Goal: Task Accomplishment & Management: Manage account settings

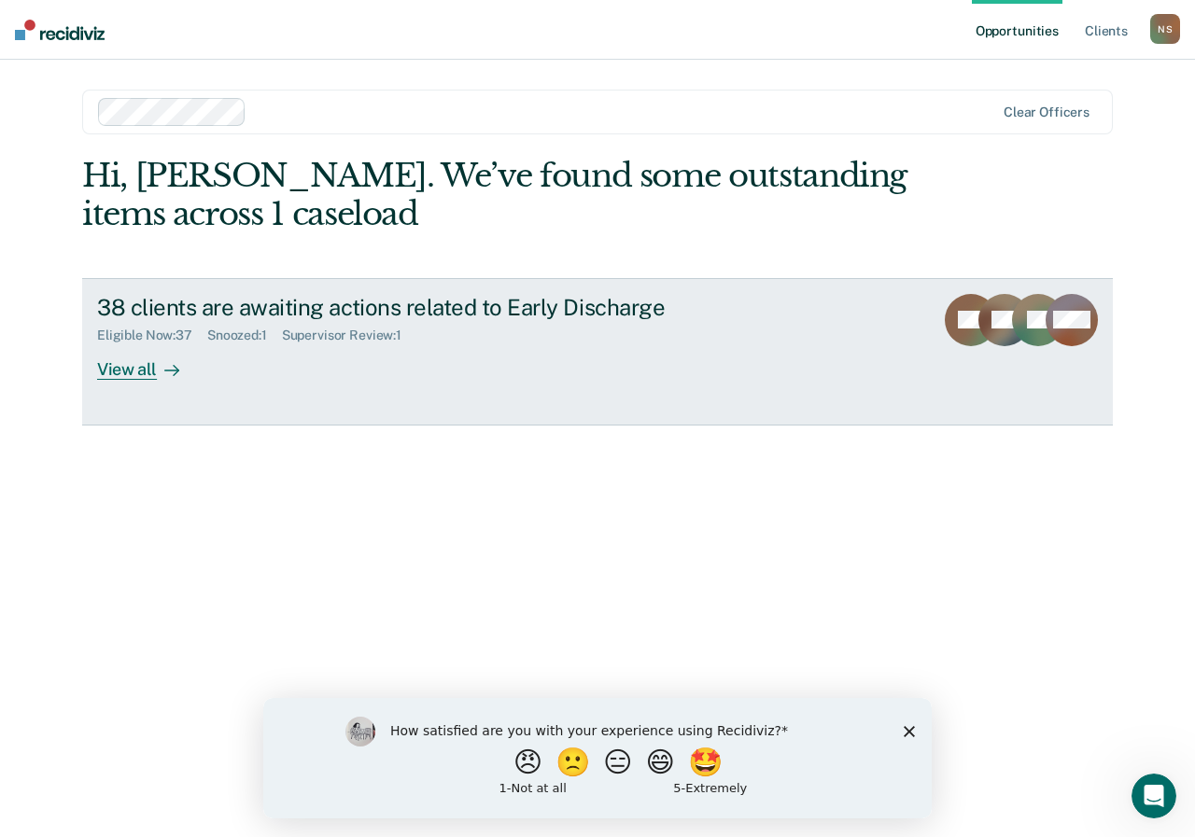
click at [129, 367] on div "View all" at bounding box center [149, 362] width 105 height 36
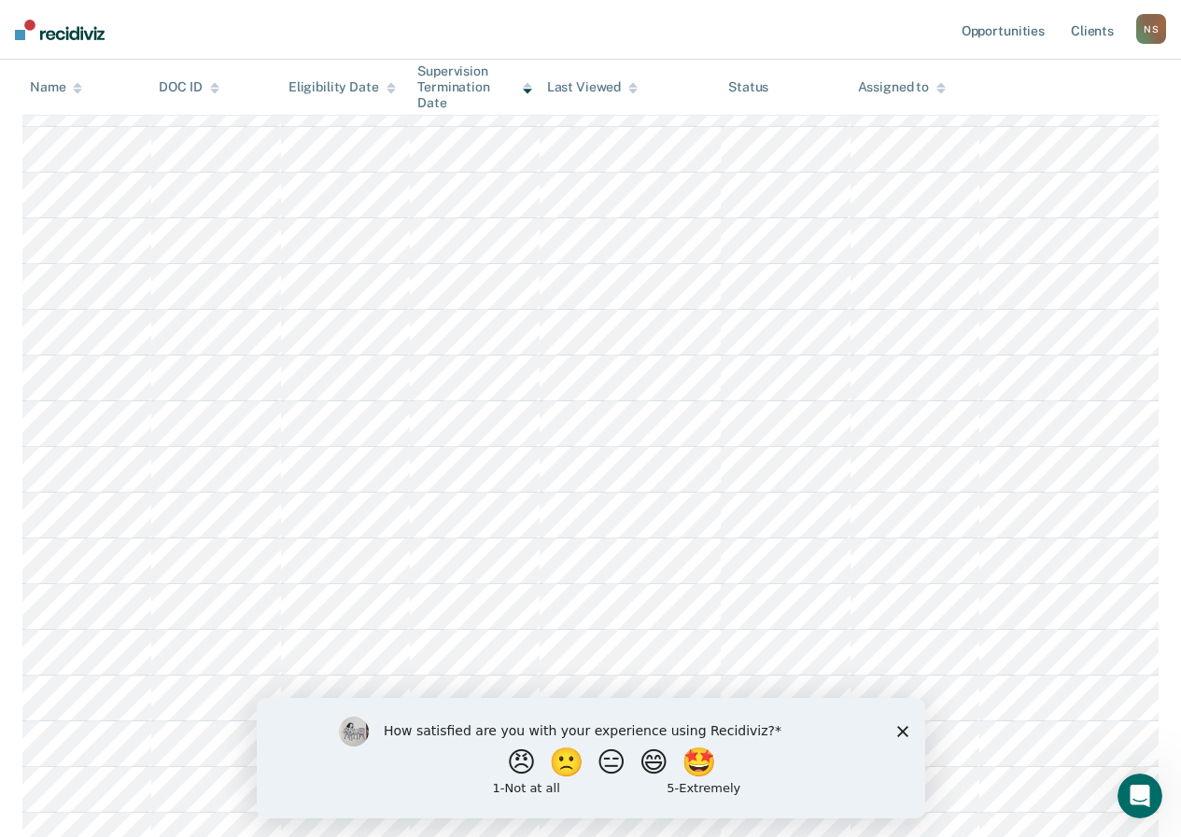
scroll to position [467, 0]
click at [900, 727] on icon "Close survey" at bounding box center [901, 730] width 11 height 11
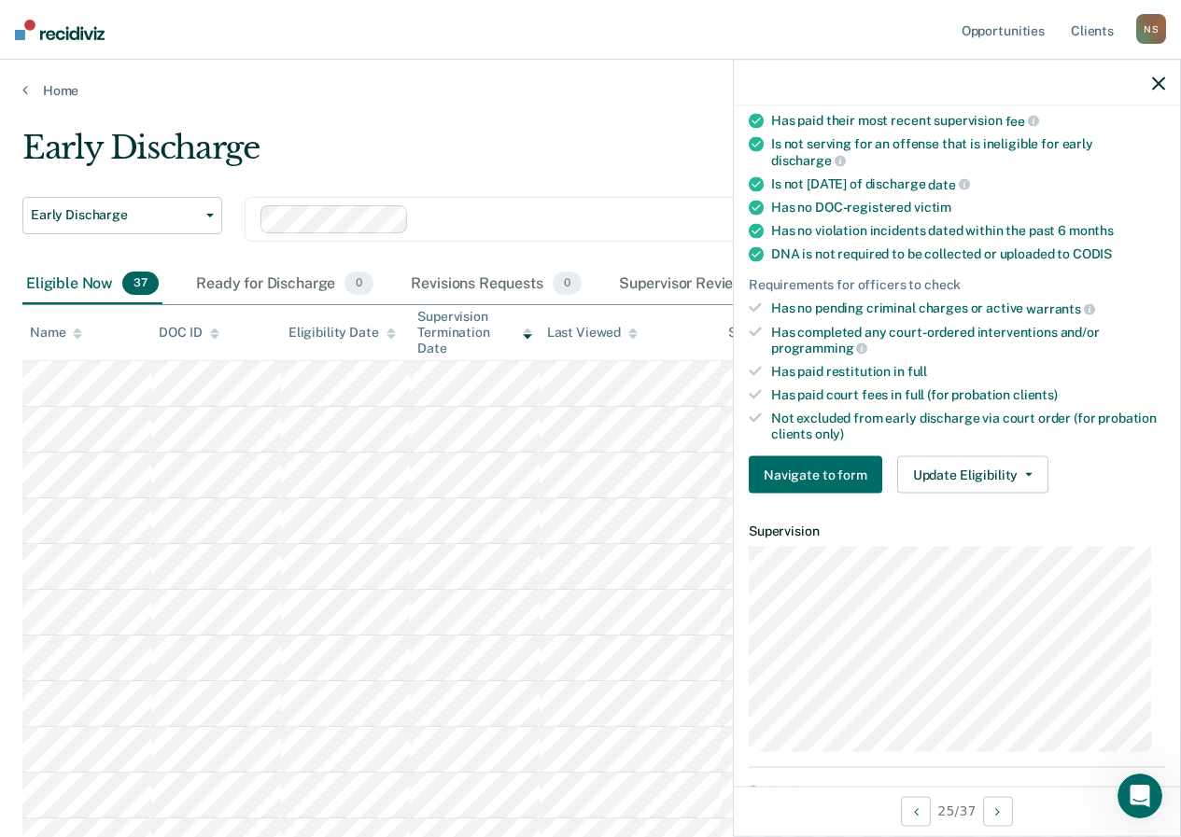
scroll to position [456, 0]
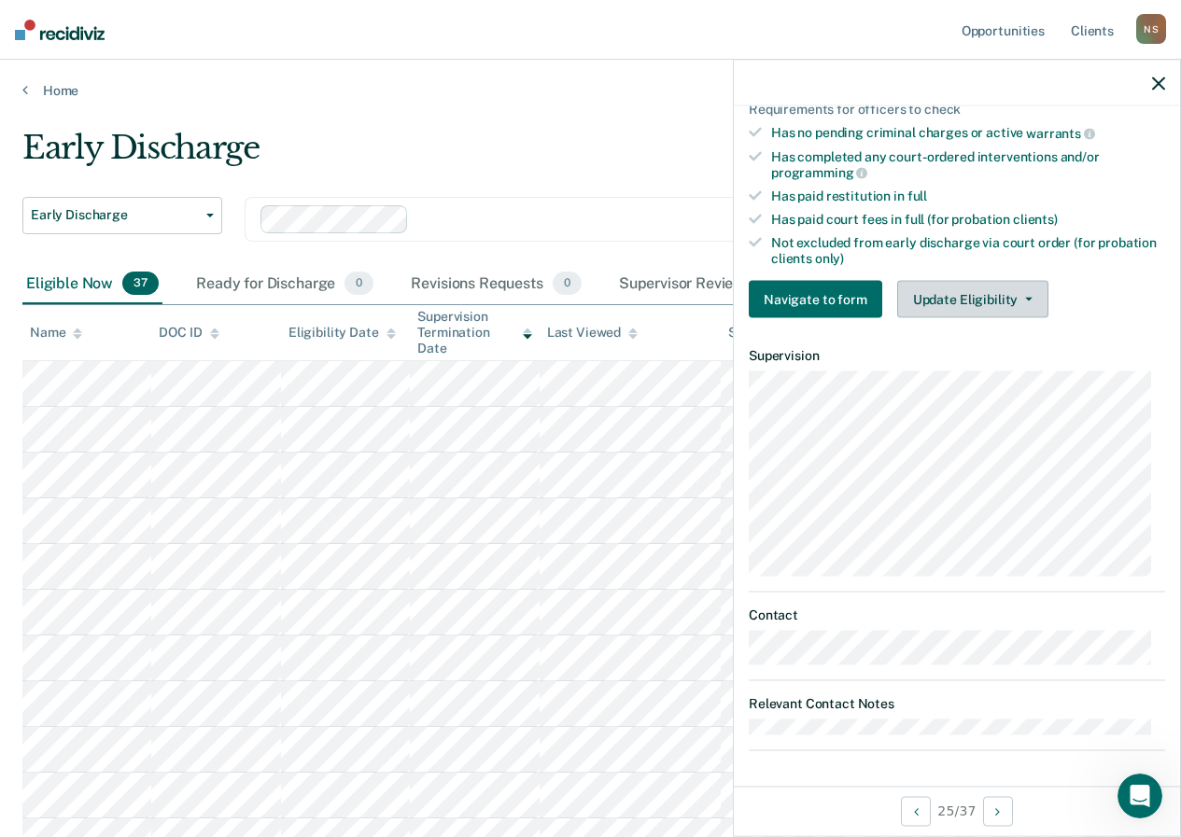
click at [940, 295] on button "Update Eligibility" at bounding box center [972, 299] width 151 height 37
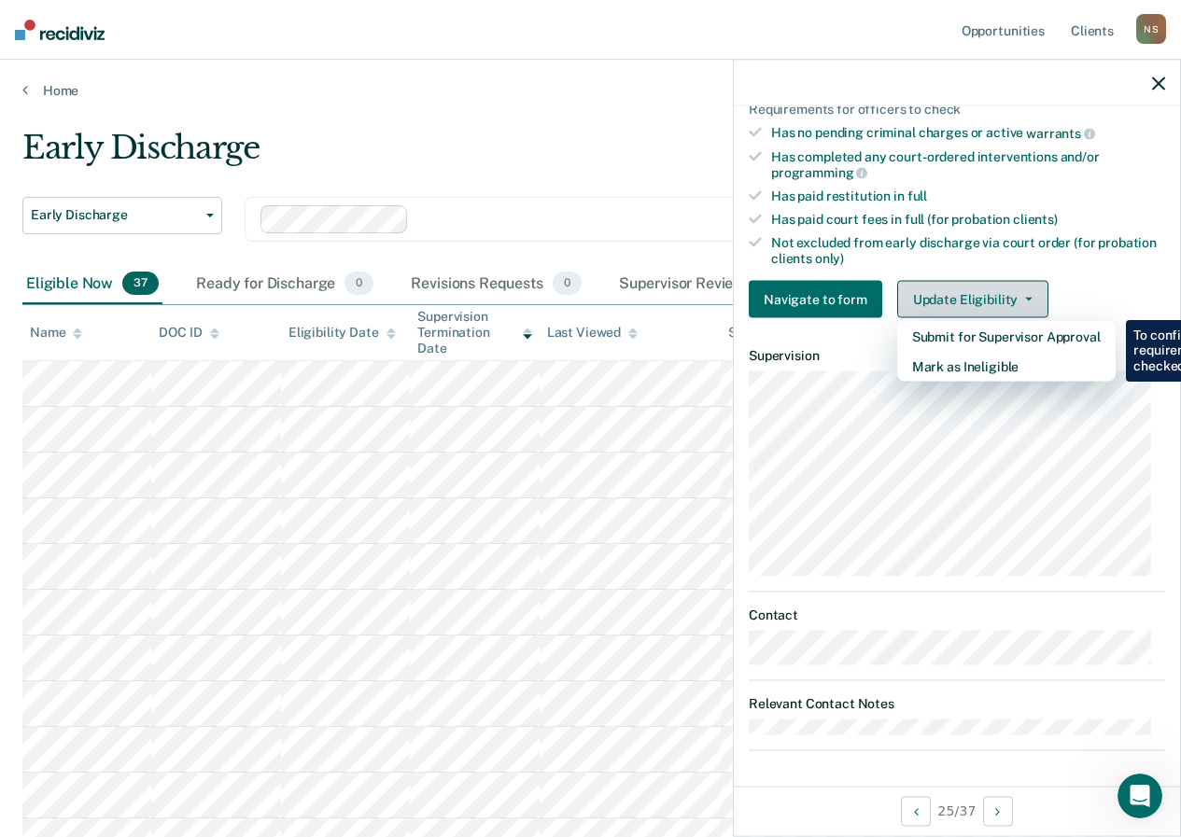
click at [940, 295] on button "Update Eligibility" at bounding box center [972, 299] width 151 height 37
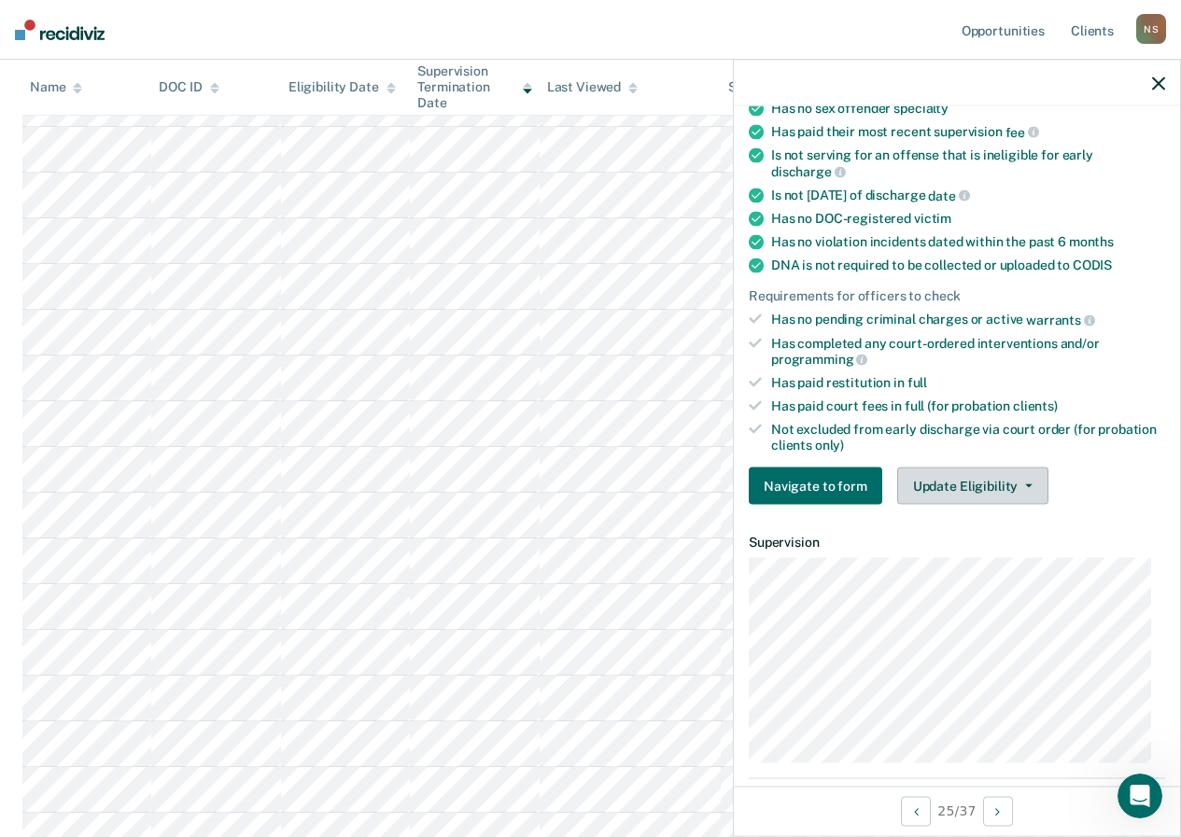
scroll to position [0, 0]
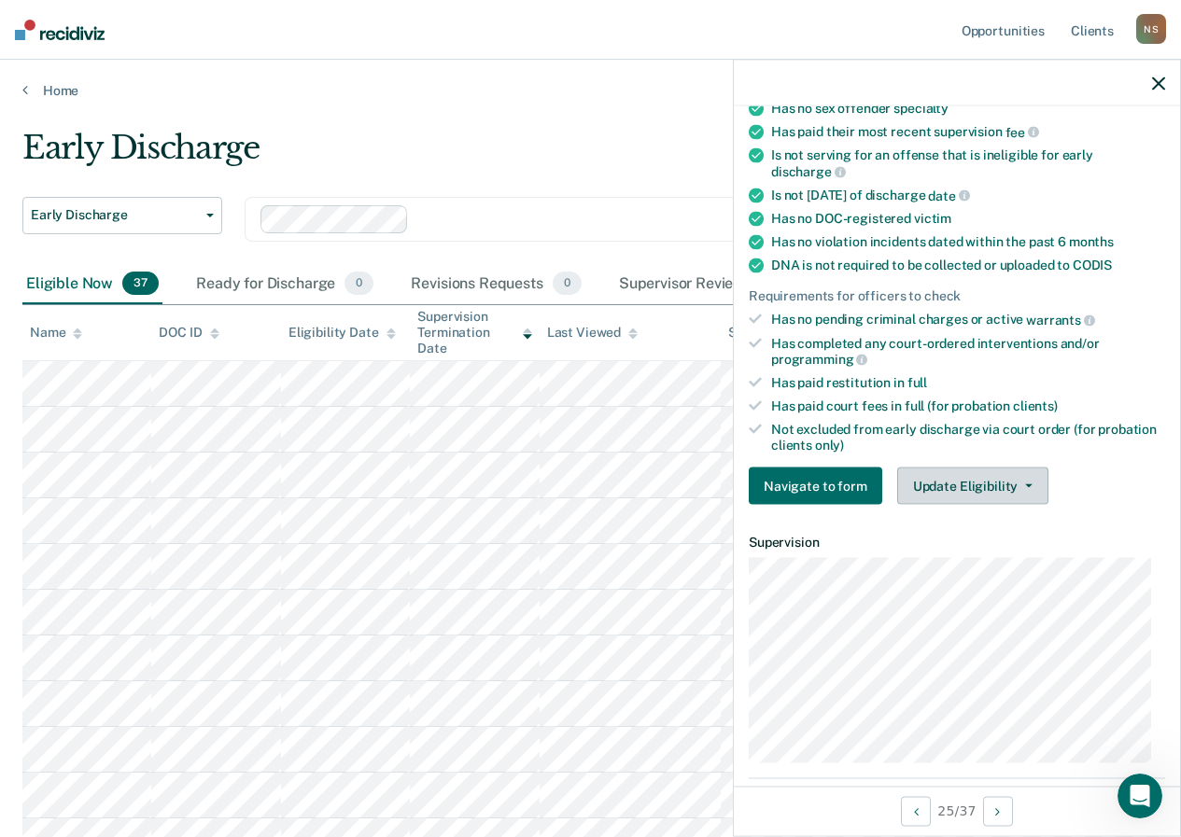
click at [959, 475] on button "Update Eligibility" at bounding box center [972, 486] width 151 height 37
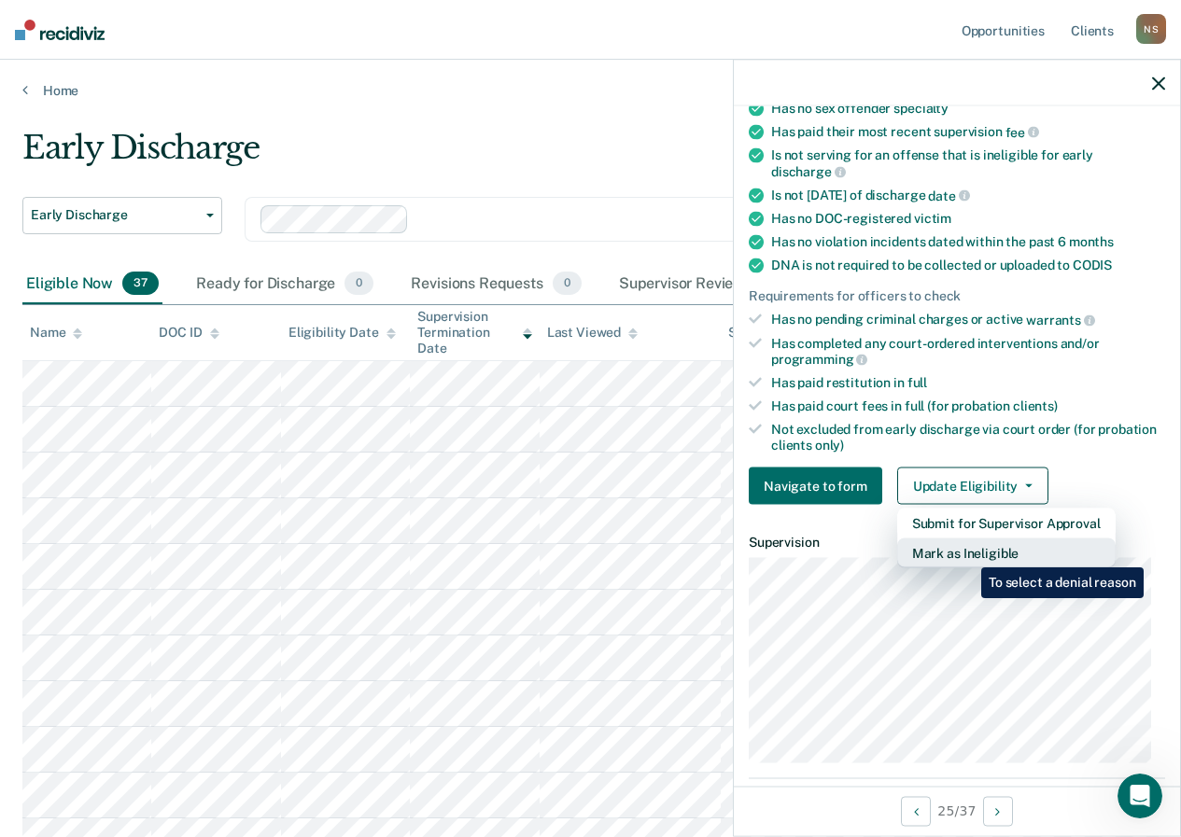
click at [967, 554] on button "Mark as Ineligible" at bounding box center [1006, 554] width 218 height 30
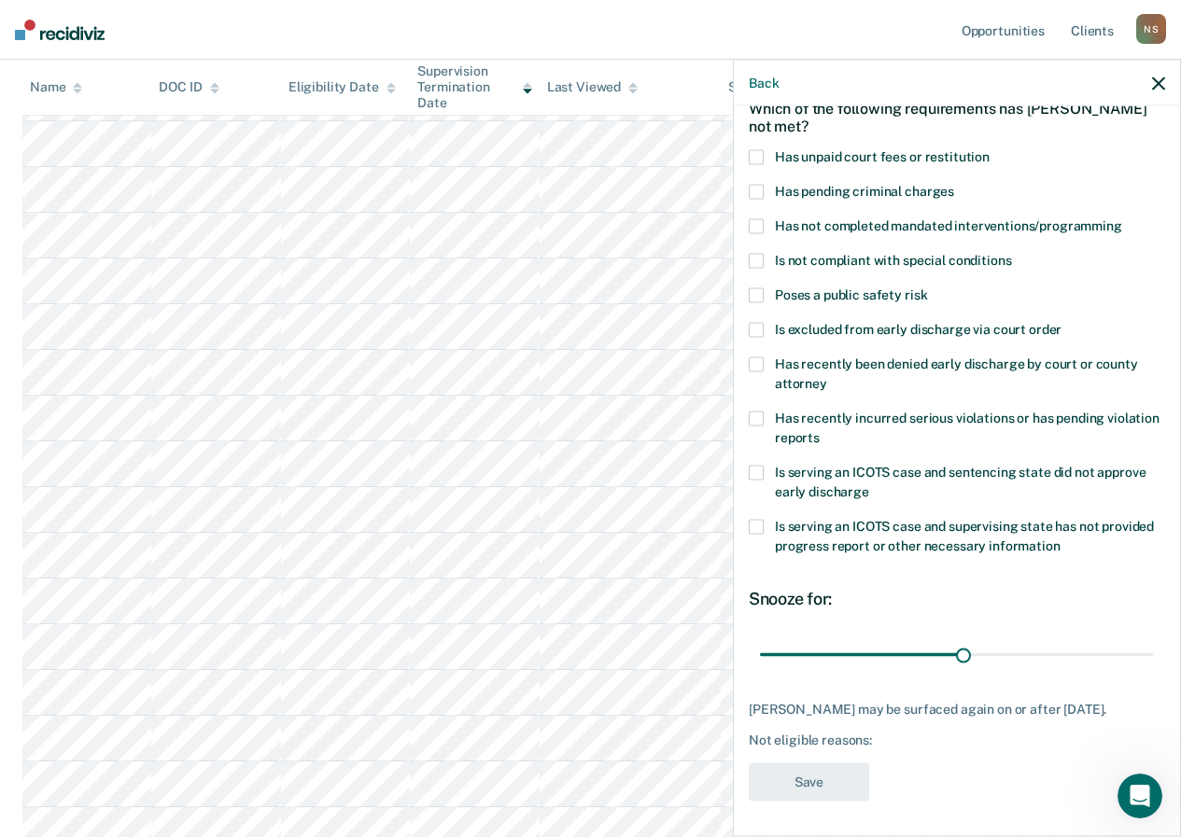
scroll to position [373, 0]
click at [764, 151] on label "Has unpaid court fees or restitution" at bounding box center [957, 159] width 416 height 20
click at [990, 149] on input "Has unpaid court fees or restitution" at bounding box center [990, 149] width 0 height 0
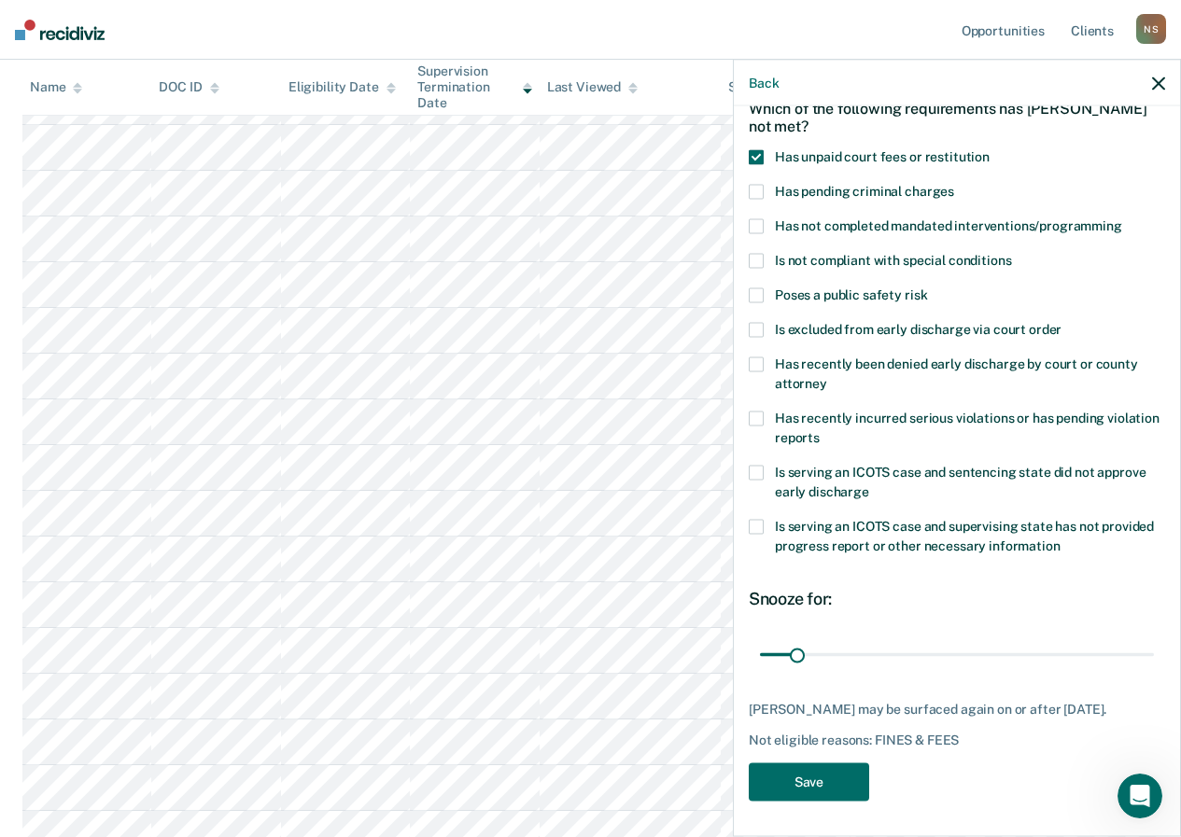
click at [763, 218] on span at bounding box center [756, 225] width 15 height 15
click at [1122, 218] on input "Has not completed mandated interventions/programming" at bounding box center [1122, 218] width 0 height 0
click at [802, 772] on button "Save" at bounding box center [809, 782] width 120 height 38
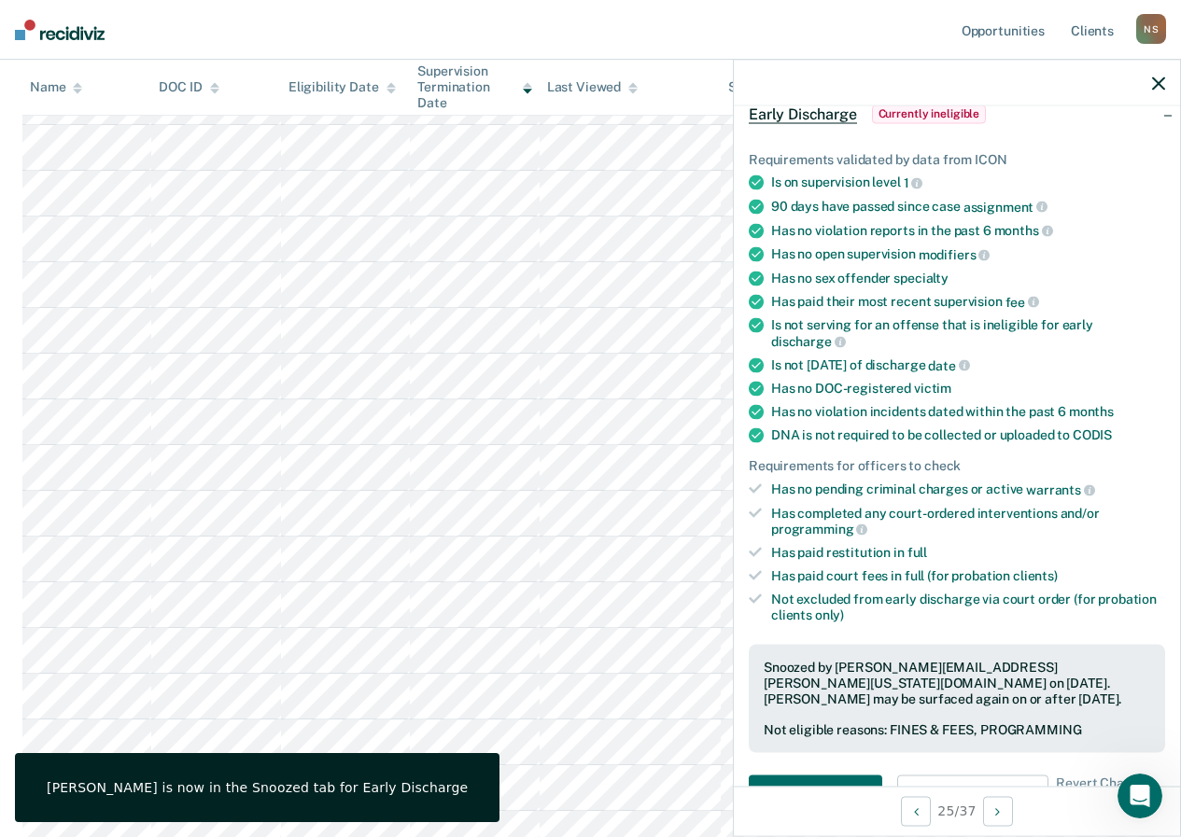
scroll to position [0, 0]
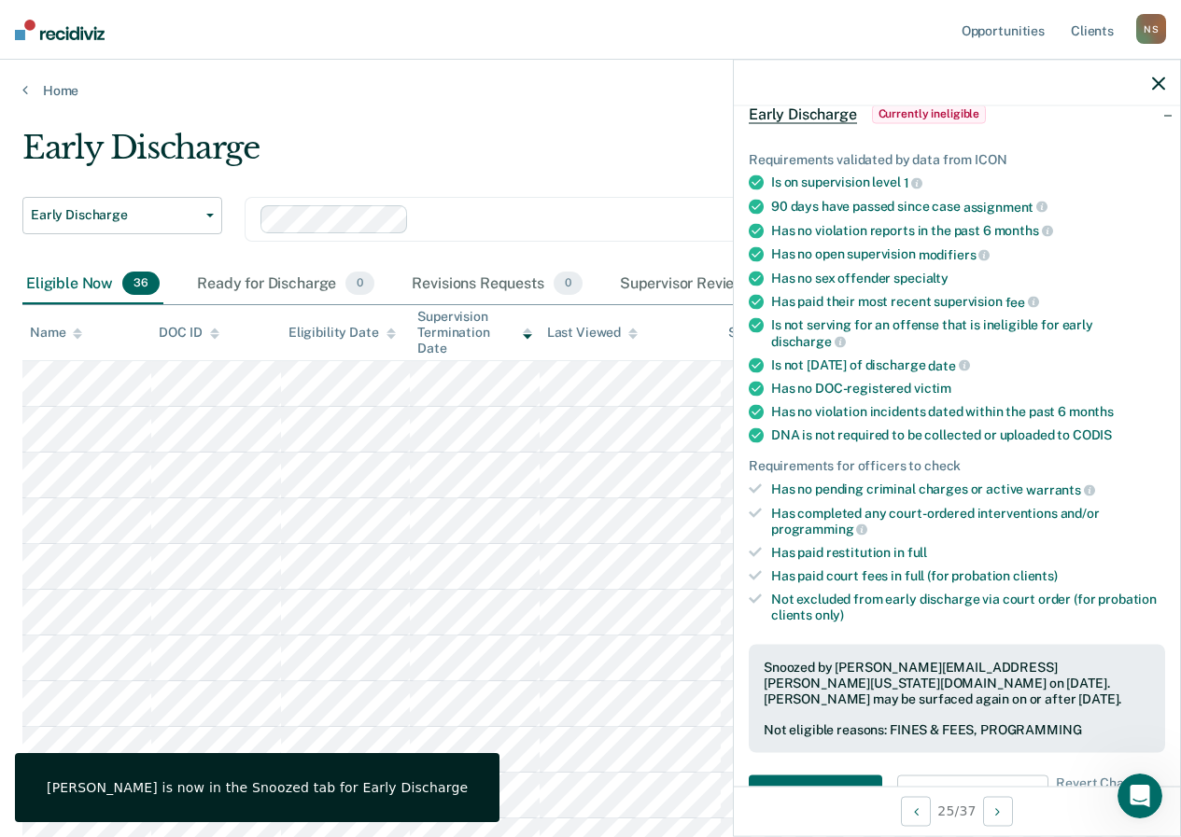
click at [1165, 85] on div at bounding box center [957, 83] width 446 height 47
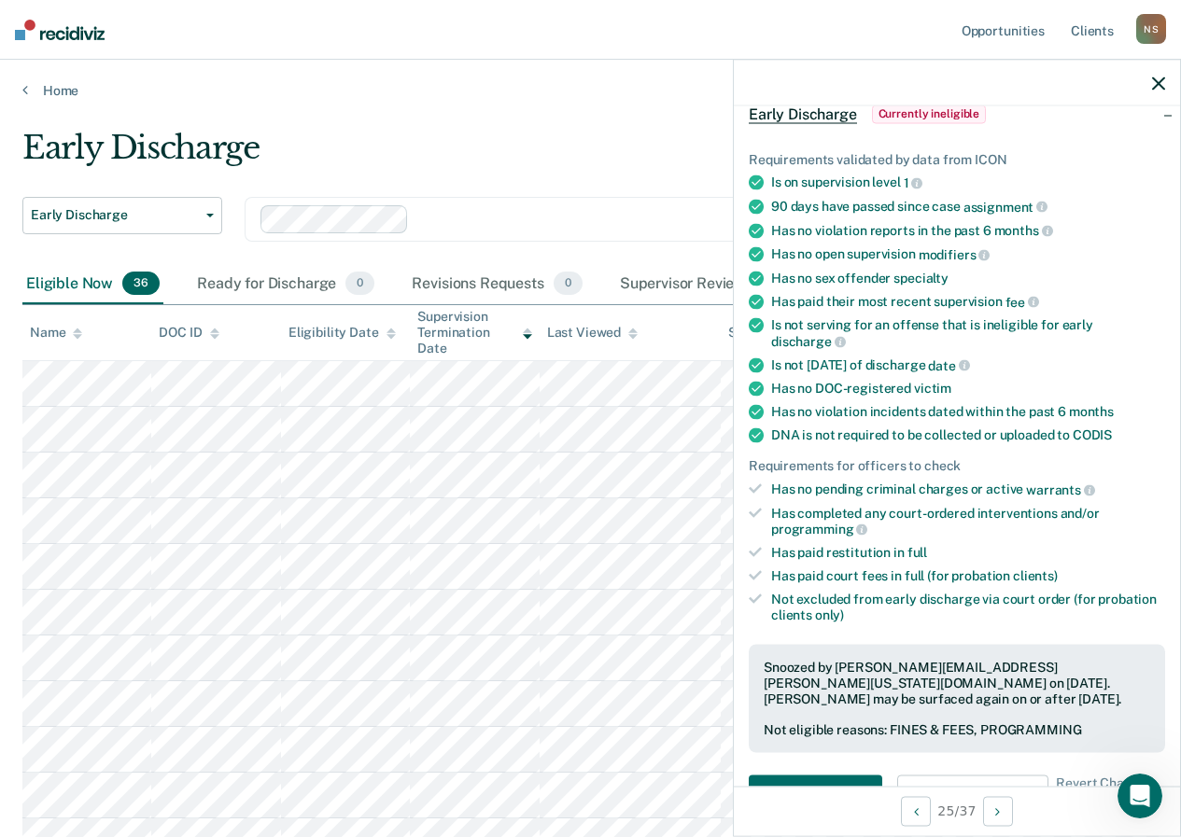
click at [1157, 82] on icon "button" at bounding box center [1158, 83] width 13 height 13
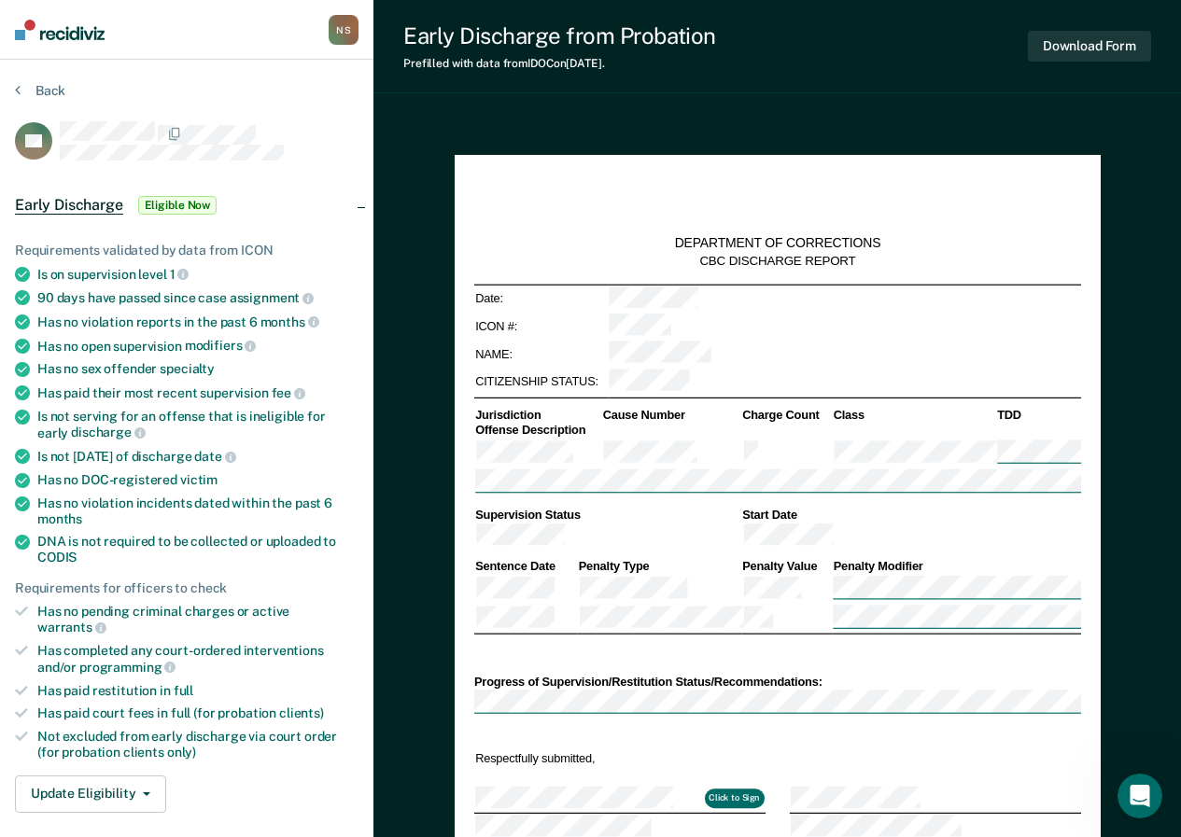
click at [273, 306] on ul "Requirements validated by data from ICON Is on supervision level 1 90 days have…" at bounding box center [187, 502] width 344 height 518
click at [276, 85] on div "Back" at bounding box center [187, 101] width 344 height 39
click at [83, 776] on button "Update Eligibility" at bounding box center [90, 794] width 151 height 37
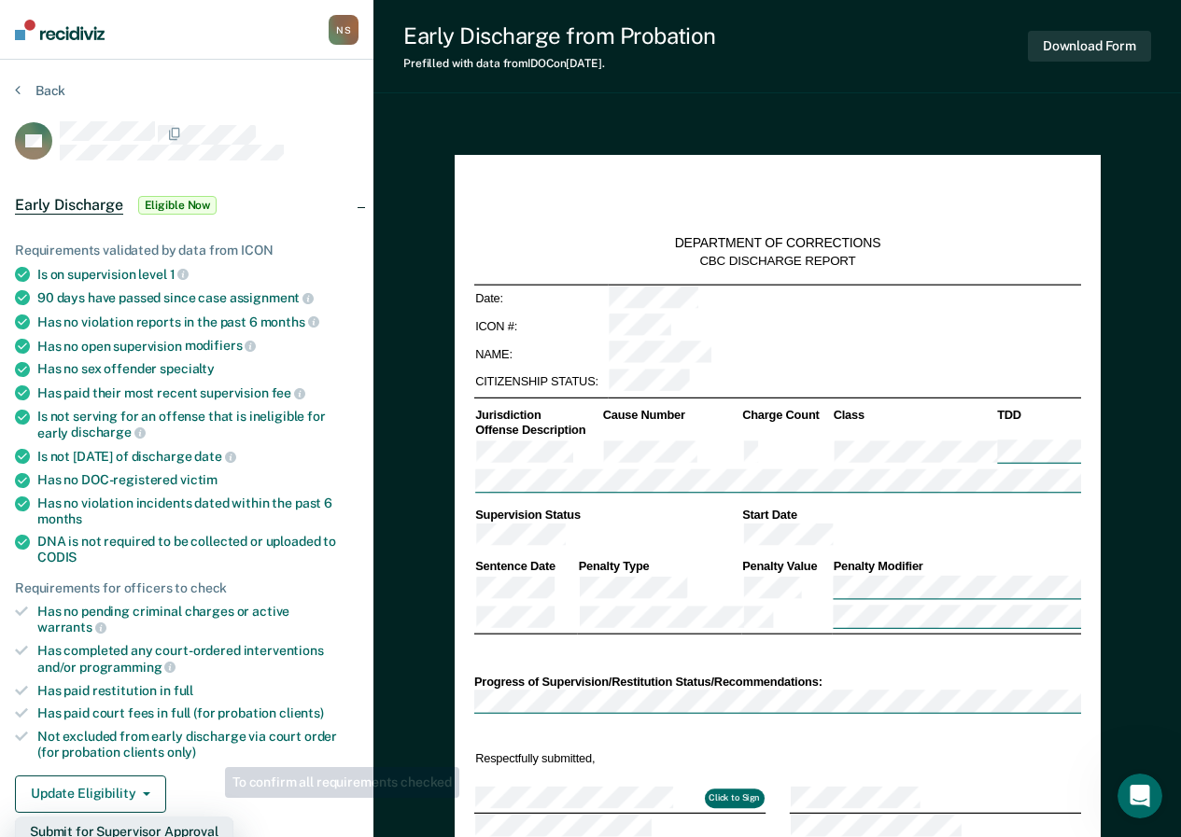
scroll to position [187, 0]
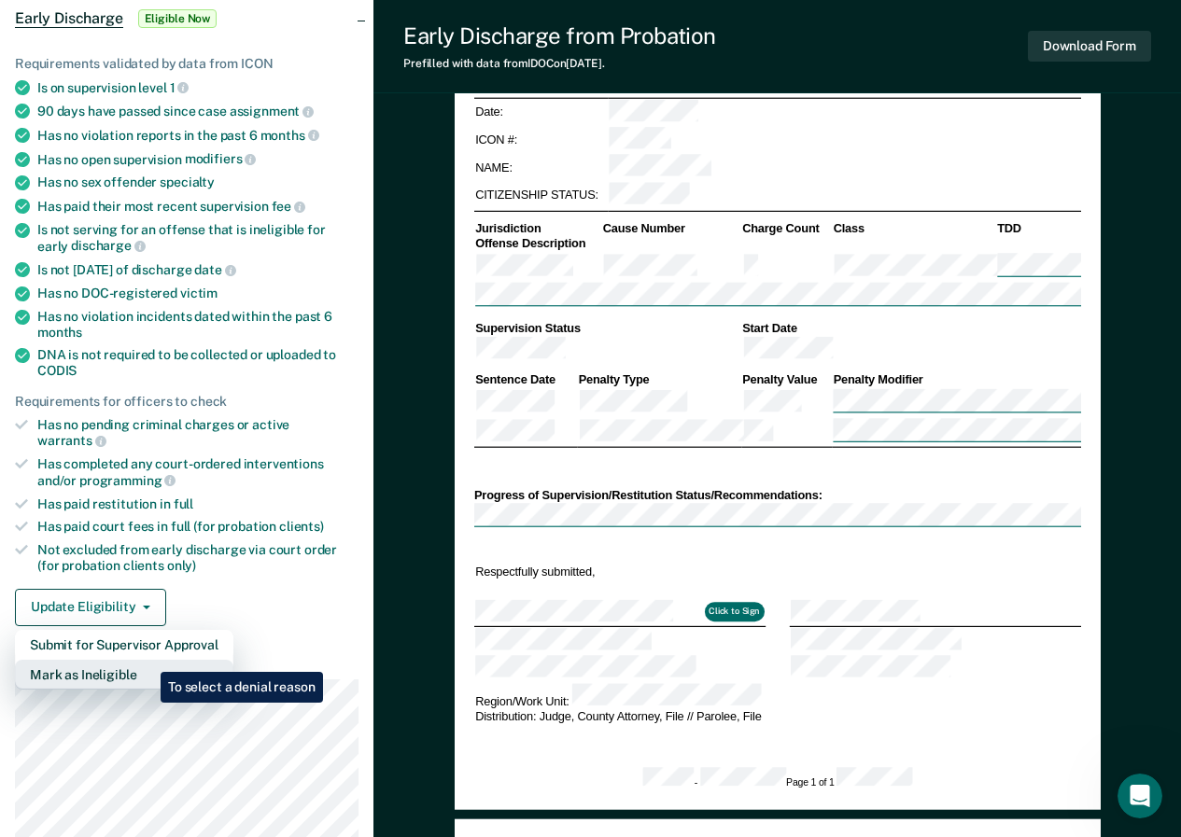
click at [147, 660] on button "Mark as Ineligible" at bounding box center [124, 675] width 218 height 30
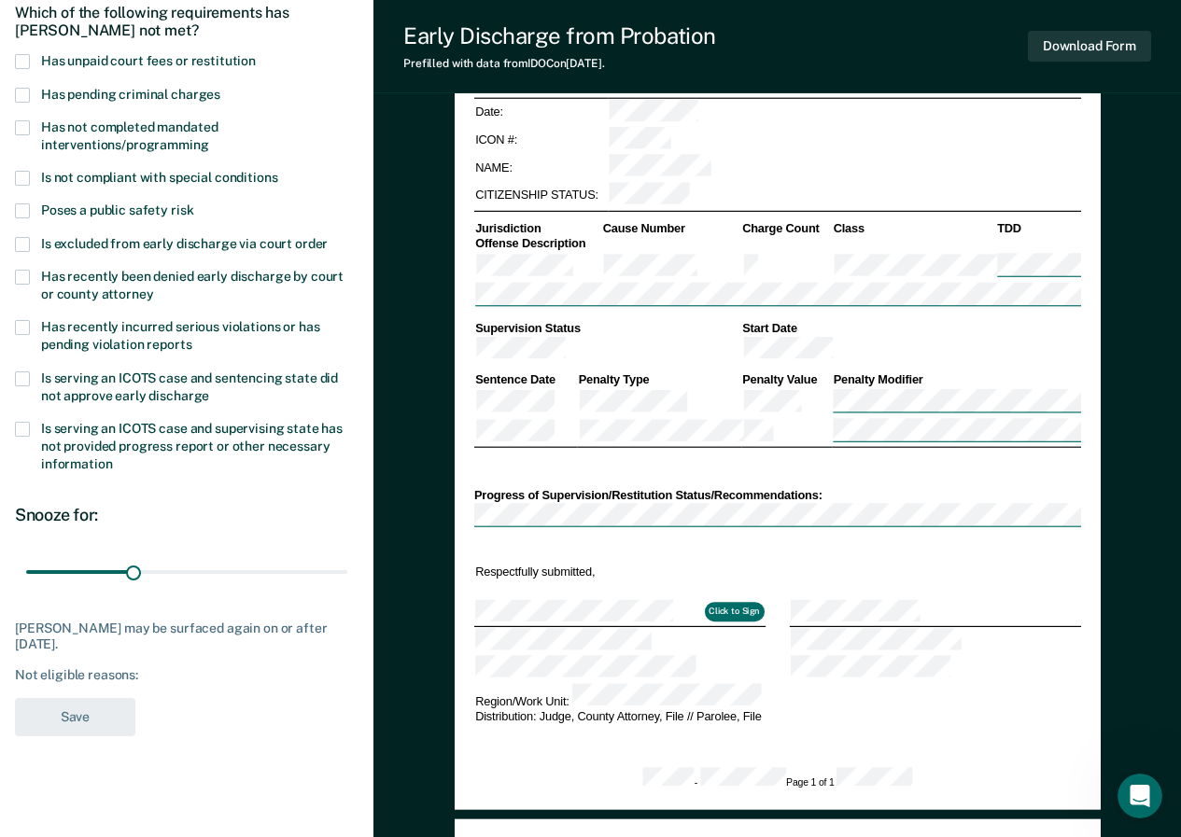
click at [28, 130] on span at bounding box center [22, 127] width 15 height 15
click at [209, 138] on input "Has not completed mandated interventions/programming" at bounding box center [209, 138] width 0 height 0
click at [103, 709] on button "Save" at bounding box center [75, 717] width 120 height 38
type textarea "x"
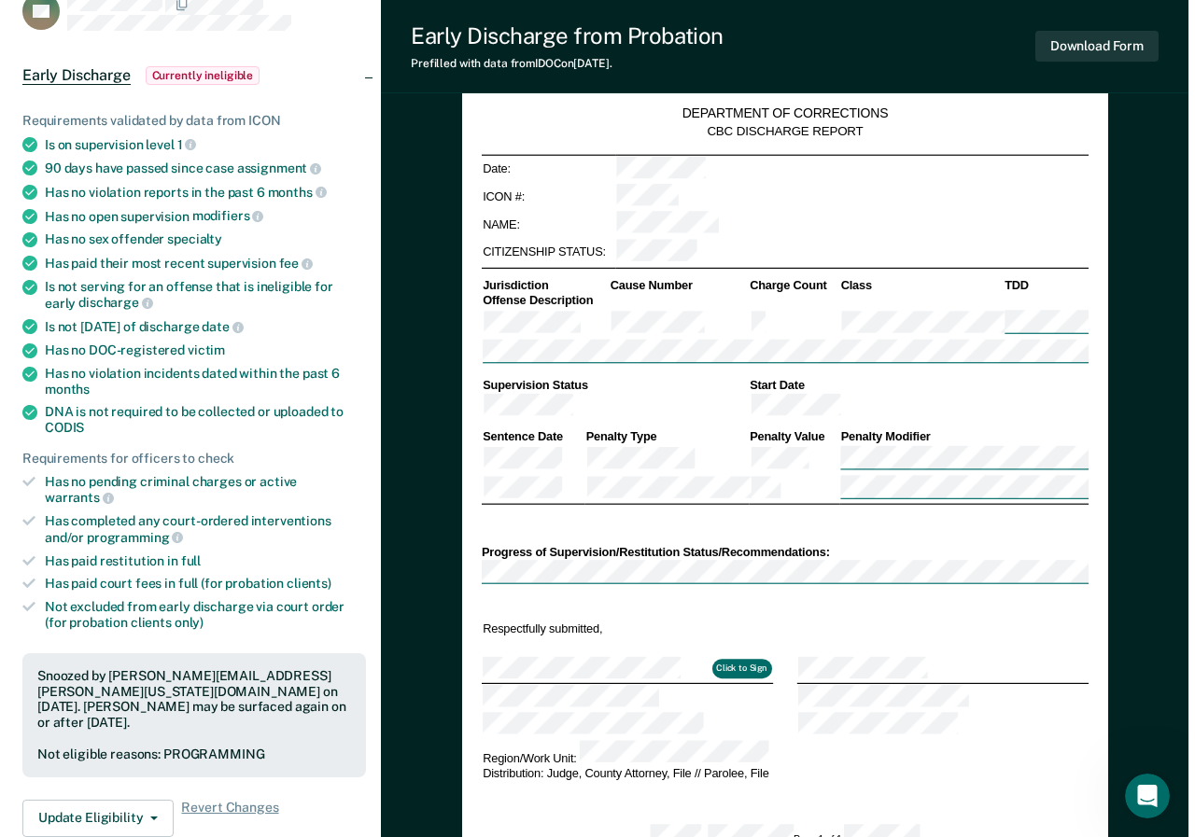
scroll to position [0, 0]
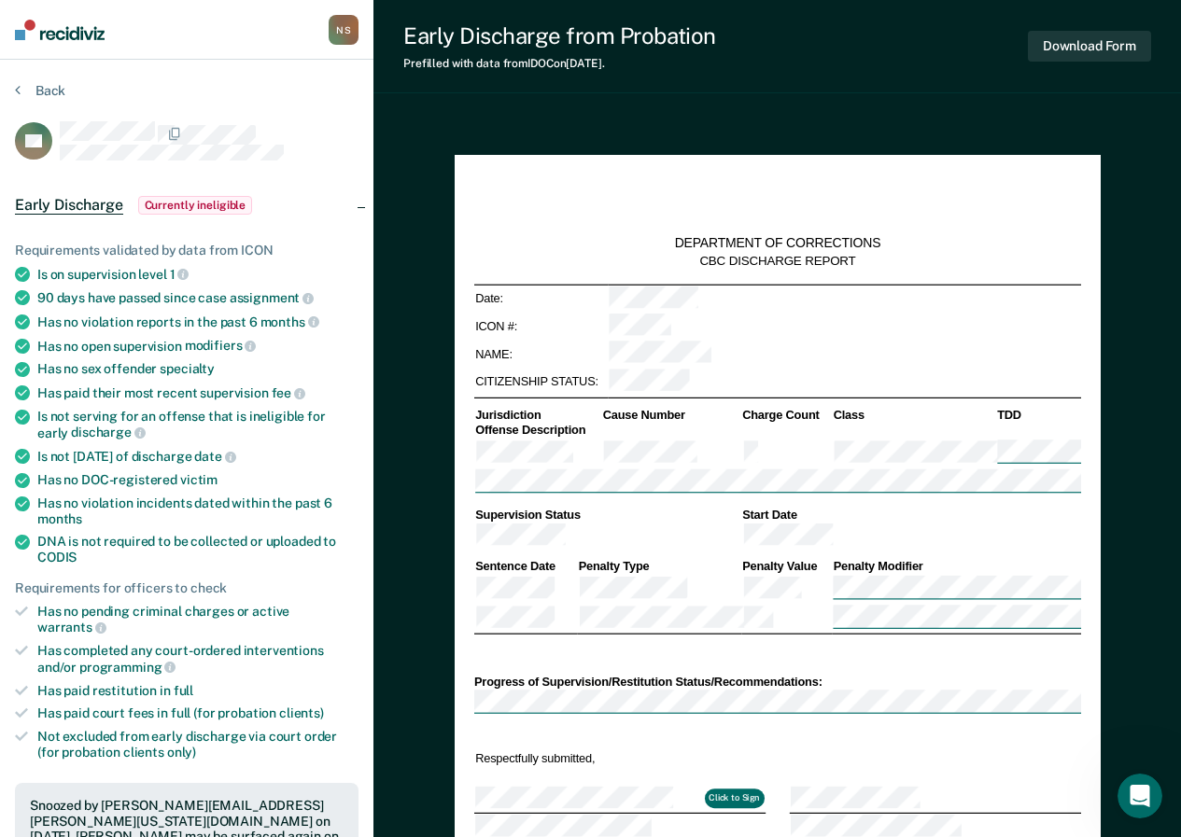
click at [210, 28] on nav "[PERSON_NAME] N S Profile How it works Log Out" at bounding box center [186, 30] width 373 height 60
click at [335, 32] on div "N S" at bounding box center [344, 30] width 30 height 30
click at [199, 79] on link "Profile" at bounding box center [268, 75] width 150 height 16
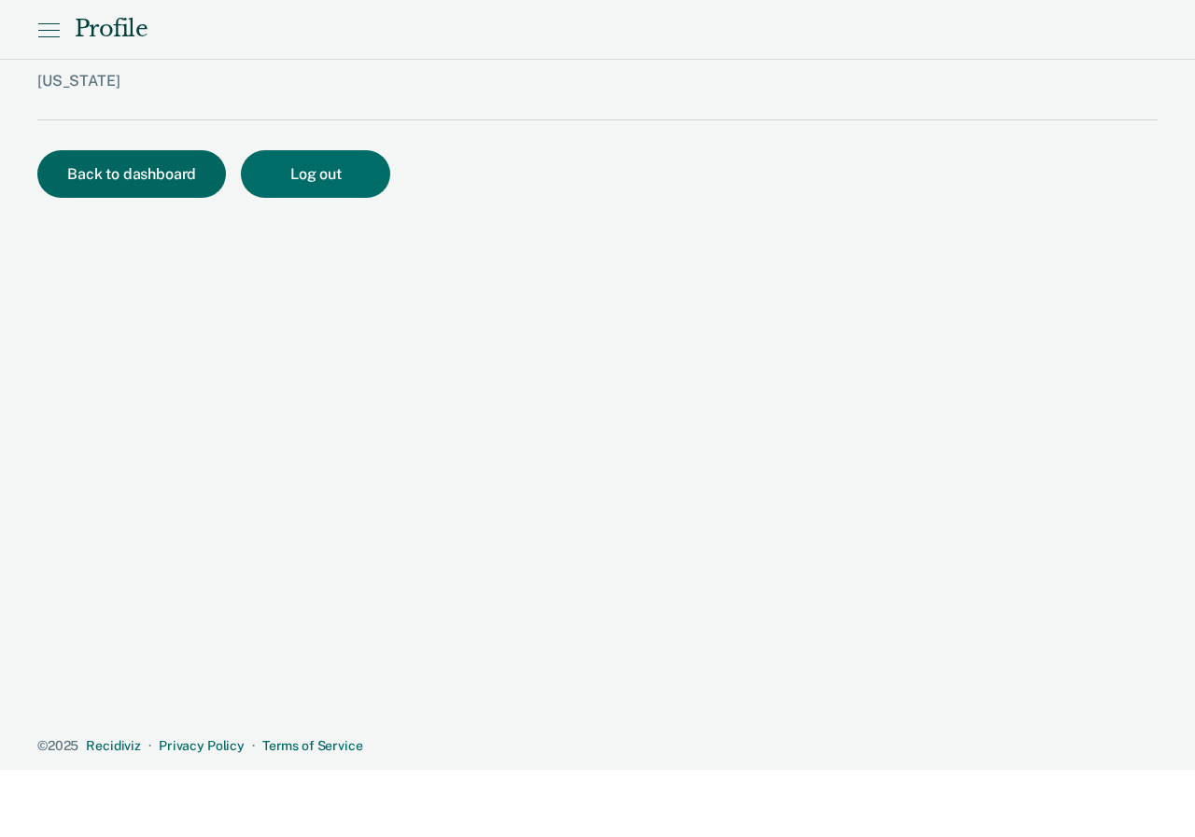
click at [107, 168] on button "Back to dashboard" at bounding box center [131, 174] width 189 height 48
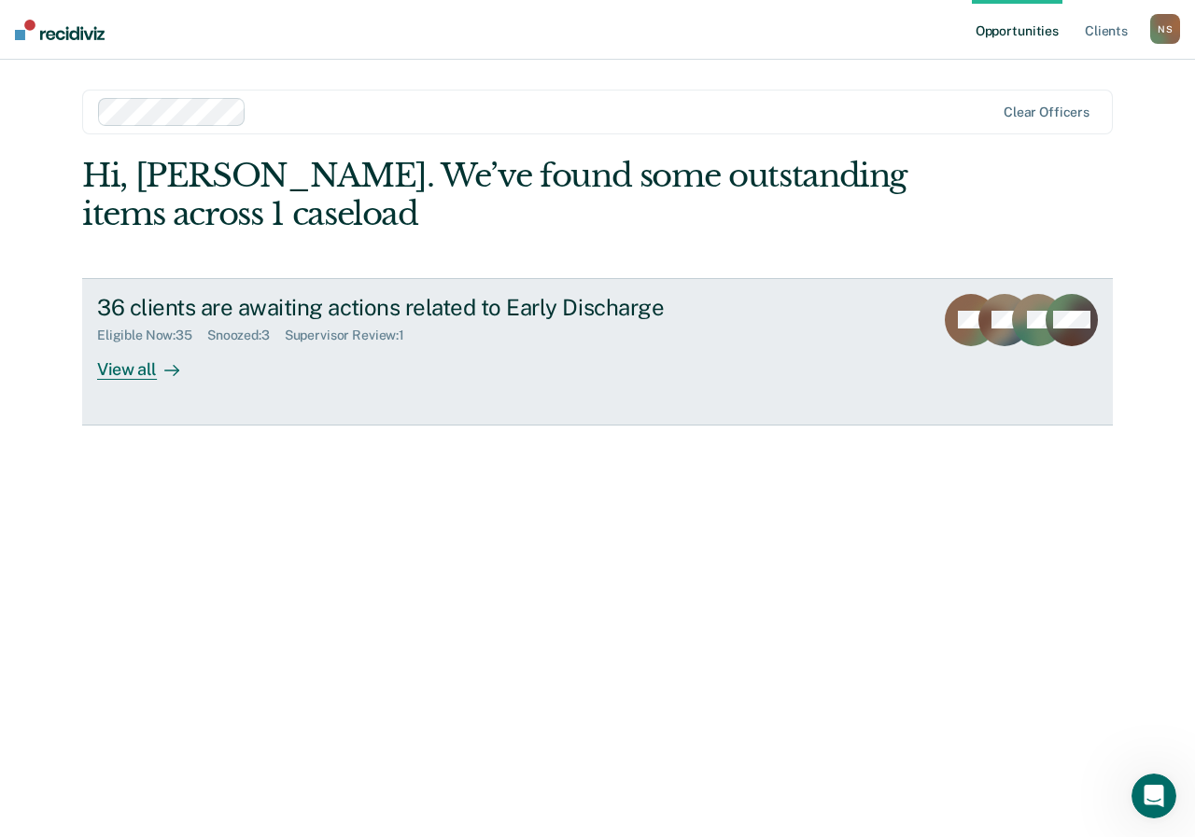
click at [131, 374] on div "View all" at bounding box center [149, 362] width 105 height 36
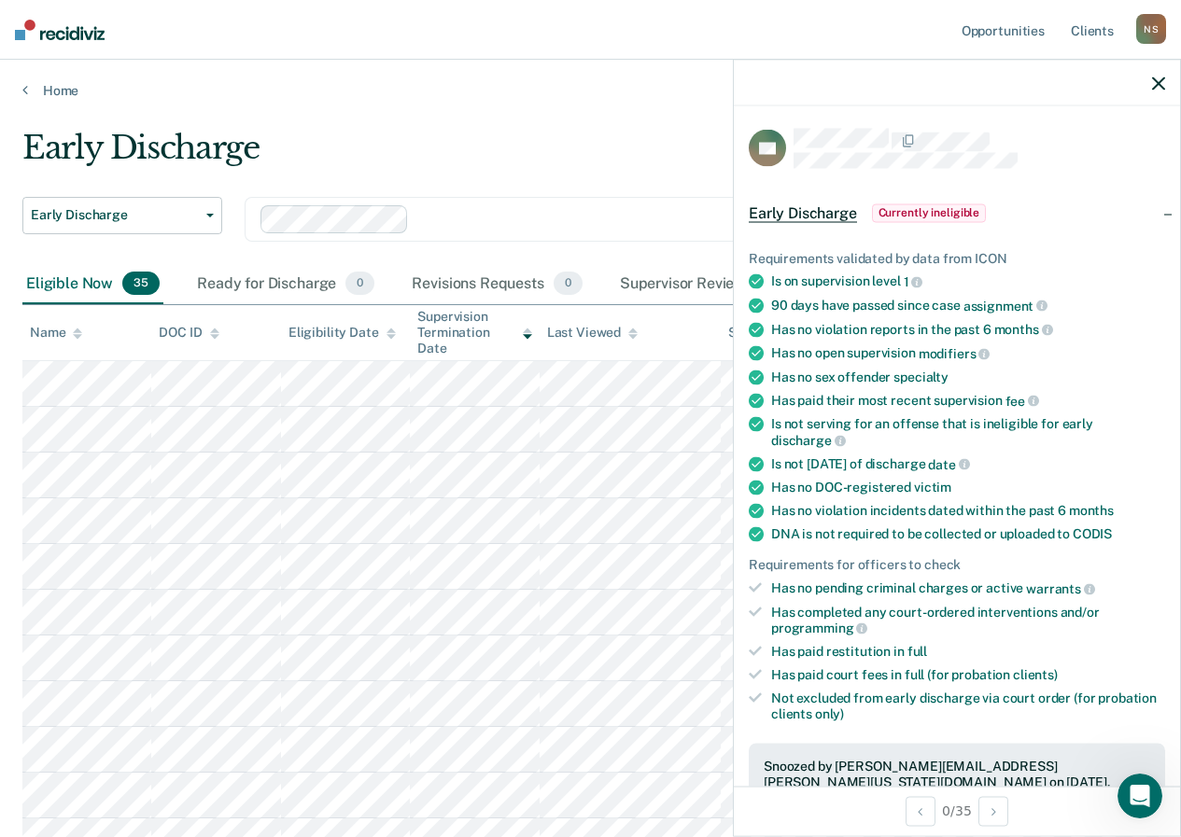
click at [1161, 77] on icon "button" at bounding box center [1158, 83] width 13 height 13
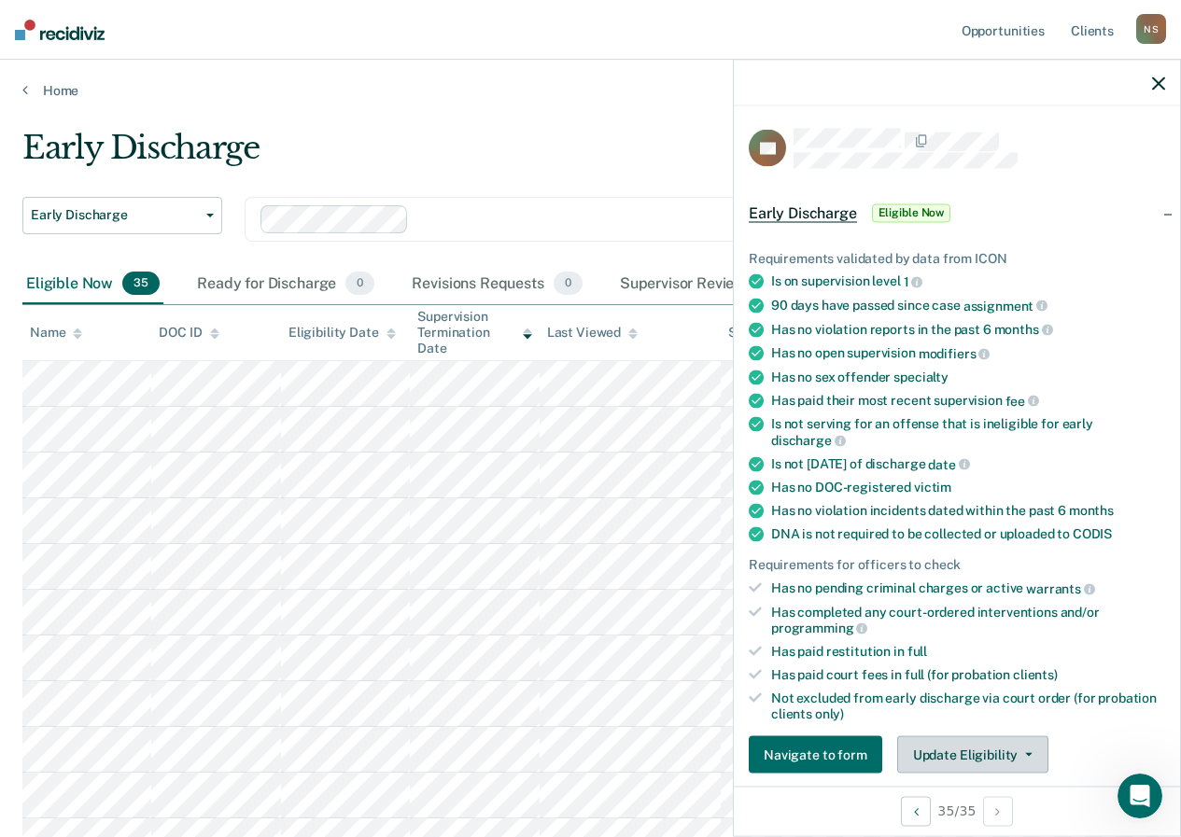
click at [916, 741] on button "Update Eligibility" at bounding box center [972, 755] width 151 height 37
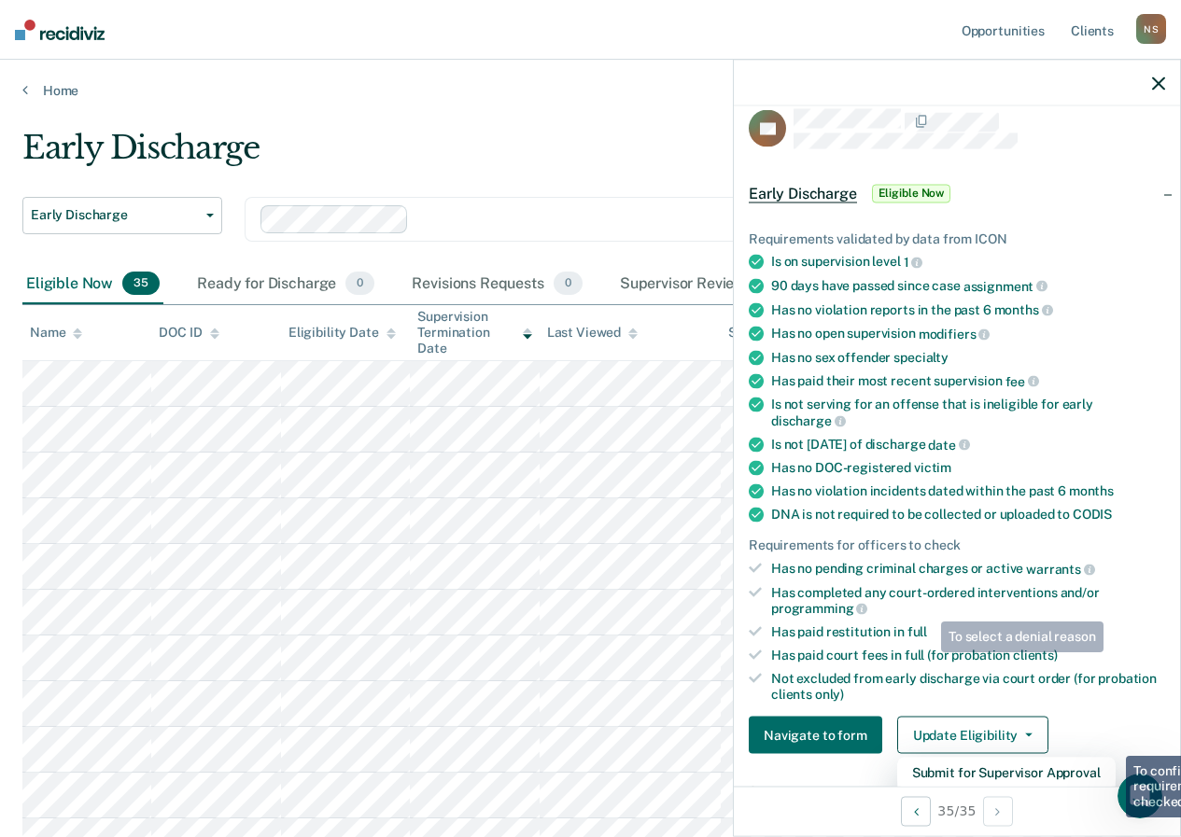
scroll to position [300, 0]
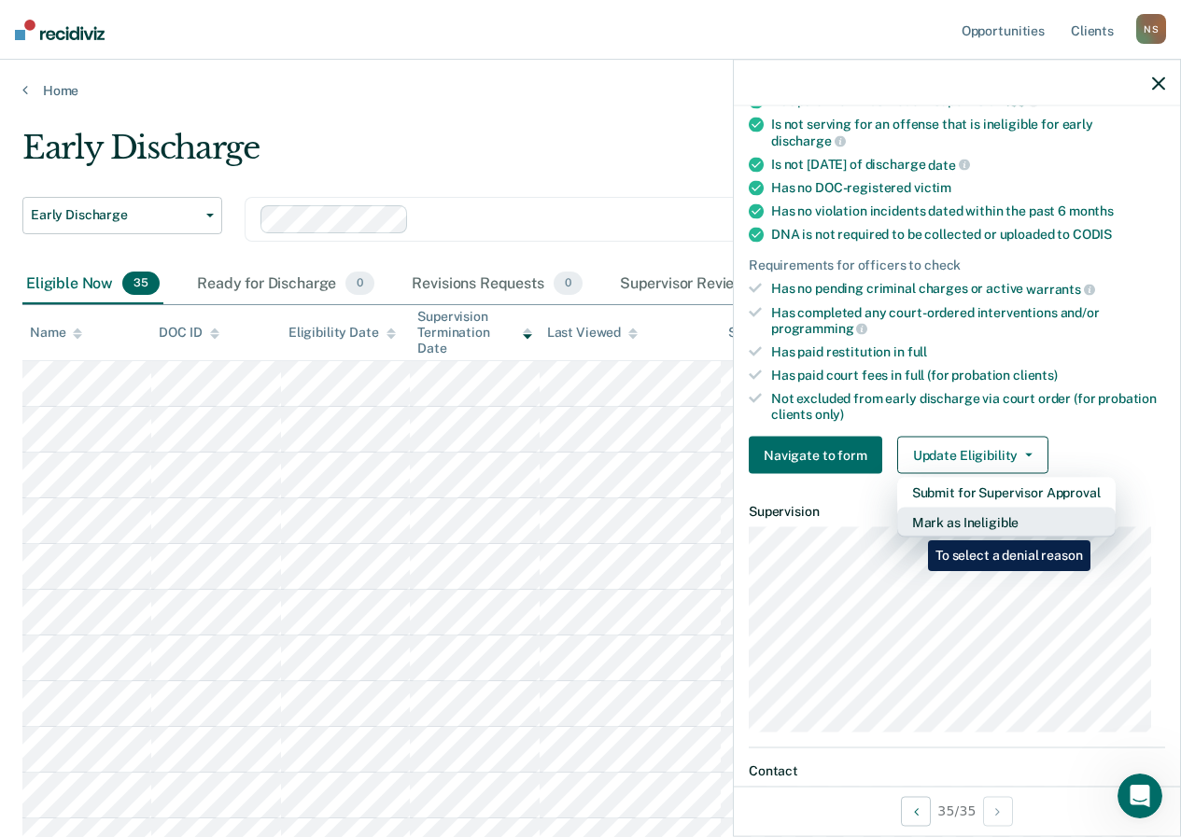
click at [914, 526] on button "Mark as Ineligible" at bounding box center [1006, 523] width 218 height 30
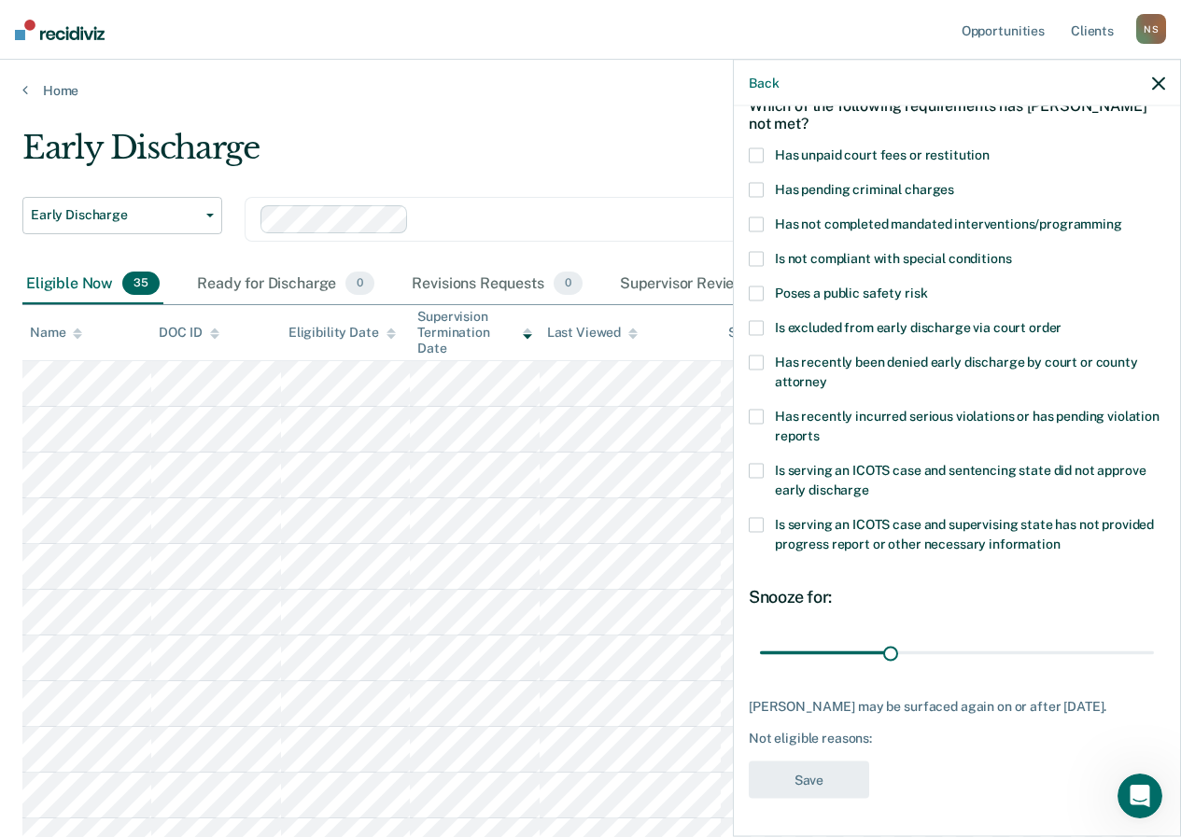
scroll to position [99, 0]
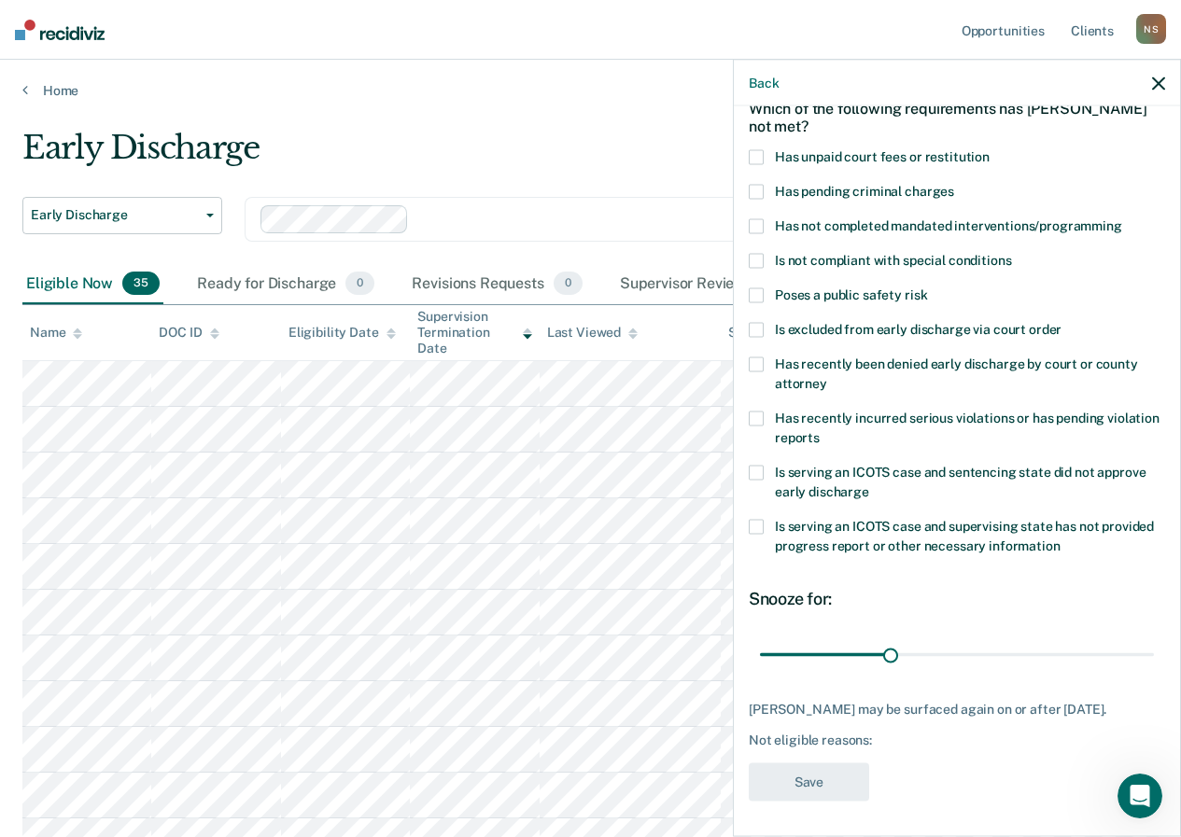
click at [760, 154] on span at bounding box center [756, 156] width 15 height 15
click at [990, 149] on input "Has unpaid court fees or restitution" at bounding box center [990, 149] width 0 height 0
click at [758, 224] on span at bounding box center [756, 225] width 15 height 15
click at [1122, 218] on input "Has not completed mandated interventions/programming" at bounding box center [1122, 218] width 0 height 0
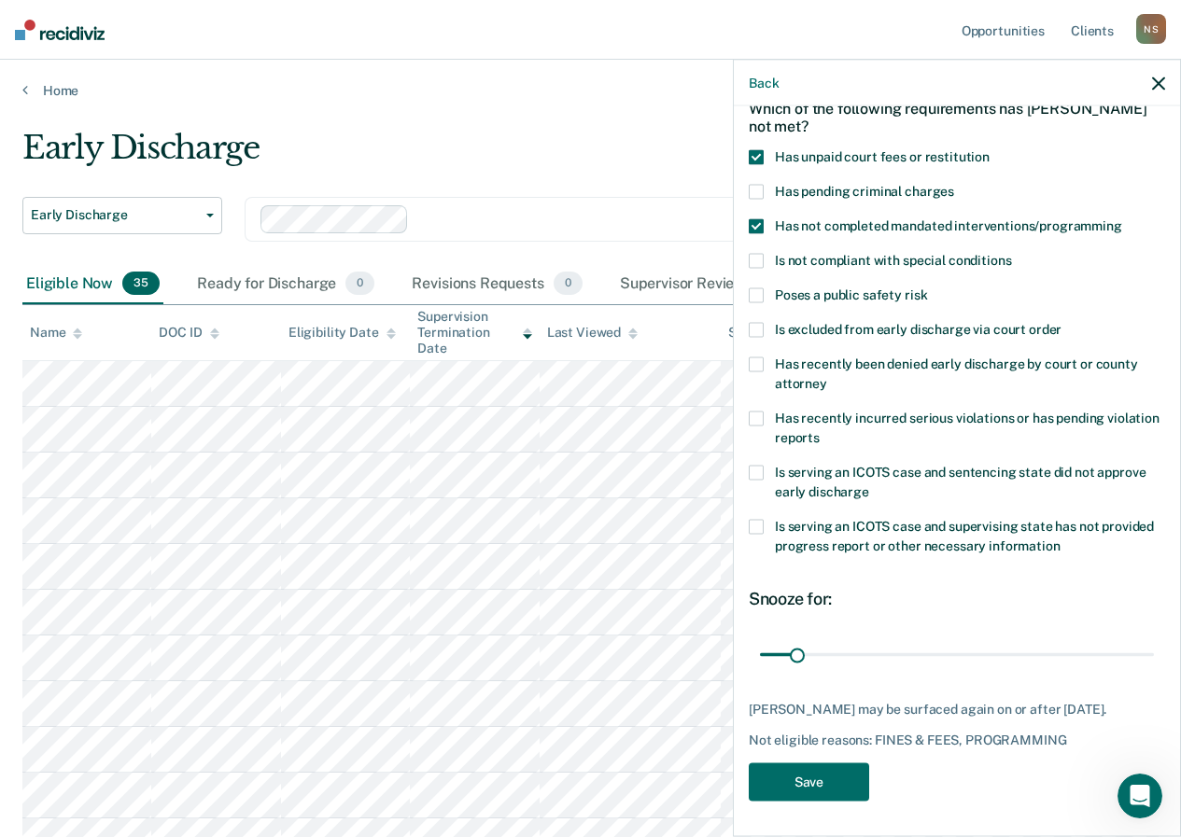
scroll to position [93, 0]
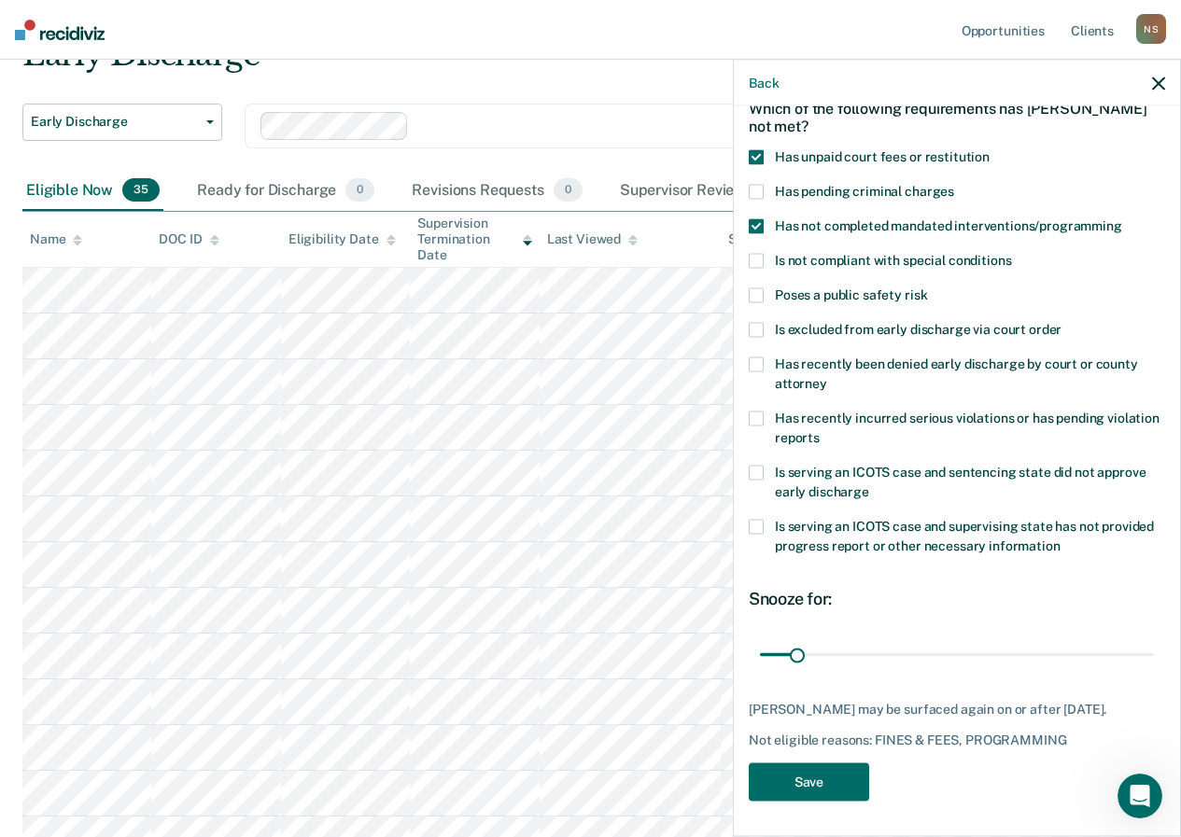
click at [757, 417] on span at bounding box center [756, 418] width 15 height 15
click at [820, 430] on input "Has recently incurred serious violations or has pending violation reports" at bounding box center [820, 430] width 0 height 0
click at [784, 768] on button "Save" at bounding box center [809, 782] width 120 height 38
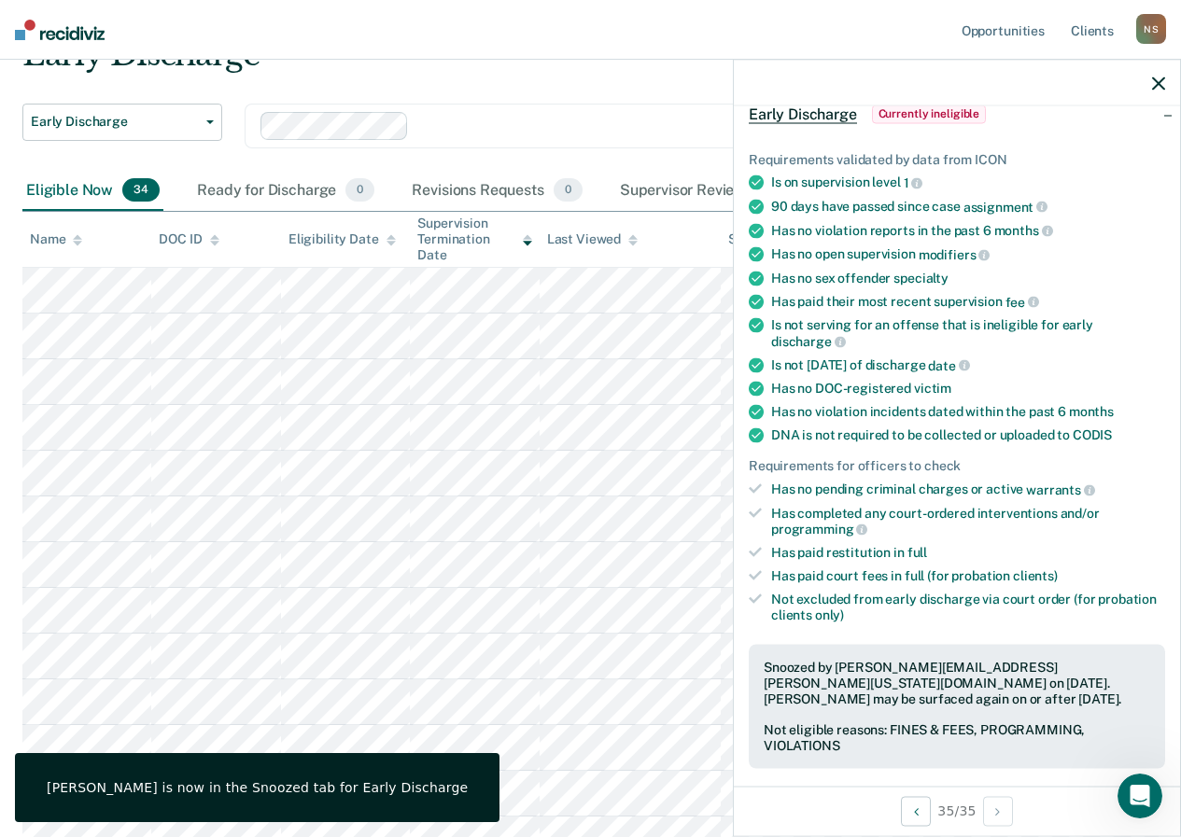
click at [1158, 83] on icon "button" at bounding box center [1158, 83] width 13 height 13
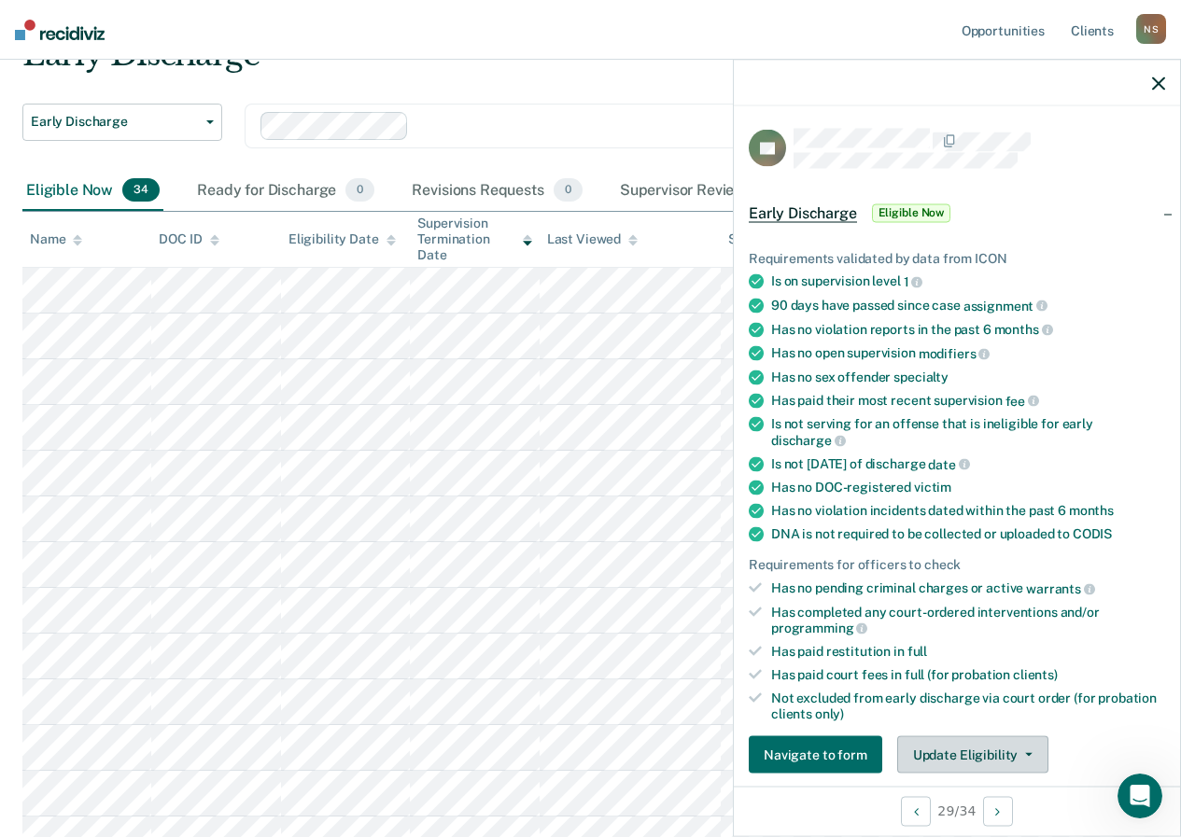
click at [976, 757] on button "Update Eligibility" at bounding box center [972, 755] width 151 height 37
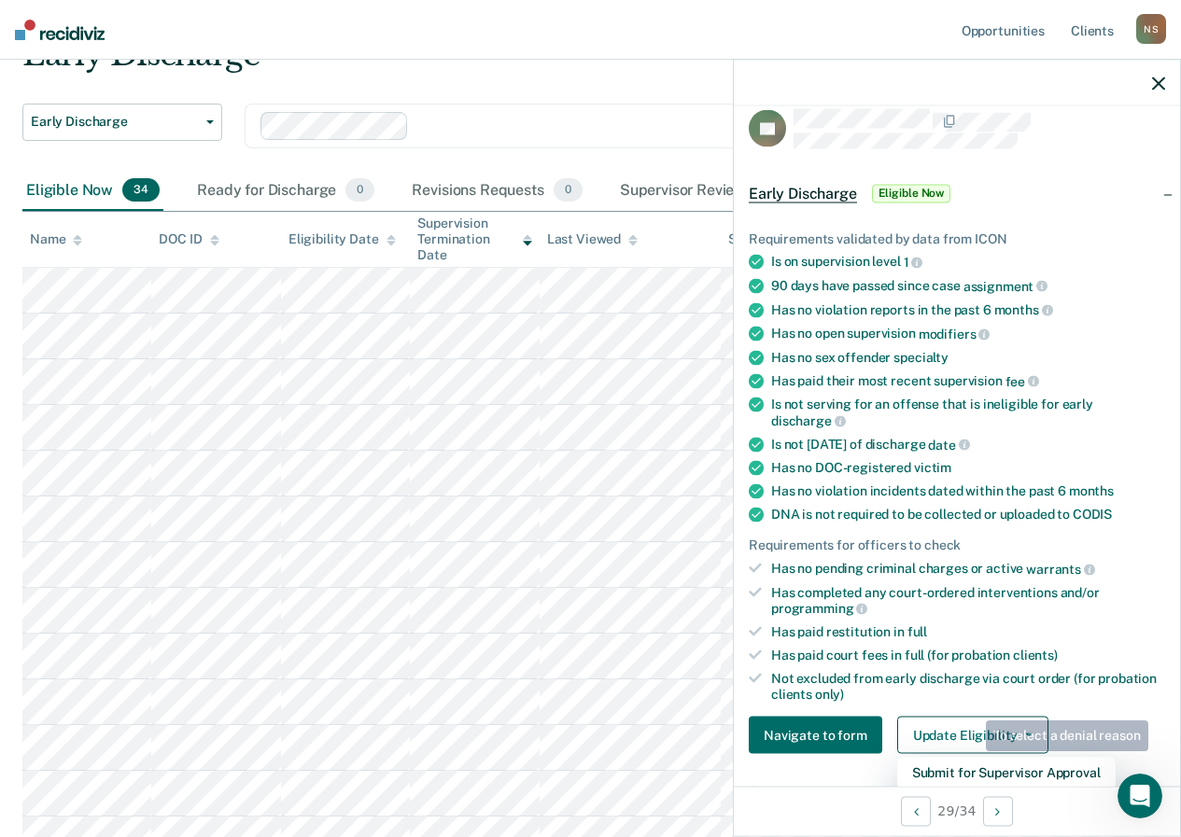
scroll to position [300, 0]
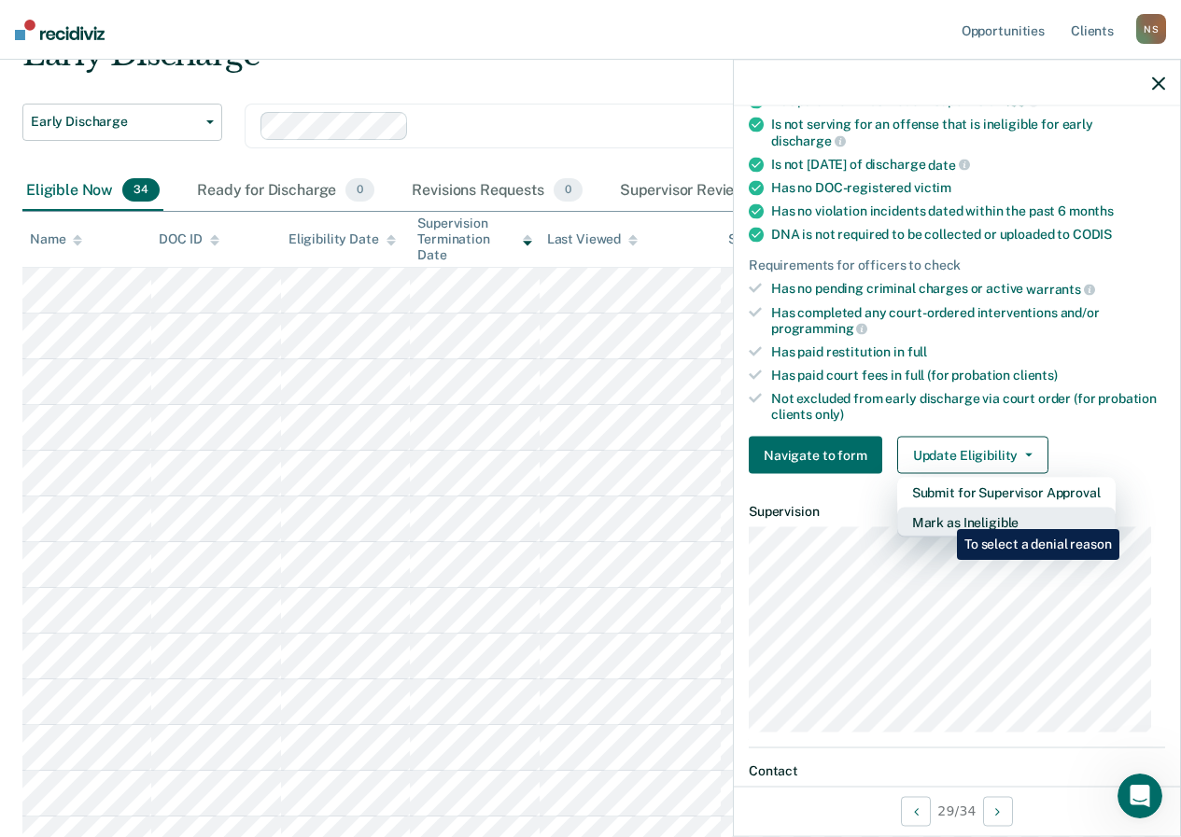
click at [943, 515] on button "Mark as Ineligible" at bounding box center [1006, 523] width 218 height 30
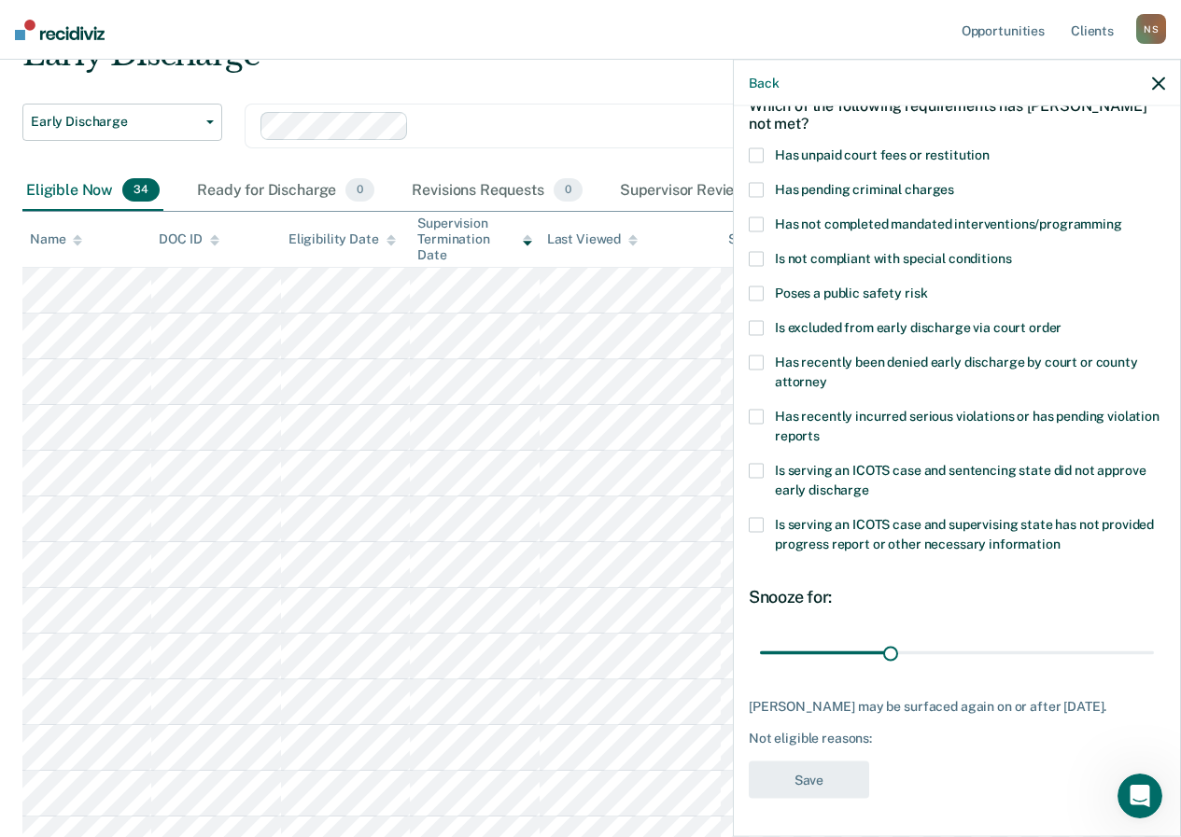
scroll to position [115, 0]
click at [756, 217] on span at bounding box center [756, 224] width 15 height 15
click at [1122, 217] on input "Has not completed mandated interventions/programming" at bounding box center [1122, 217] width 0 height 0
click at [790, 788] on button "Save" at bounding box center [809, 780] width 120 height 38
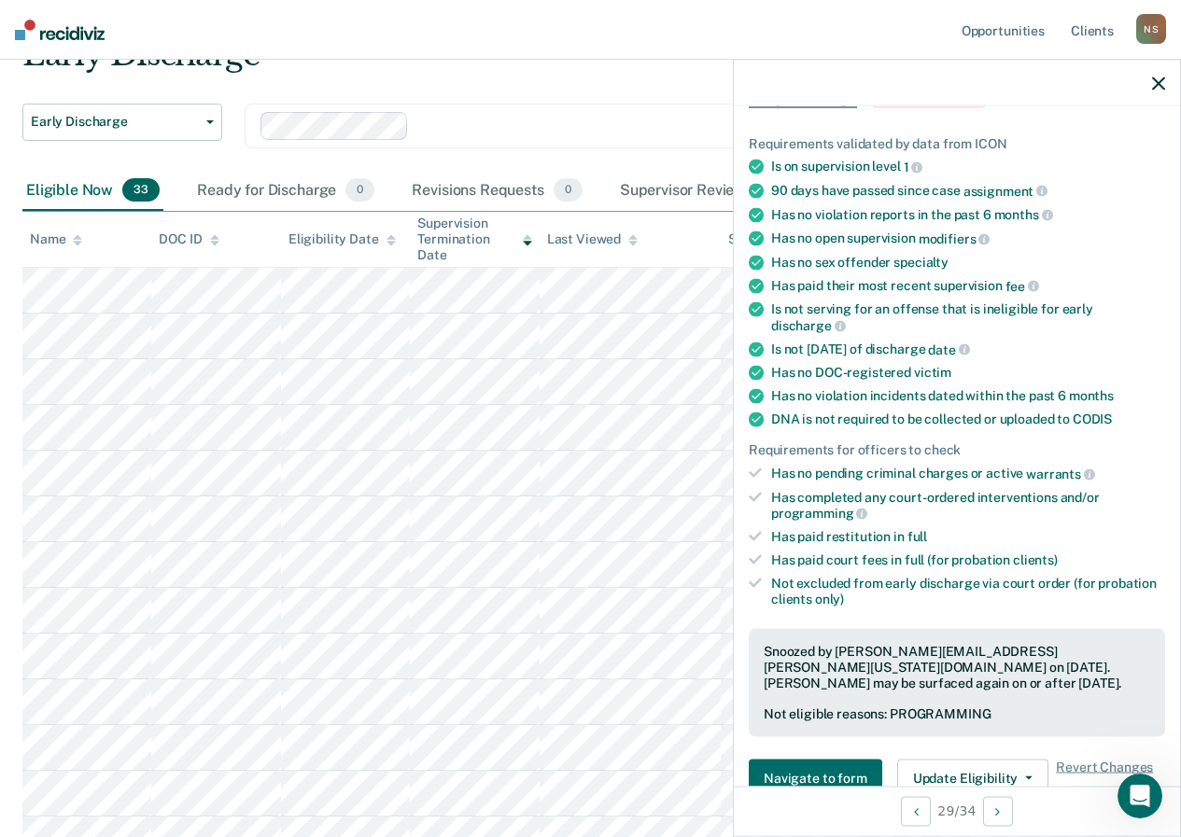
click at [1165, 78] on div at bounding box center [957, 83] width 446 height 47
click at [1157, 79] on icon "button" at bounding box center [1158, 83] width 13 height 13
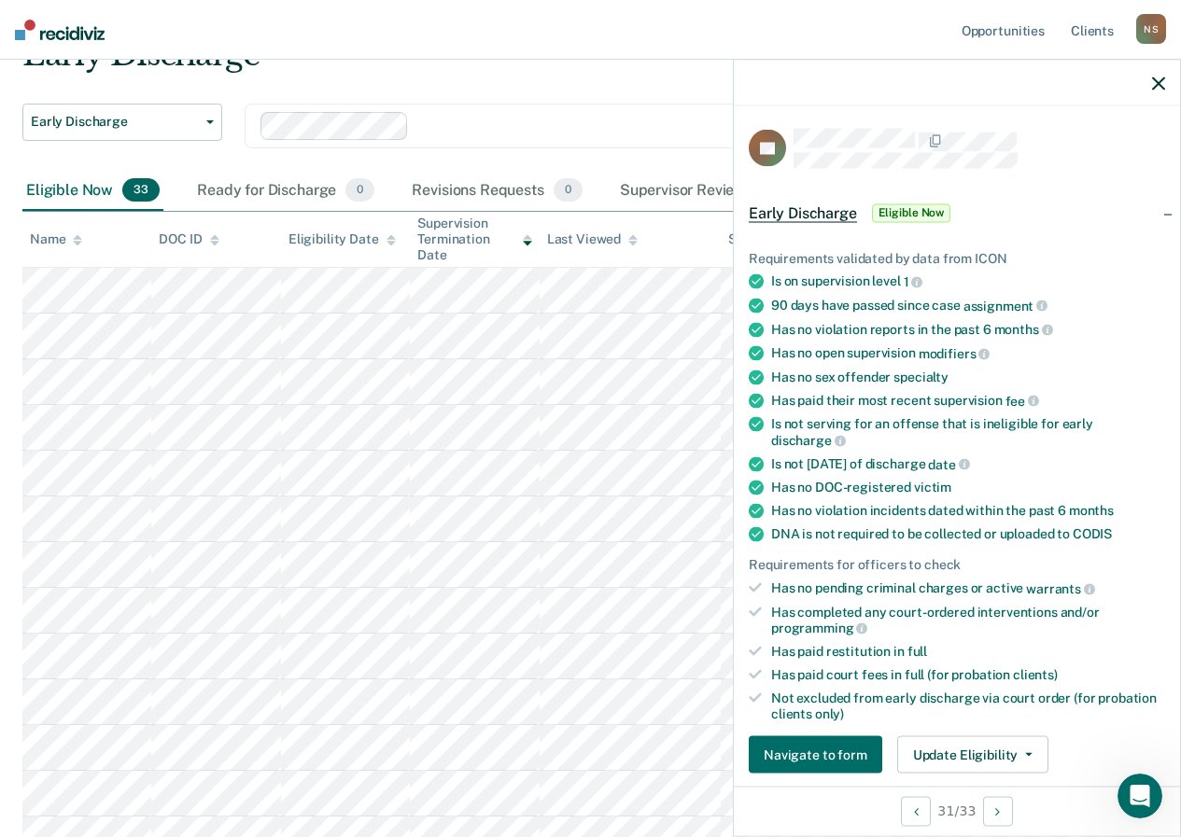
scroll to position [280, 0]
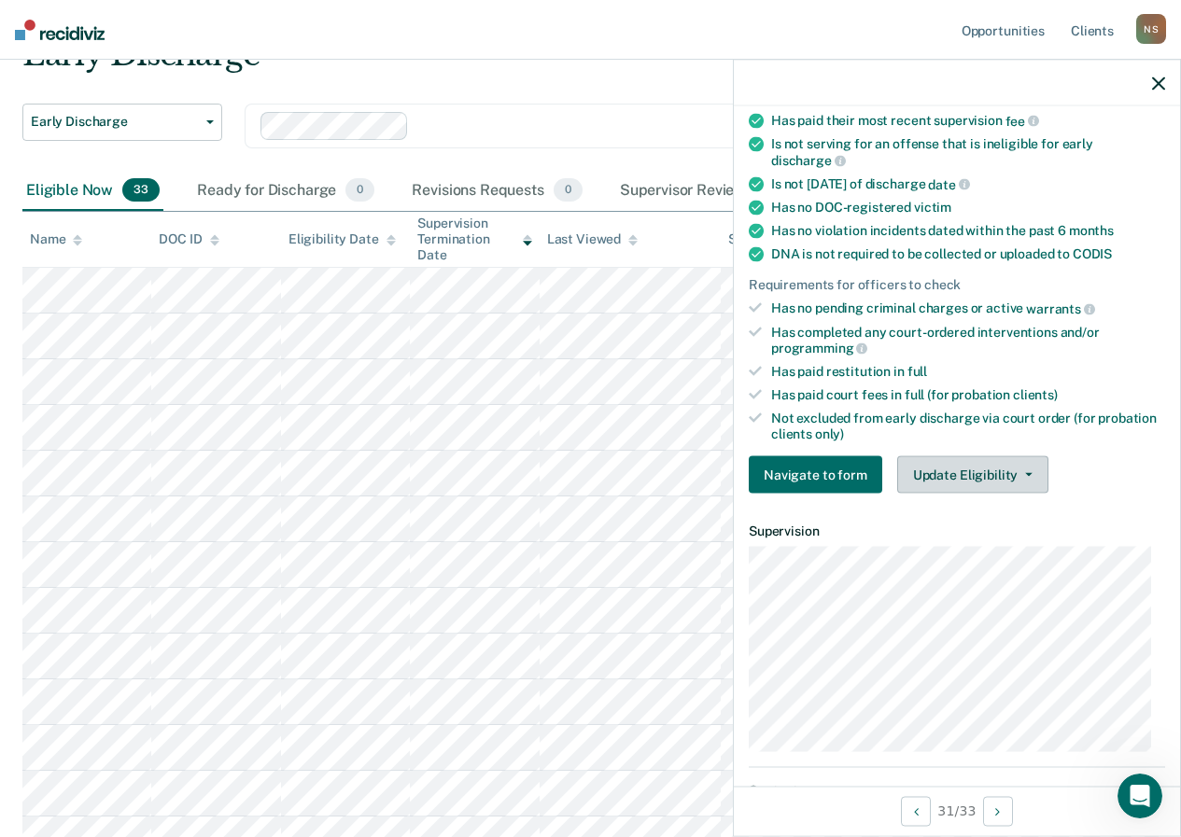
click at [936, 469] on button "Update Eligibility" at bounding box center [972, 474] width 151 height 37
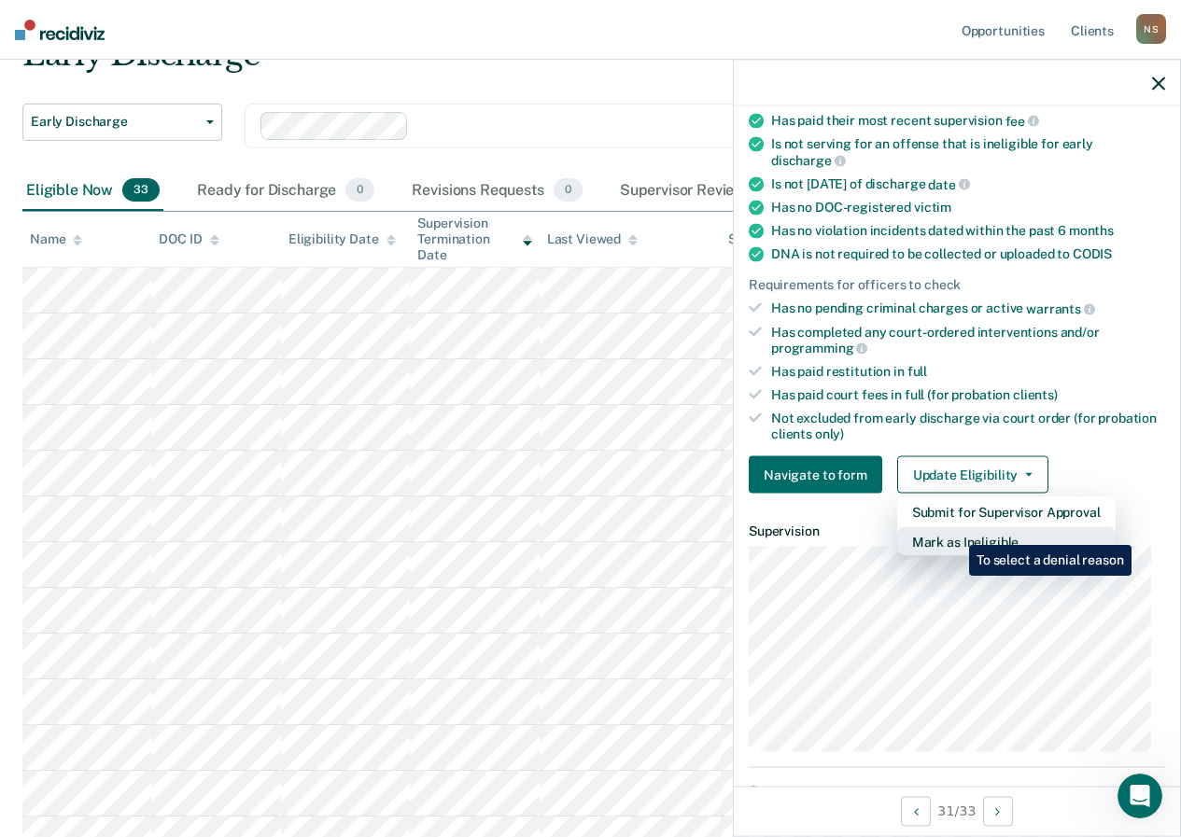
click at [955, 531] on button "Mark as Ineligible" at bounding box center [1006, 542] width 218 height 30
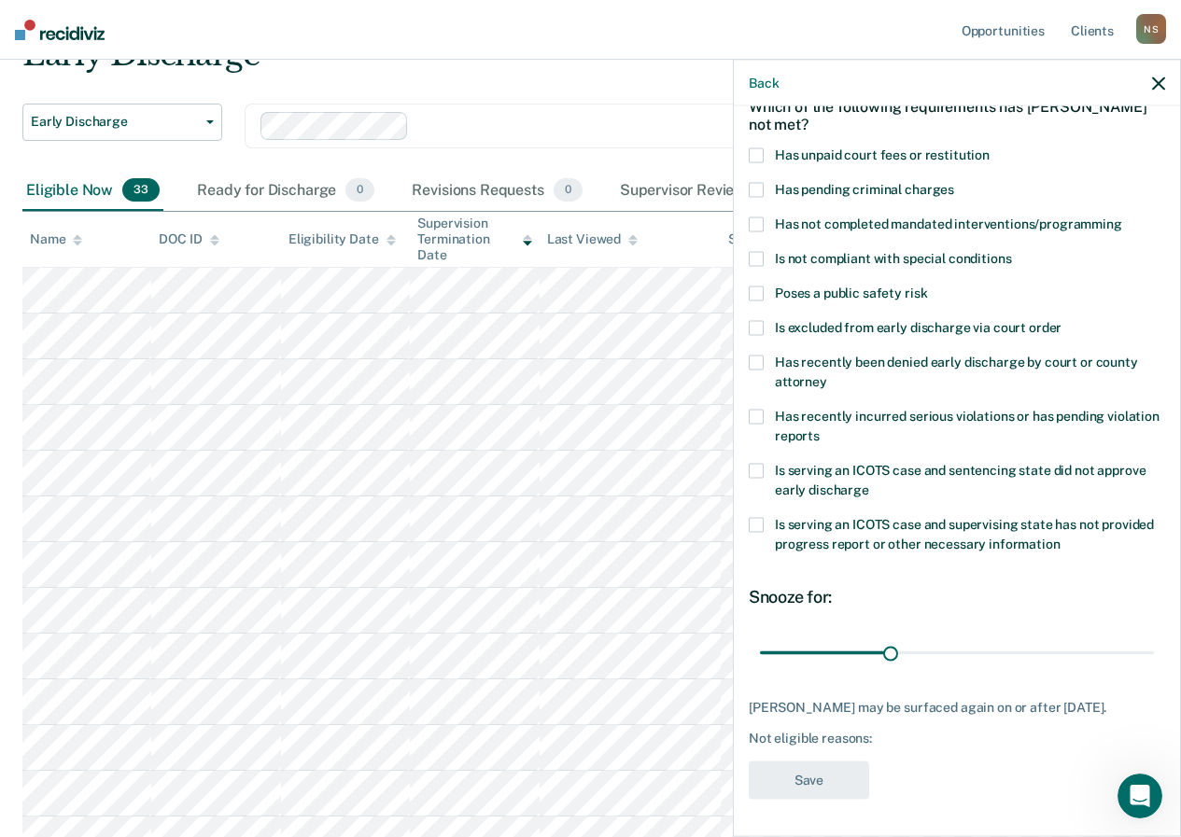
scroll to position [115, 0]
click at [751, 147] on span at bounding box center [756, 154] width 15 height 15
click at [990, 147] on input "Has unpaid court fees or restitution" at bounding box center [990, 147] width 0 height 0
click at [751, 217] on span at bounding box center [756, 224] width 15 height 15
click at [1122, 217] on input "Has not completed mandated interventions/programming" at bounding box center [1122, 217] width 0 height 0
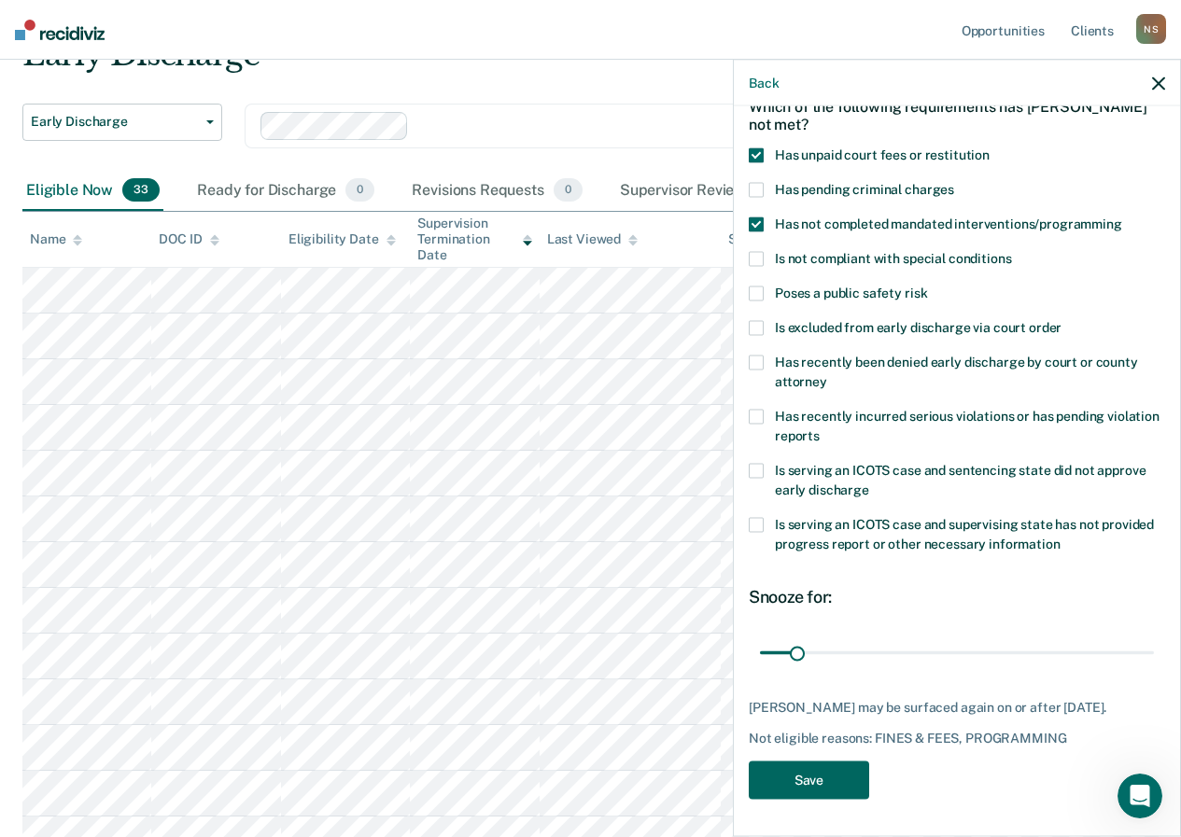
click at [811, 774] on button "Save" at bounding box center [809, 780] width 120 height 38
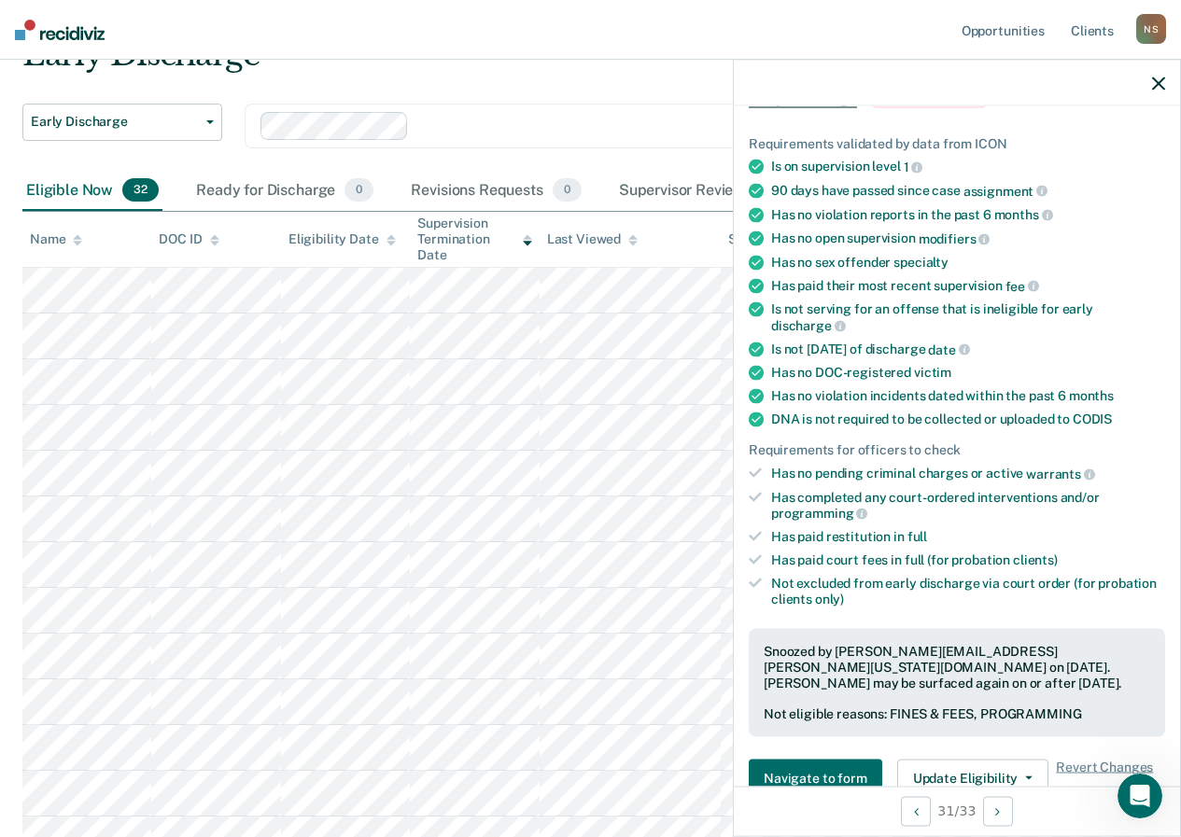
click at [1165, 76] on div at bounding box center [957, 83] width 446 height 47
click at [1164, 76] on button "button" at bounding box center [1158, 83] width 13 height 16
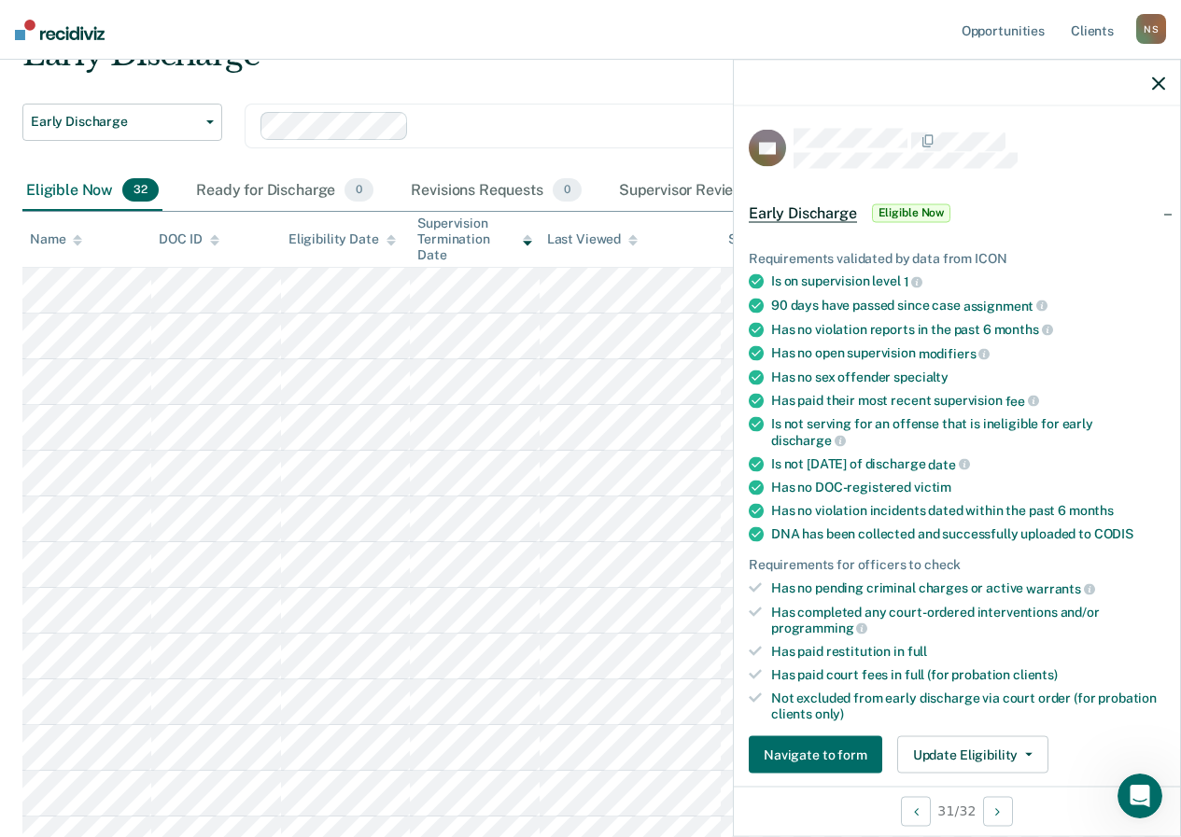
scroll to position [280, 0]
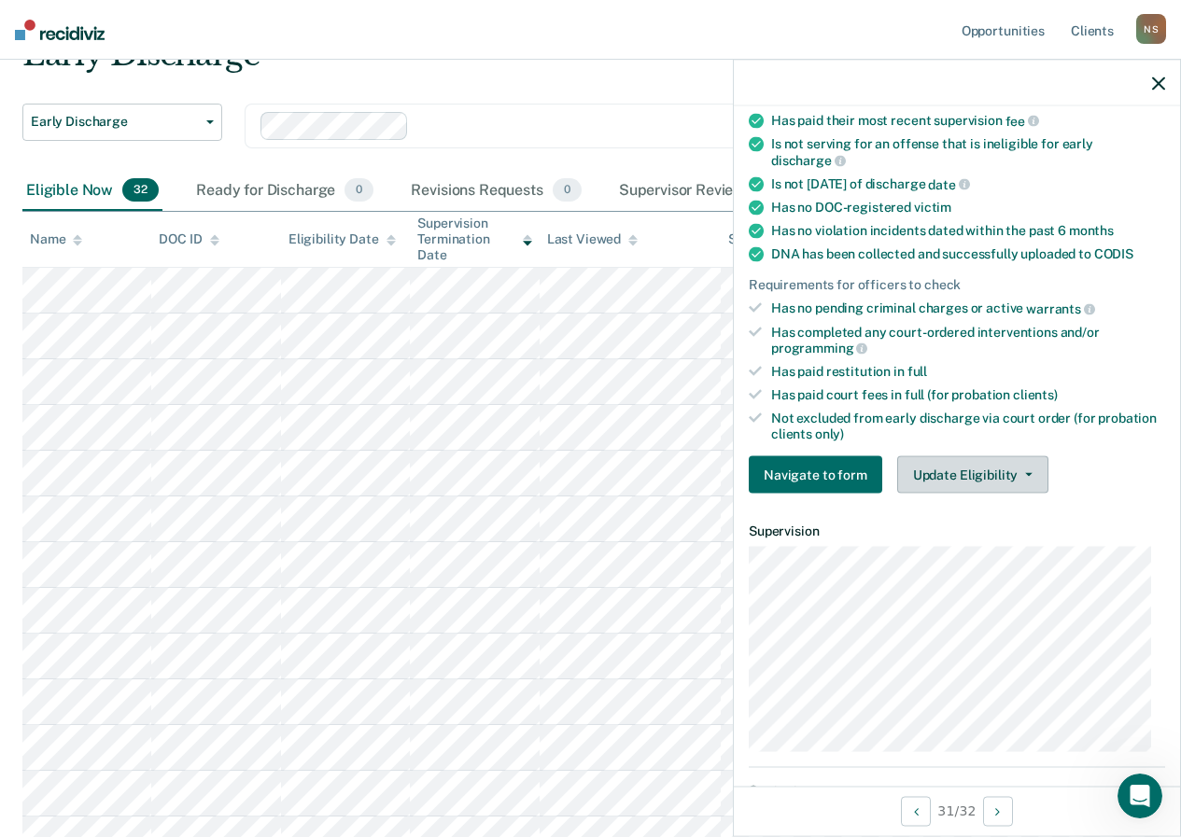
click at [919, 479] on button "Update Eligibility" at bounding box center [972, 474] width 151 height 37
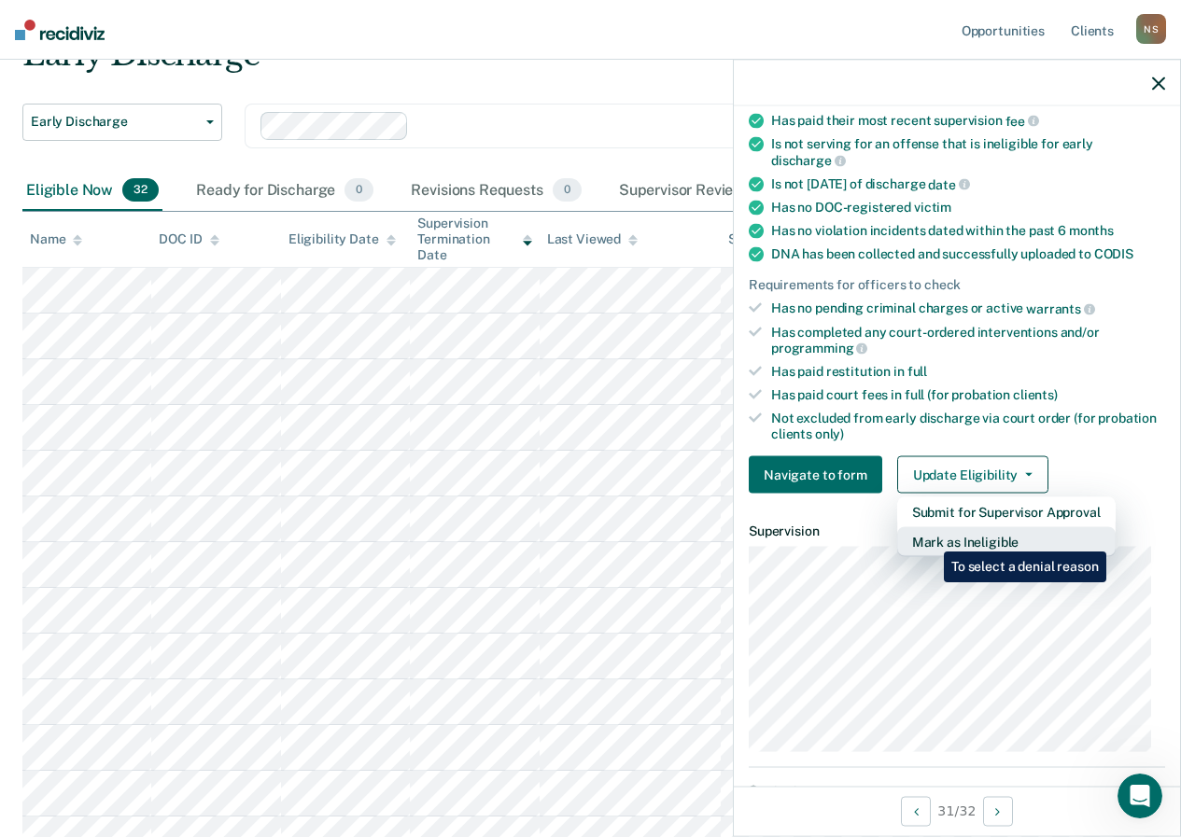
click at [930, 538] on button "Mark as Ineligible" at bounding box center [1006, 542] width 218 height 30
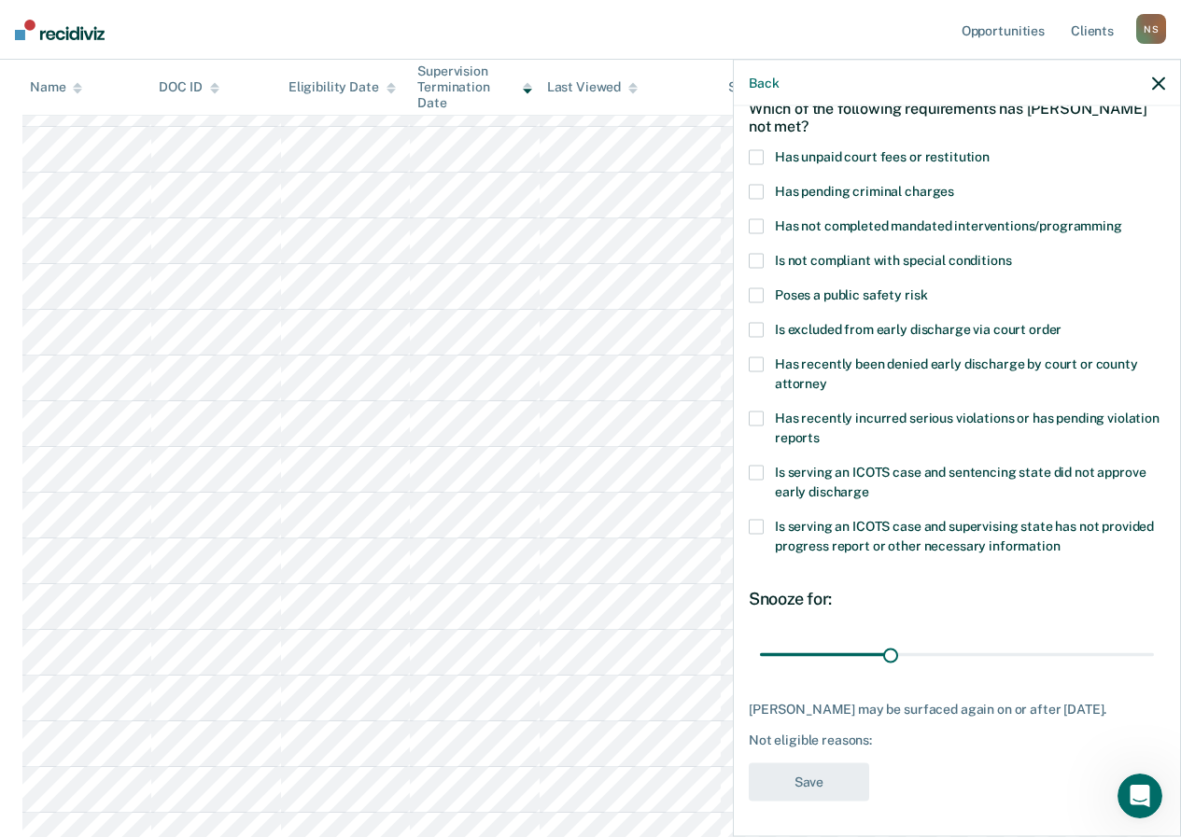
click at [750, 327] on span at bounding box center [756, 329] width 15 height 15
click at [1061, 322] on input "Is excluded from early discharge via court order" at bounding box center [1061, 322] width 0 height 0
click at [750, 327] on span at bounding box center [756, 329] width 15 height 15
click at [1061, 322] on input "Is excluded from early discharge via court order" at bounding box center [1061, 322] width 0 height 0
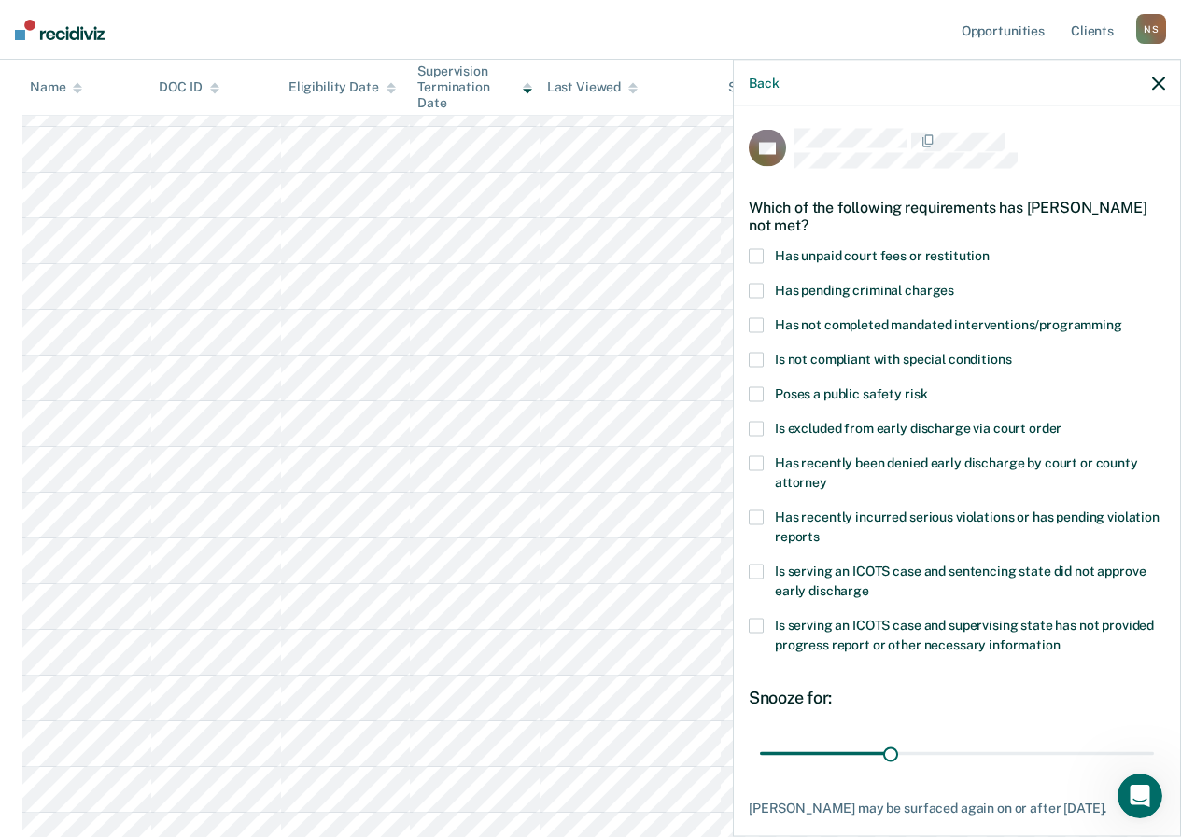
click at [1148, 77] on div "Back" at bounding box center [957, 83] width 446 height 47
click at [1153, 80] on icon "button" at bounding box center [1158, 83] width 13 height 13
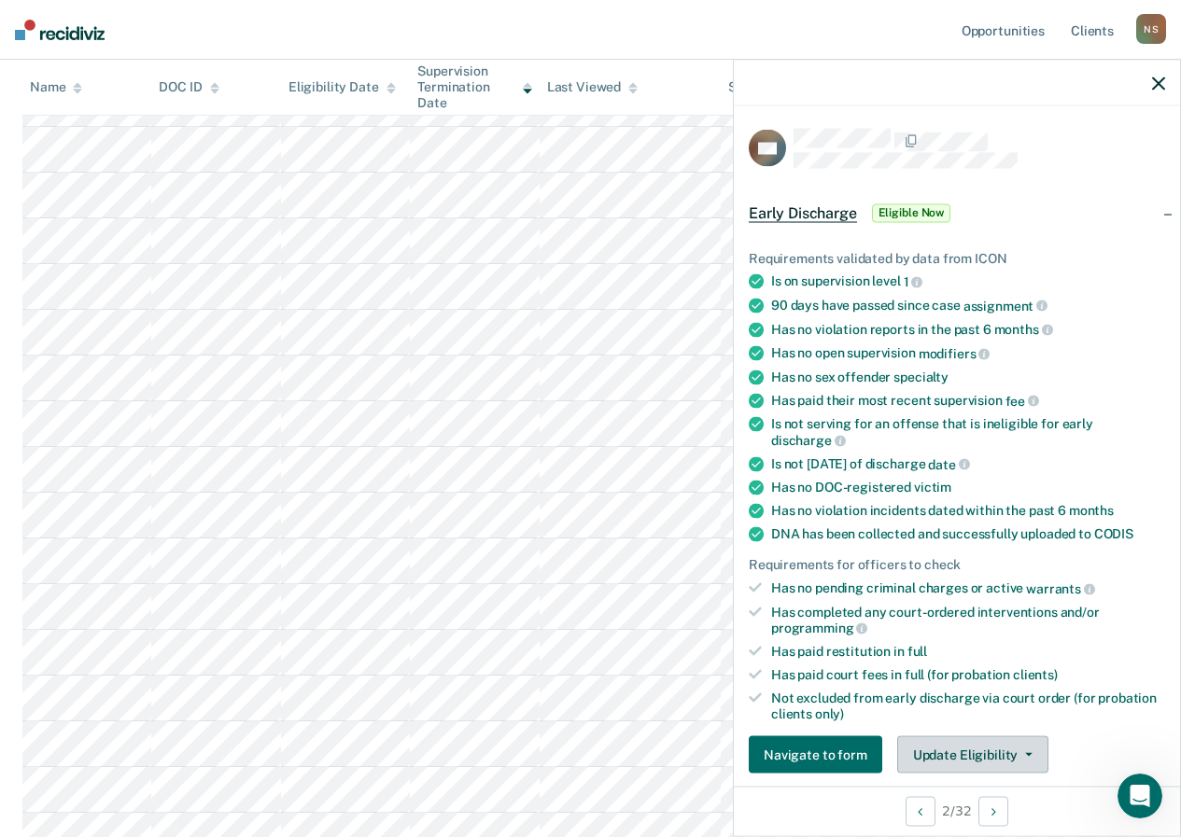
click at [948, 752] on button "Update Eligibility" at bounding box center [972, 755] width 151 height 37
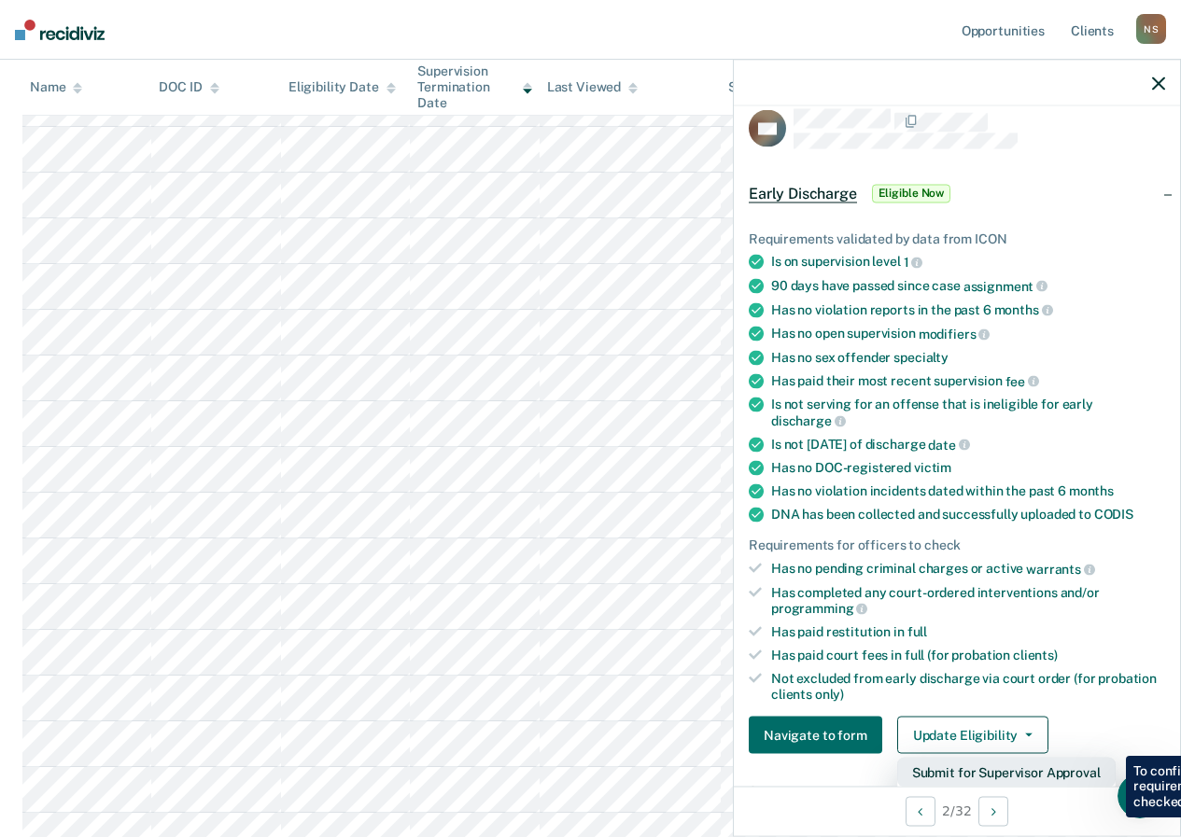
scroll to position [113, 0]
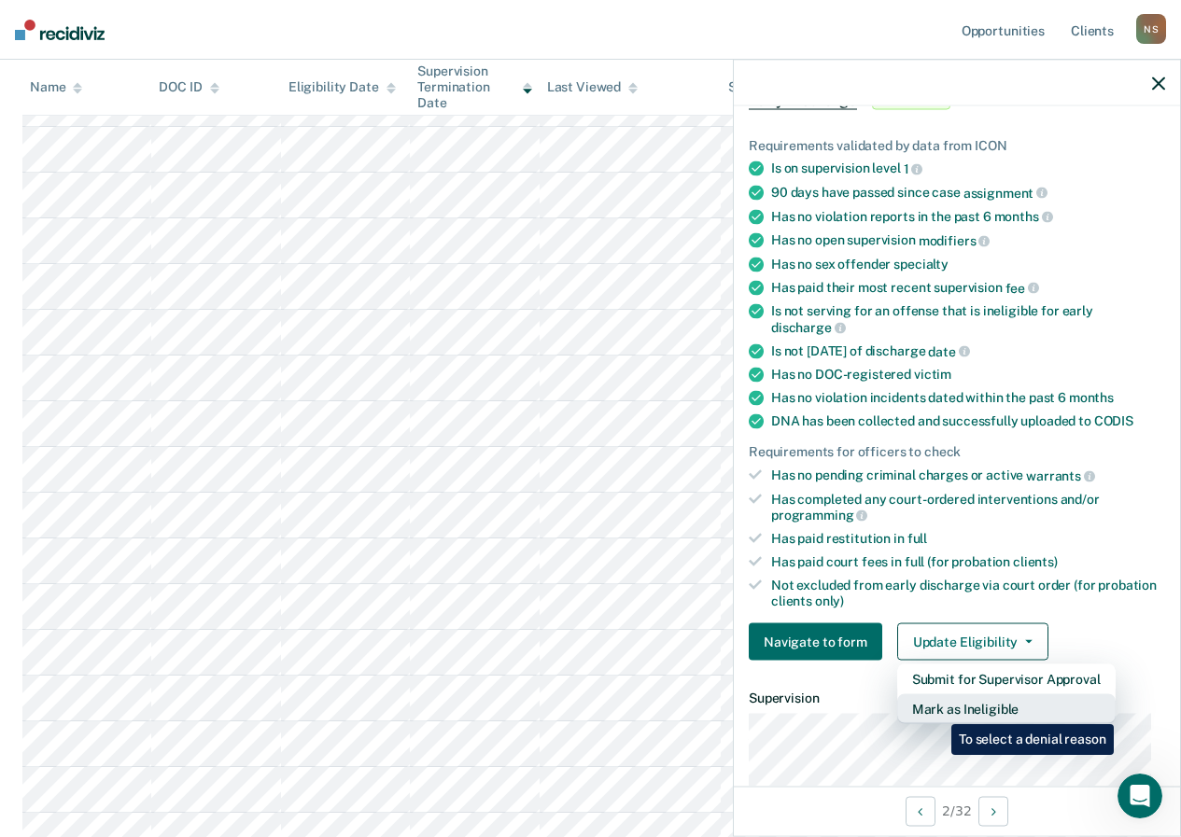
click at [936, 709] on button "Mark as Ineligible" at bounding box center [1006, 710] width 218 height 30
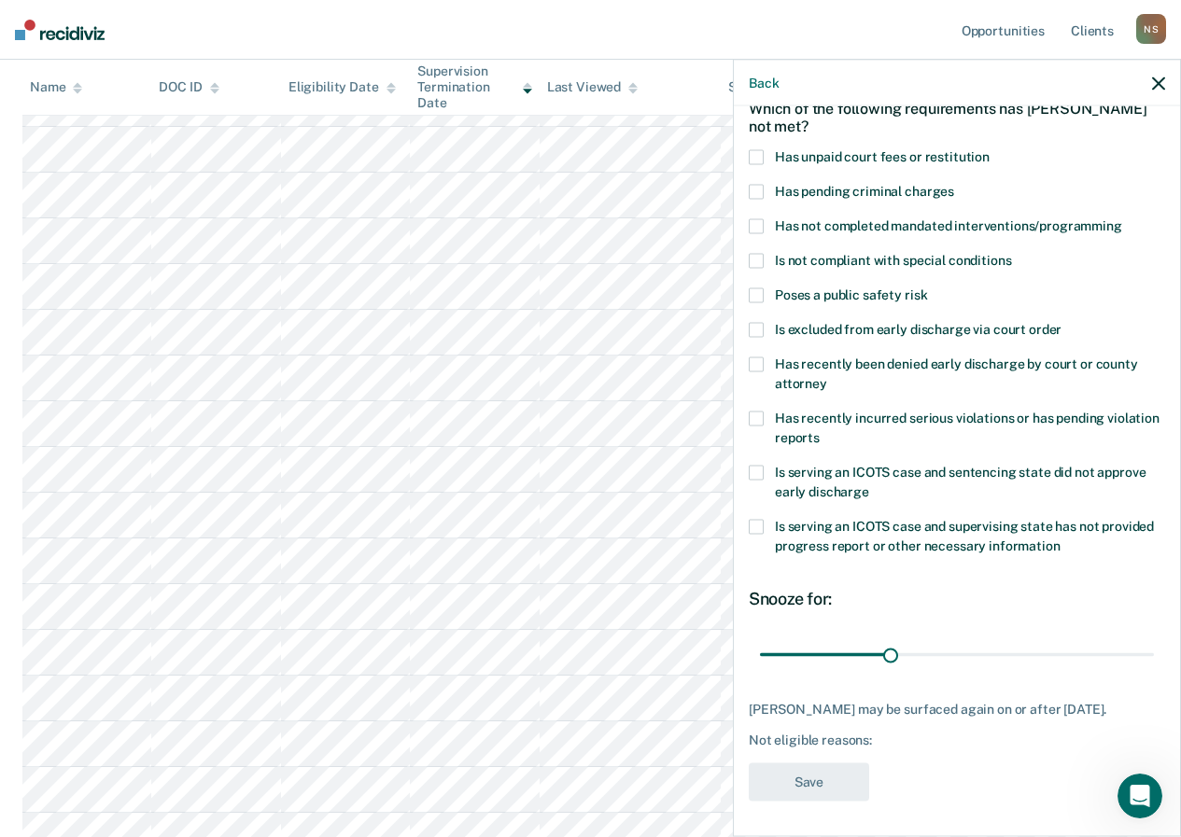
click at [758, 230] on span at bounding box center [756, 225] width 15 height 15
click at [1122, 218] on input "Has not completed mandated interventions/programming" at bounding box center [1122, 218] width 0 height 0
click at [790, 778] on button "Save" at bounding box center [809, 782] width 120 height 38
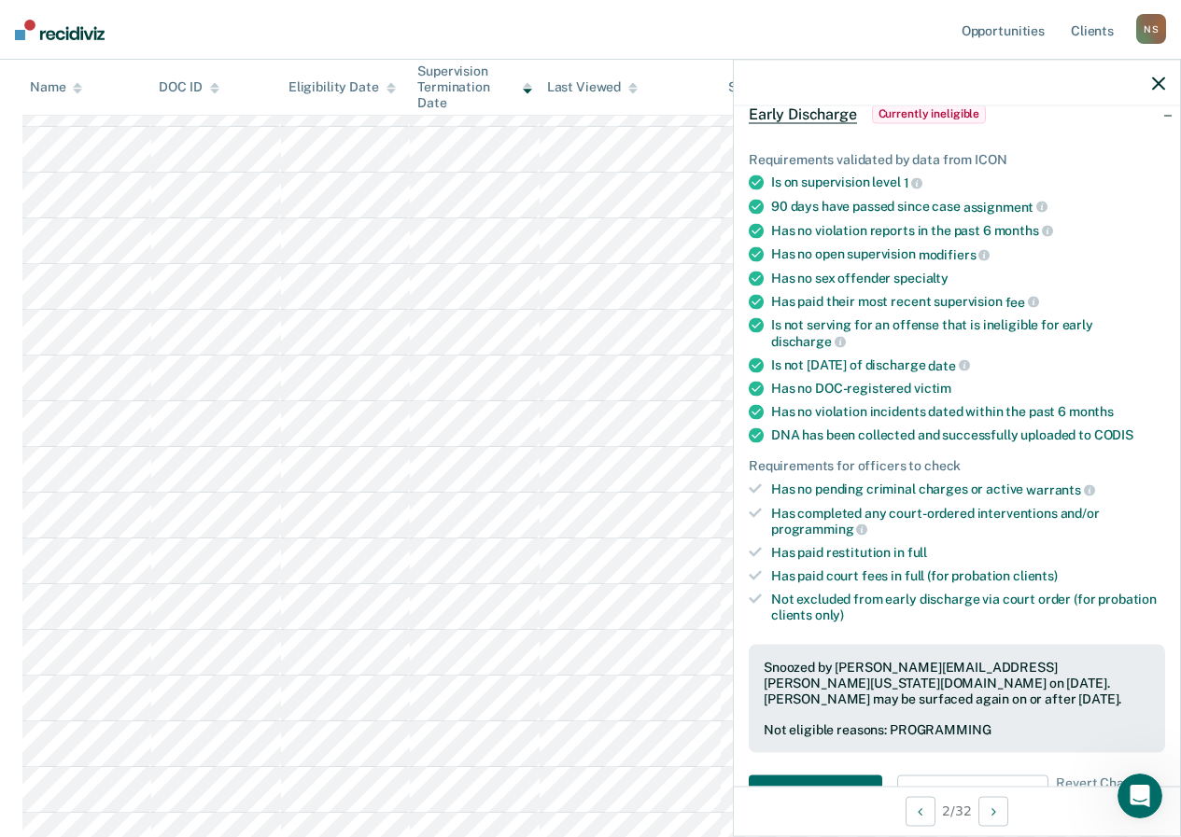
click at [1148, 75] on div at bounding box center [957, 83] width 446 height 47
click at [1161, 81] on icon "button" at bounding box center [1158, 83] width 13 height 13
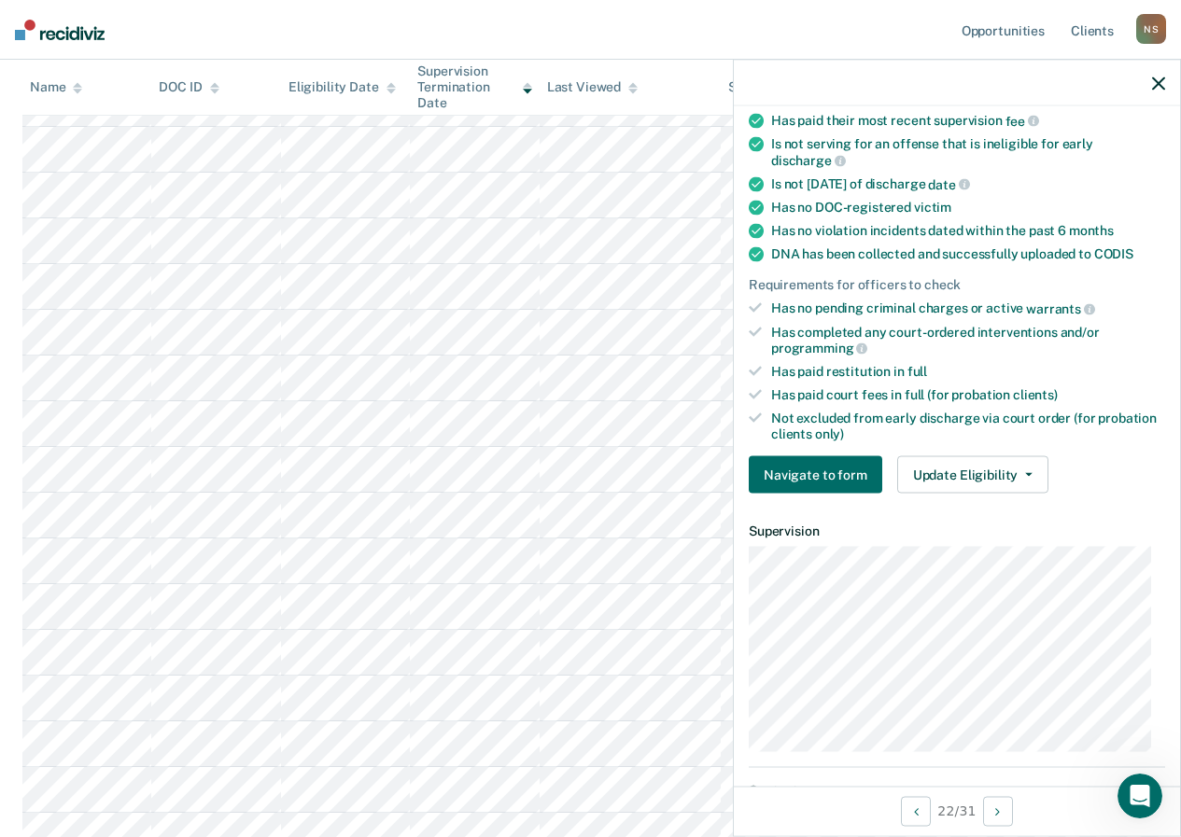
scroll to position [373, 0]
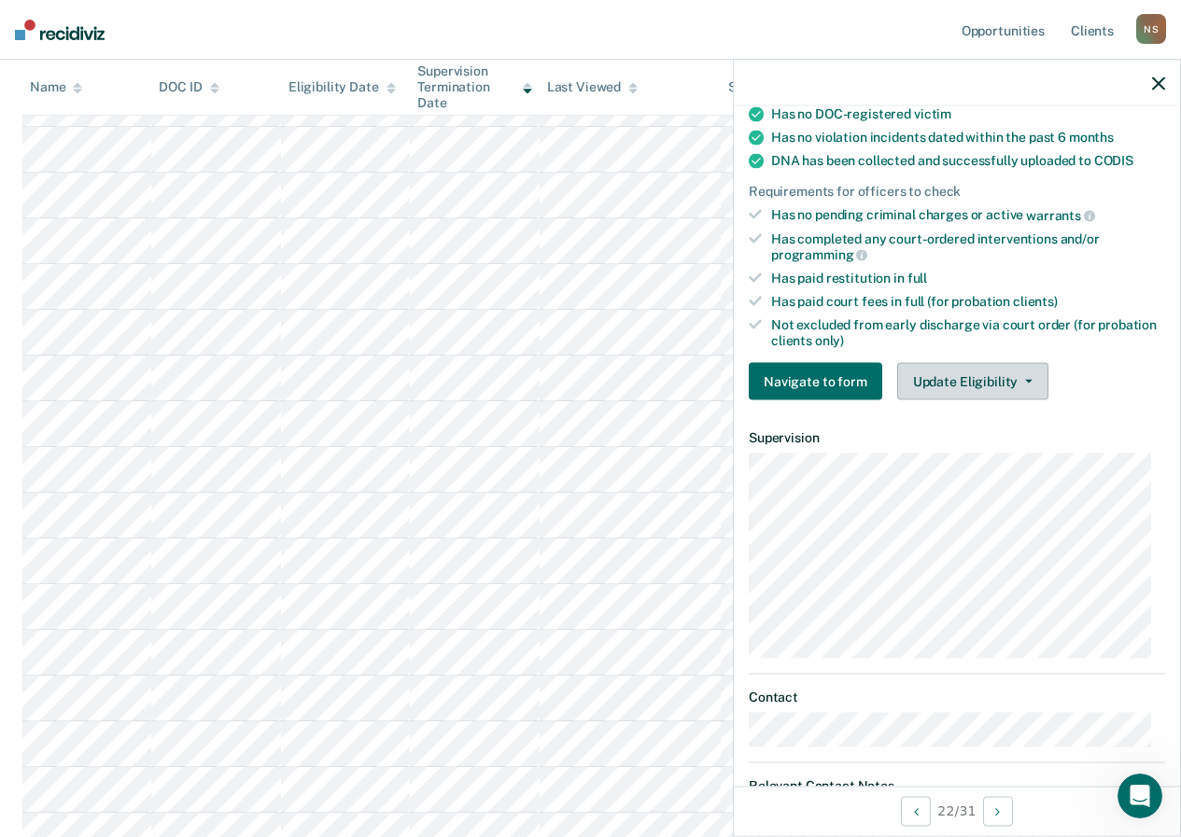
click at [929, 387] on button "Update Eligibility" at bounding box center [972, 381] width 151 height 37
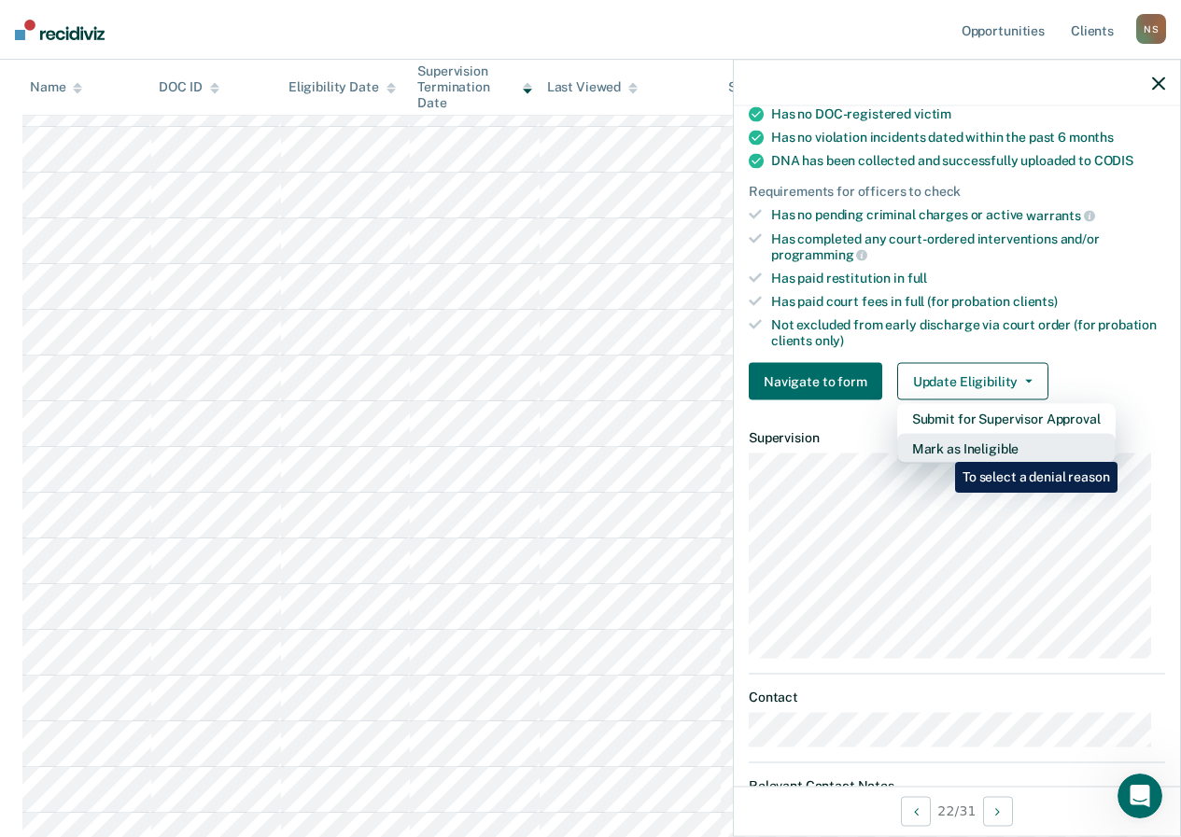
click at [941, 448] on button "Mark as Ineligible" at bounding box center [1006, 449] width 218 height 30
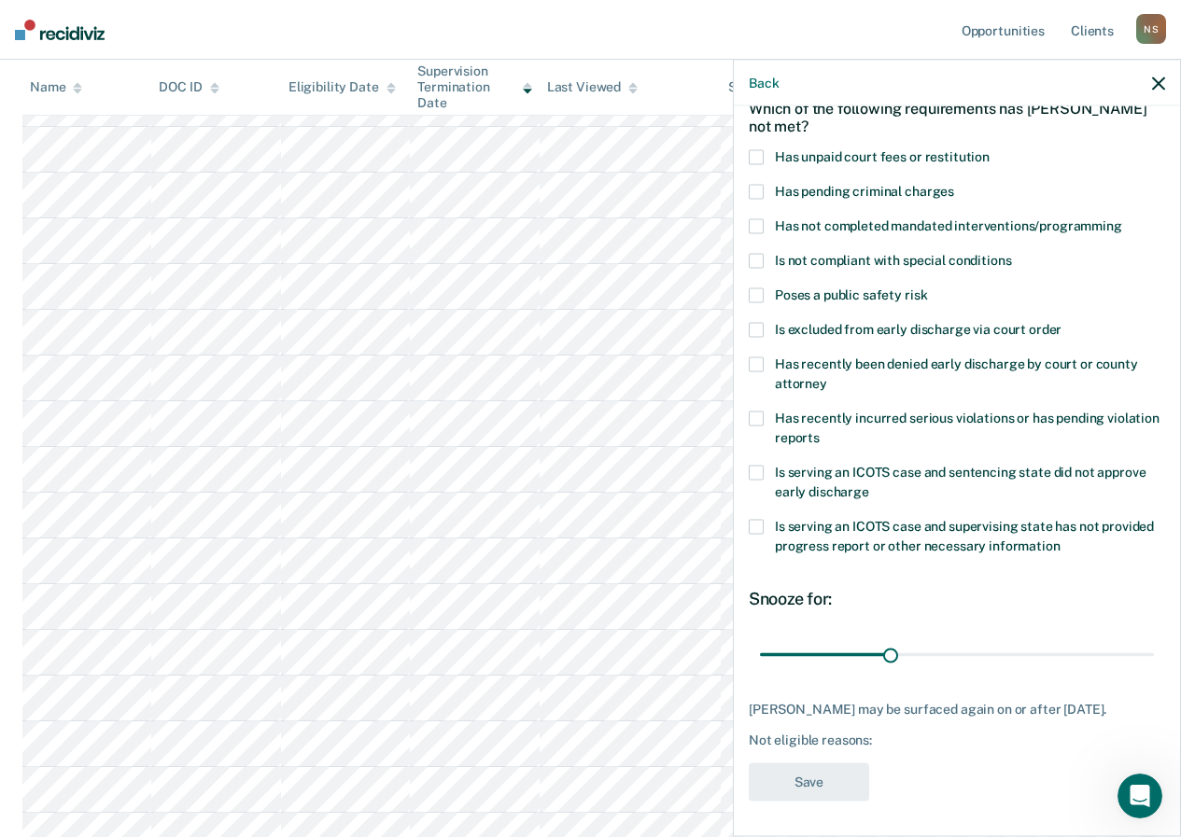
click at [763, 421] on span at bounding box center [756, 418] width 15 height 15
click at [820, 430] on input "Has recently incurred serious violations or has pending violation reports" at bounding box center [820, 430] width 0 height 0
click at [814, 769] on button "Save" at bounding box center [809, 782] width 120 height 38
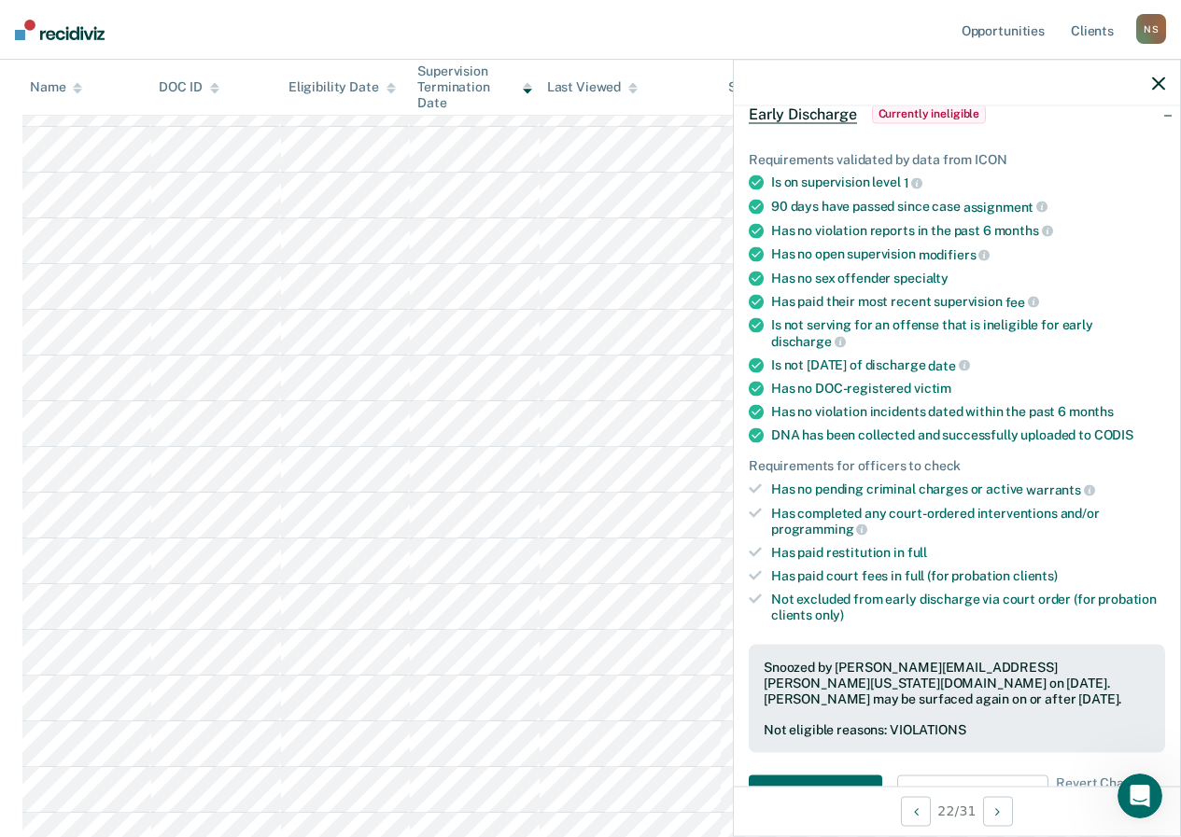
drag, startPoint x: 1164, startPoint y: 77, endPoint x: 1155, endPoint y: 78, distance: 9.5
click at [1161, 78] on icon "button" at bounding box center [1158, 83] width 13 height 13
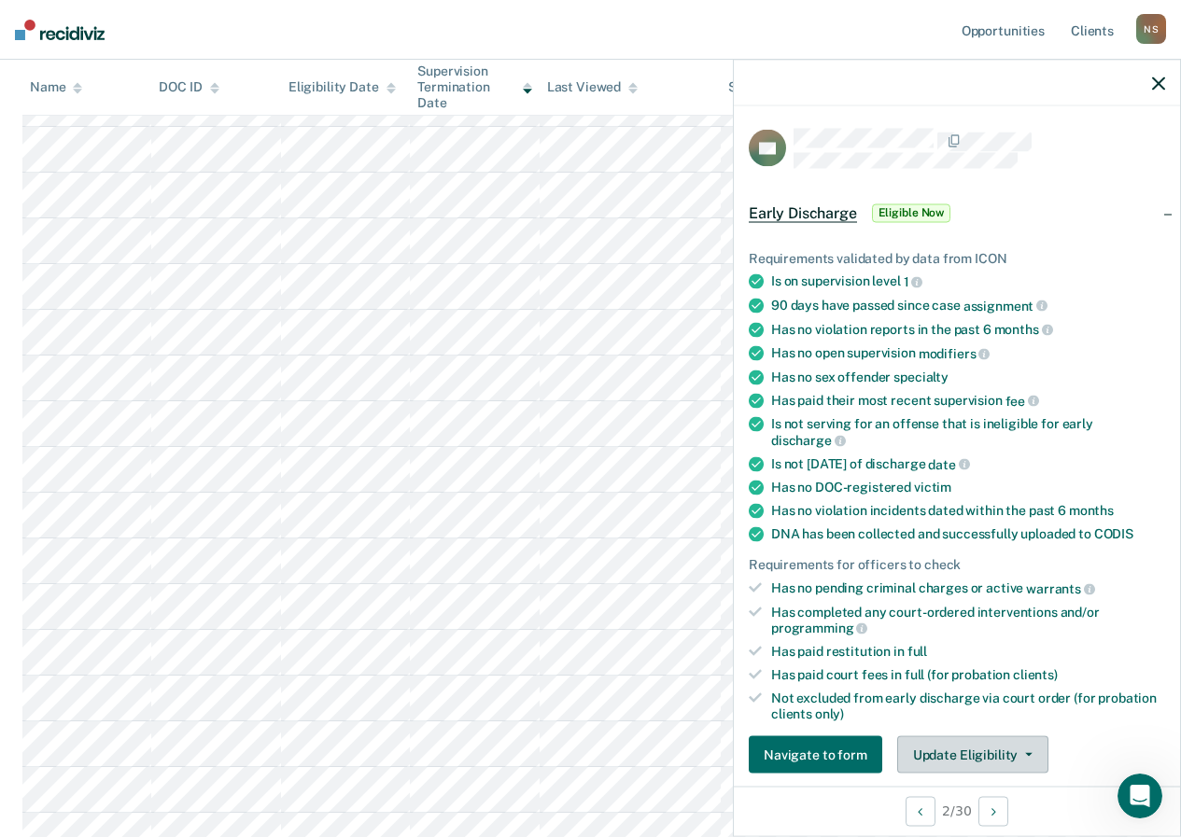
scroll to position [280, 0]
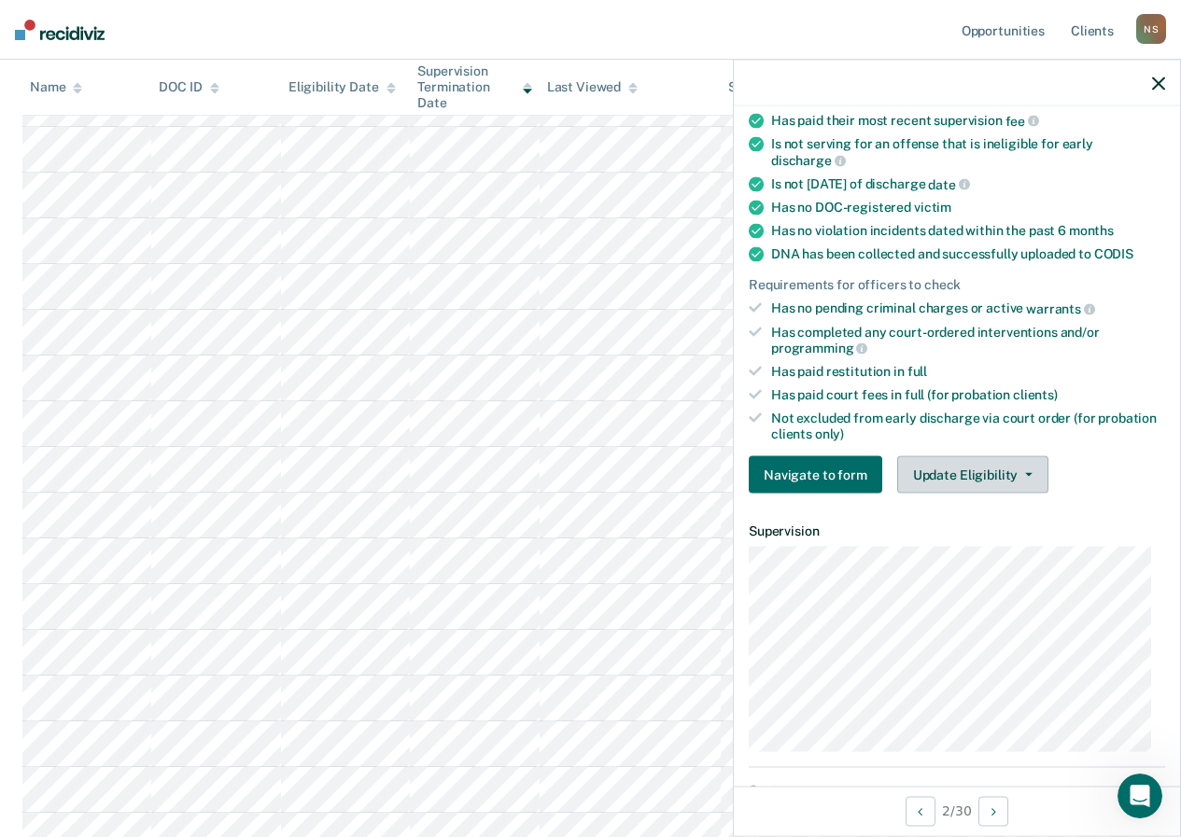
click at [942, 466] on button "Update Eligibility" at bounding box center [972, 474] width 151 height 37
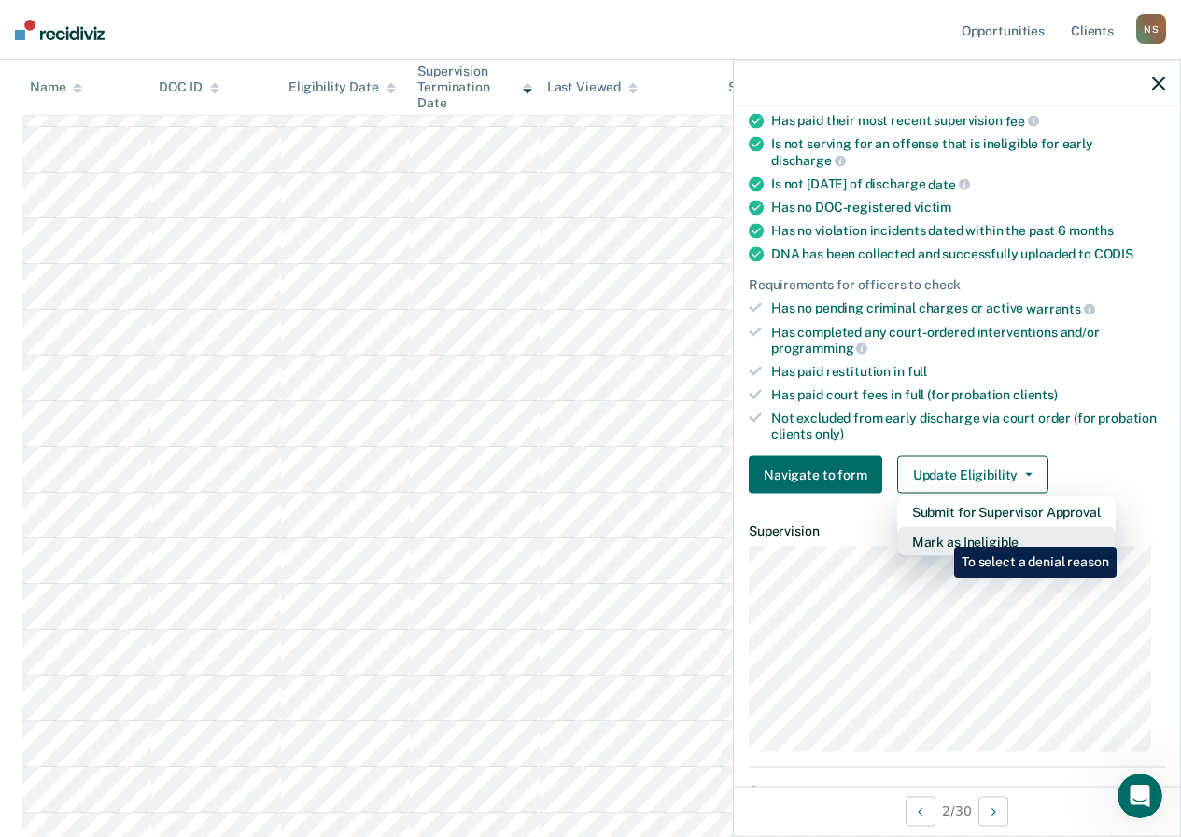
click at [940, 533] on button "Mark as Ineligible" at bounding box center [1006, 542] width 218 height 30
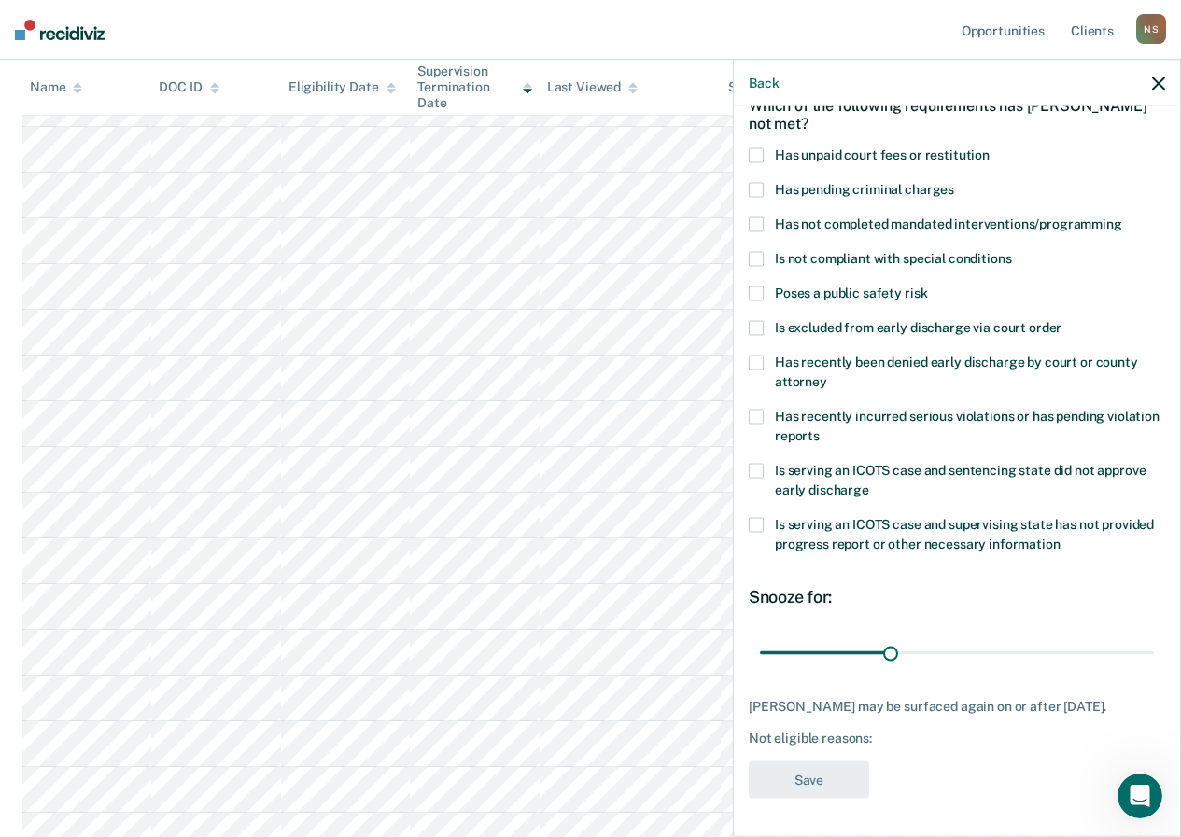
scroll to position [115, 0]
click at [756, 147] on label "Has unpaid court fees or restitution" at bounding box center [957, 157] width 416 height 20
click at [990, 147] on input "Has unpaid court fees or restitution" at bounding box center [990, 147] width 0 height 0
click at [782, 775] on button "Save" at bounding box center [809, 780] width 120 height 38
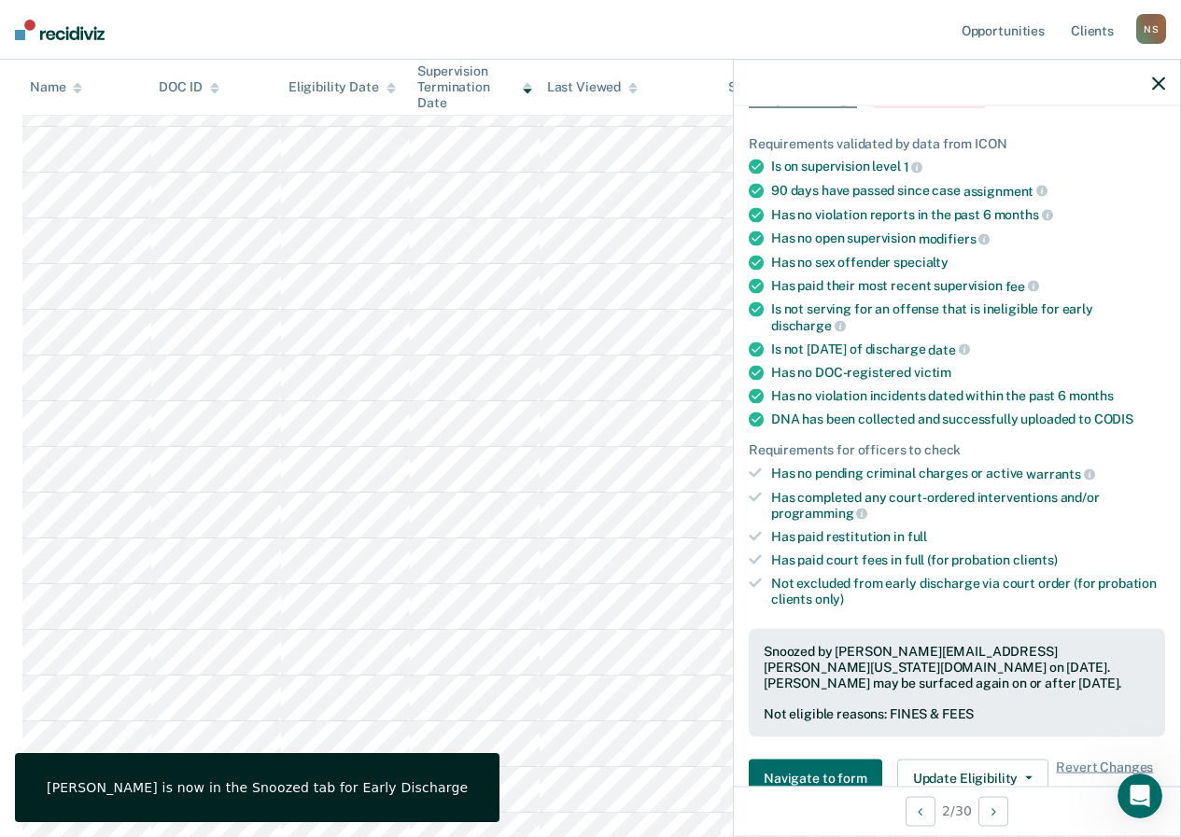
click at [1162, 82] on icon "button" at bounding box center [1158, 83] width 13 height 13
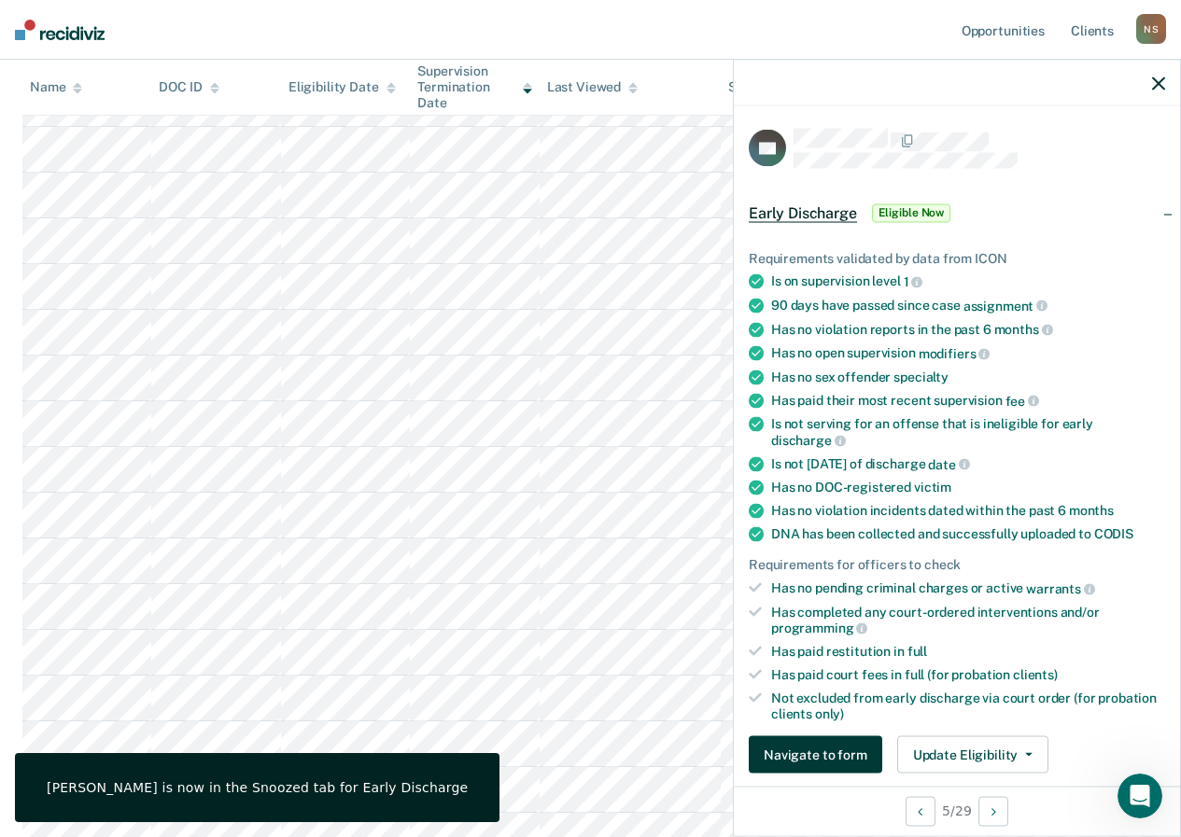
scroll to position [187, 0]
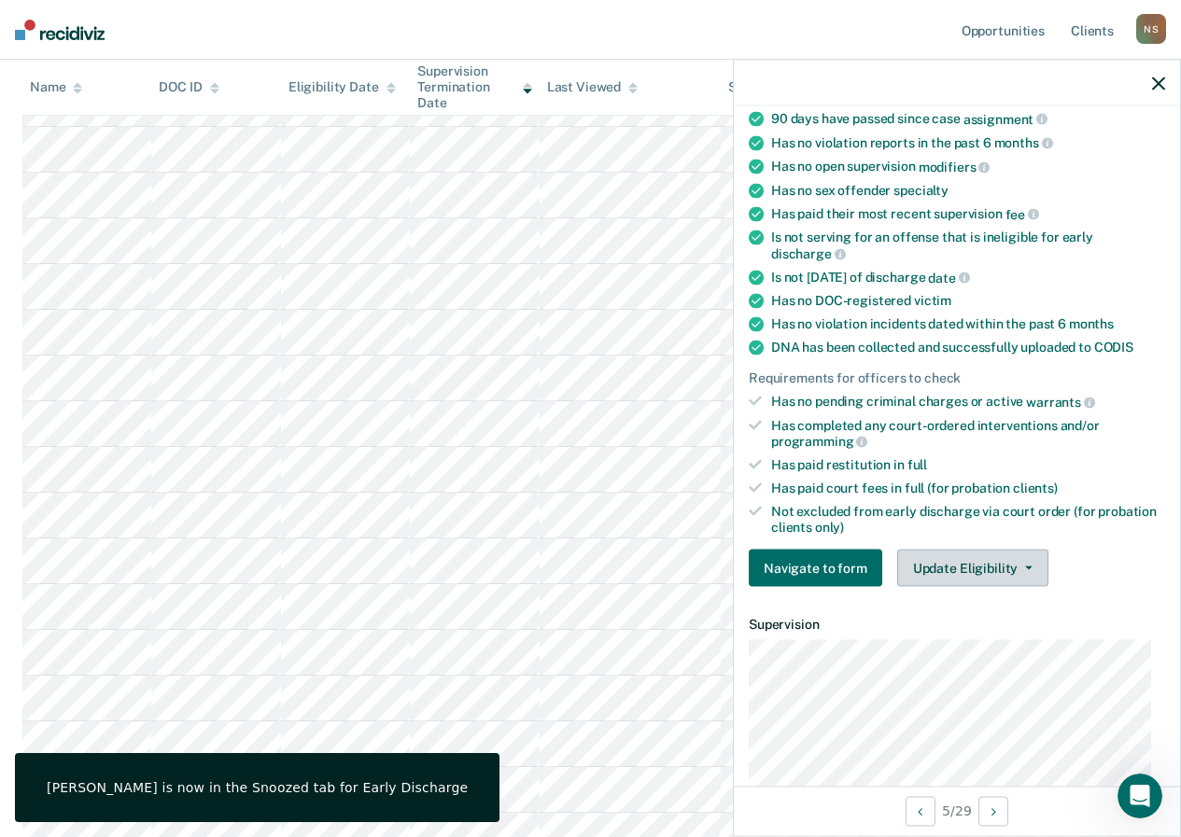
click at [942, 562] on button "Update Eligibility" at bounding box center [972, 568] width 151 height 37
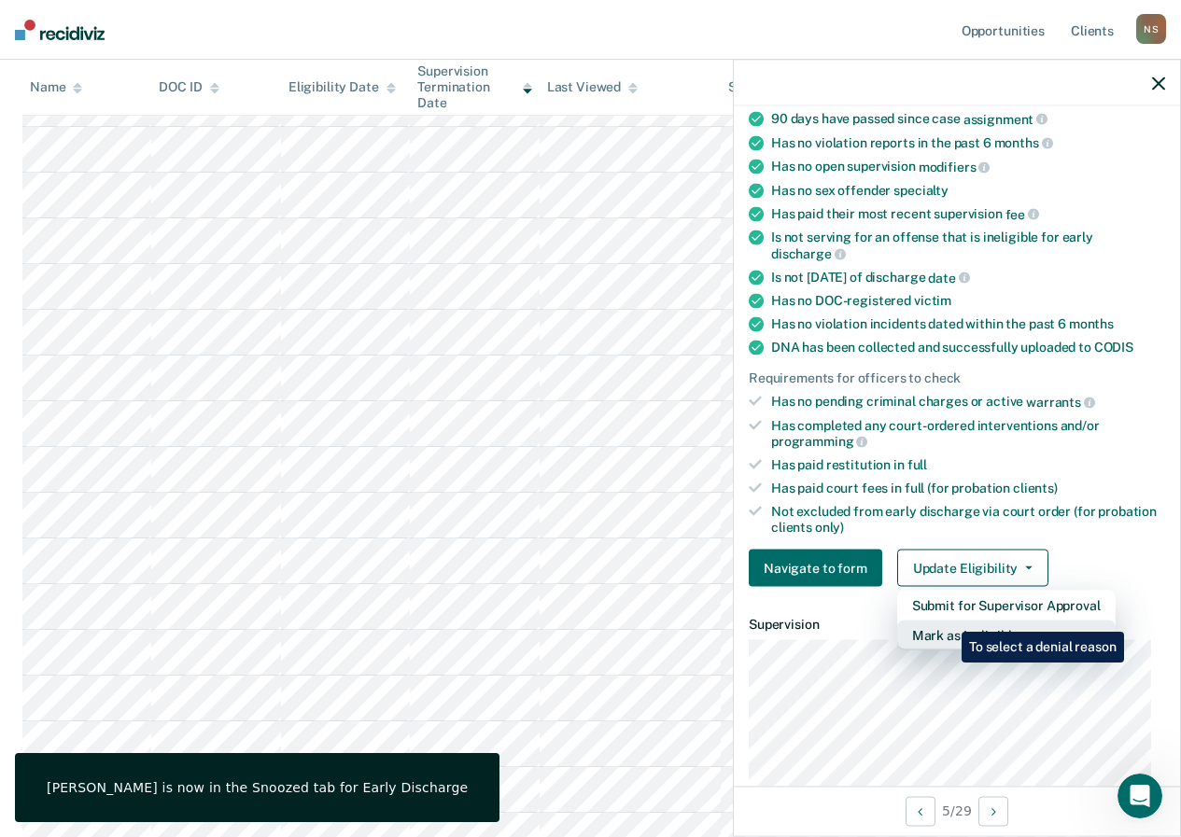
click at [948, 621] on button "Mark as Ineligible" at bounding box center [1006, 636] width 218 height 30
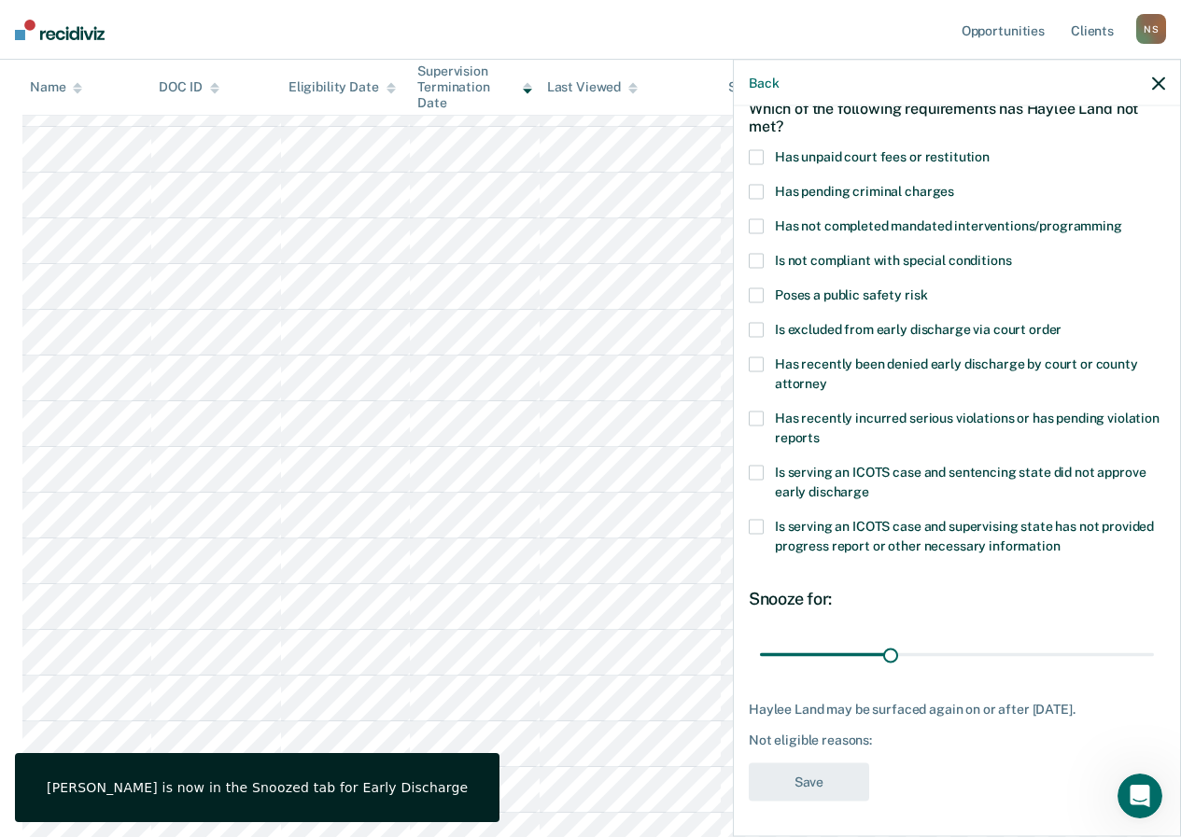
click at [757, 155] on span at bounding box center [756, 156] width 15 height 15
click at [990, 149] on input "Has unpaid court fees or restitution" at bounding box center [990, 149] width 0 height 0
click at [822, 781] on button "Save" at bounding box center [809, 782] width 120 height 38
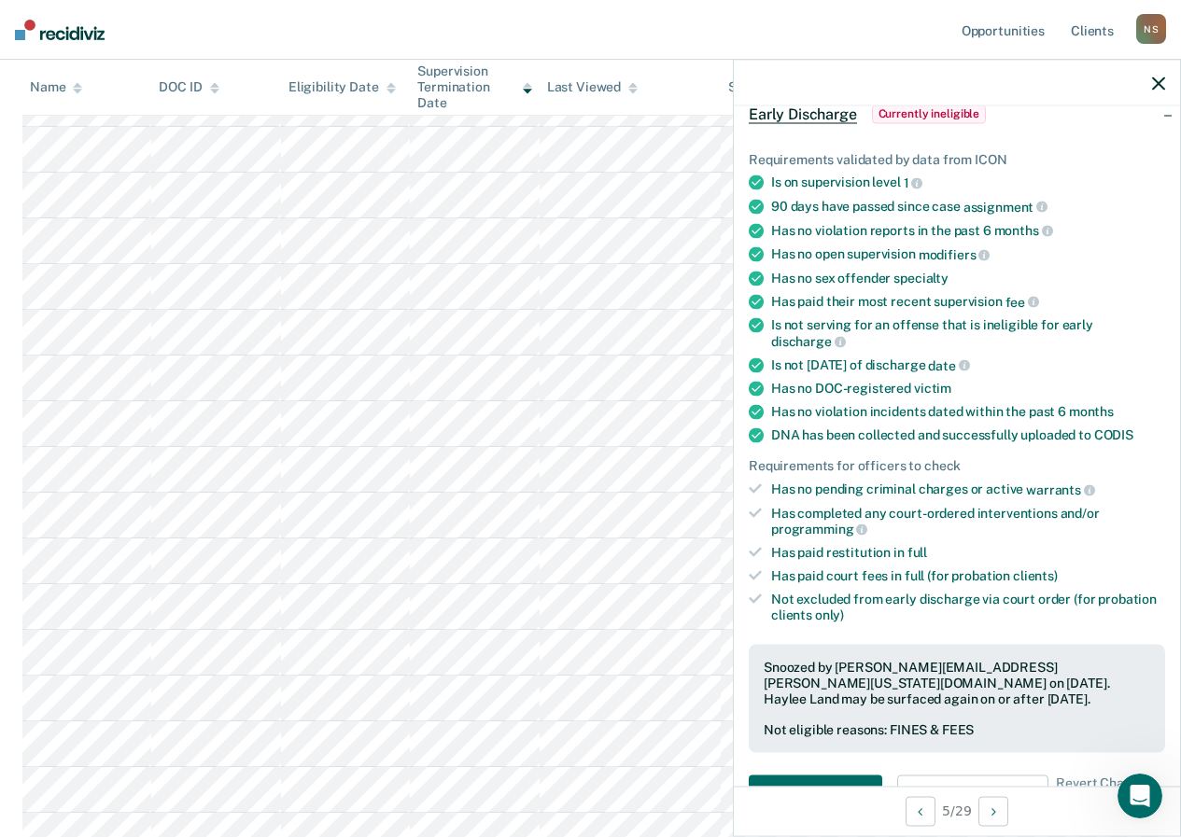
click at [1156, 79] on icon "button" at bounding box center [1158, 83] width 13 height 13
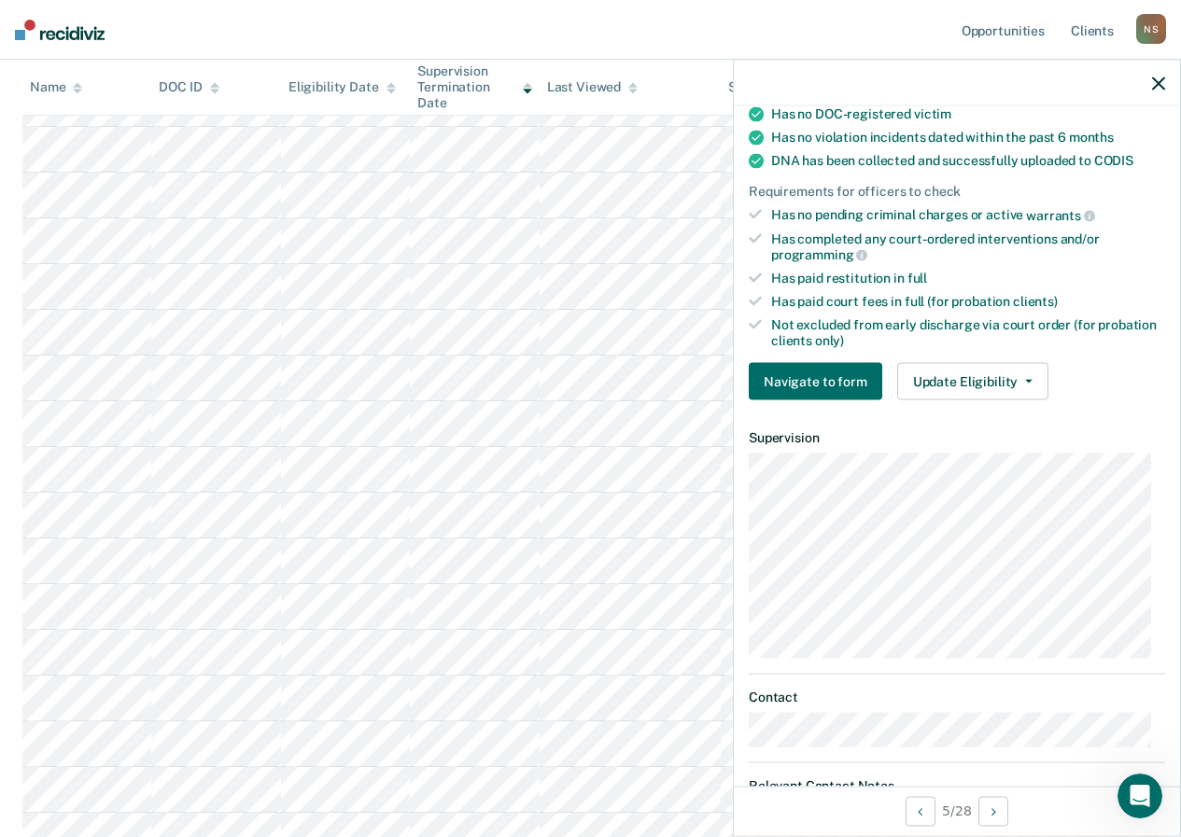
scroll to position [456, 0]
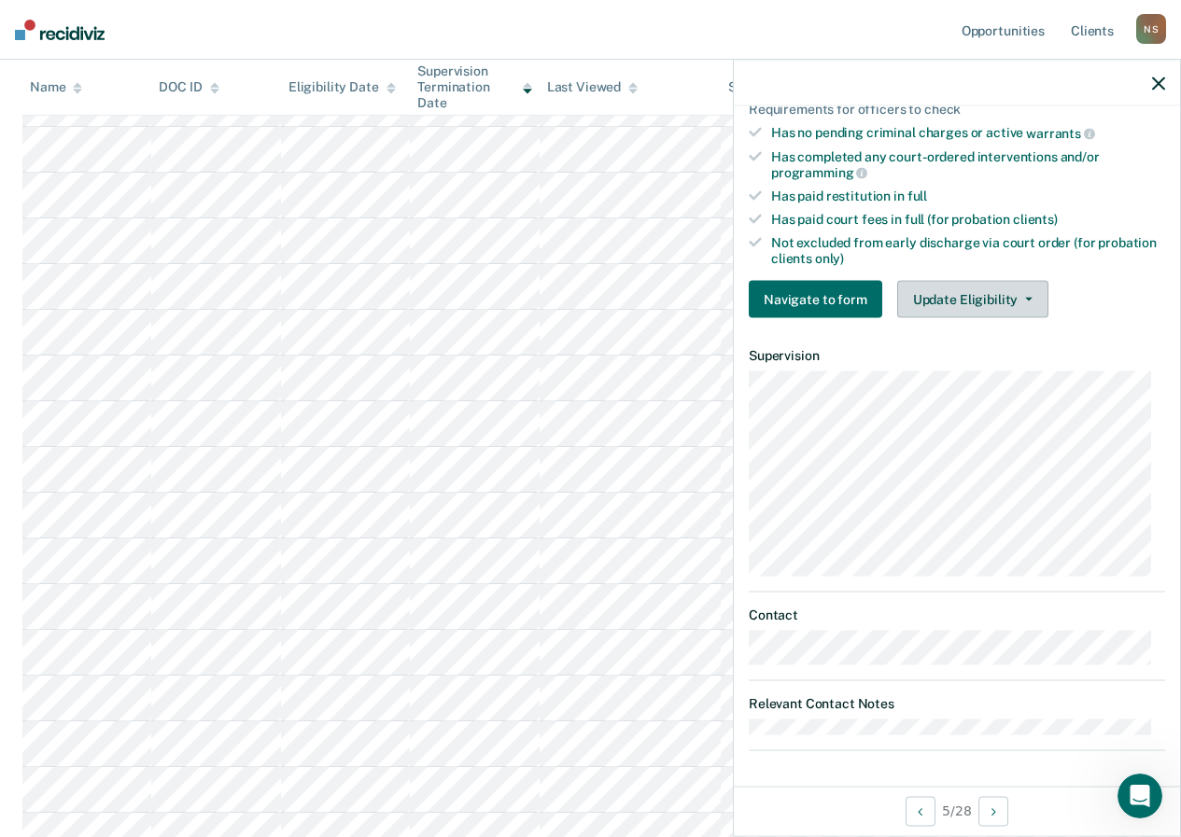
click at [947, 281] on button "Update Eligibility" at bounding box center [972, 299] width 151 height 37
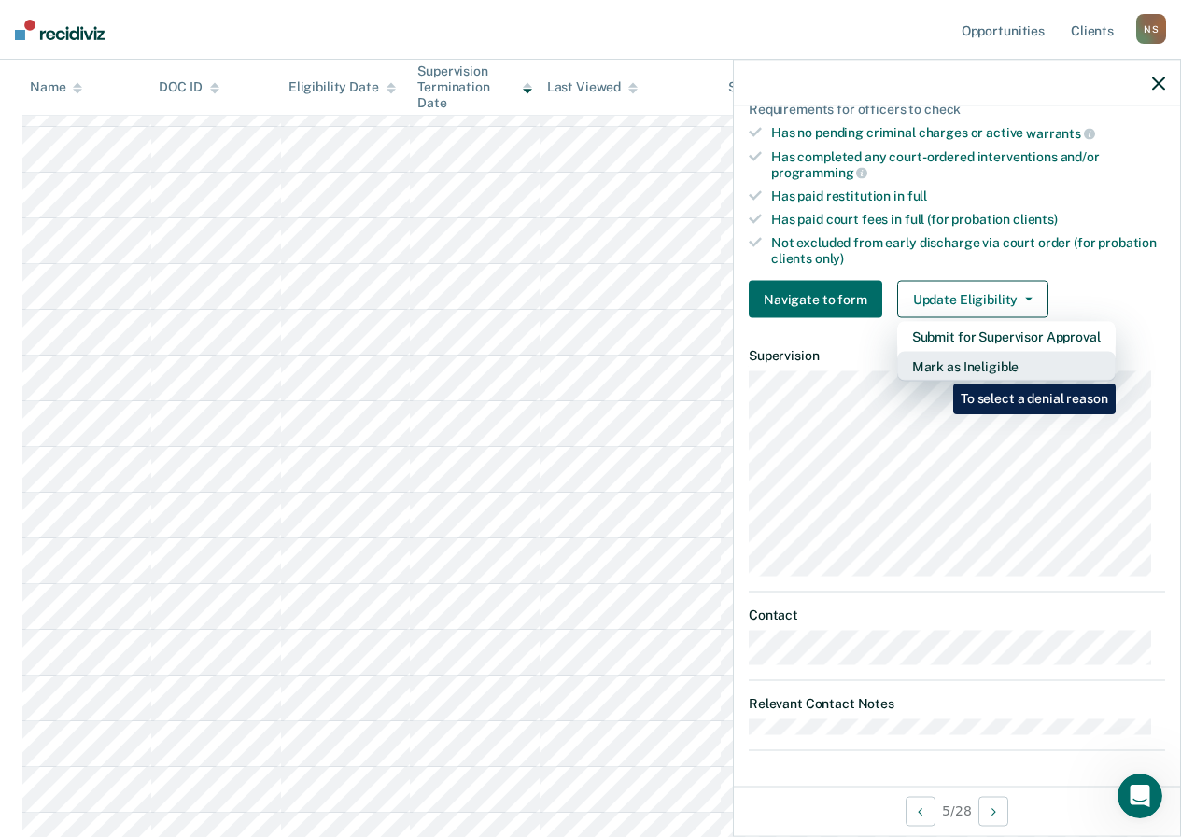
click at [939, 370] on button "Mark as Ineligible" at bounding box center [1006, 367] width 218 height 30
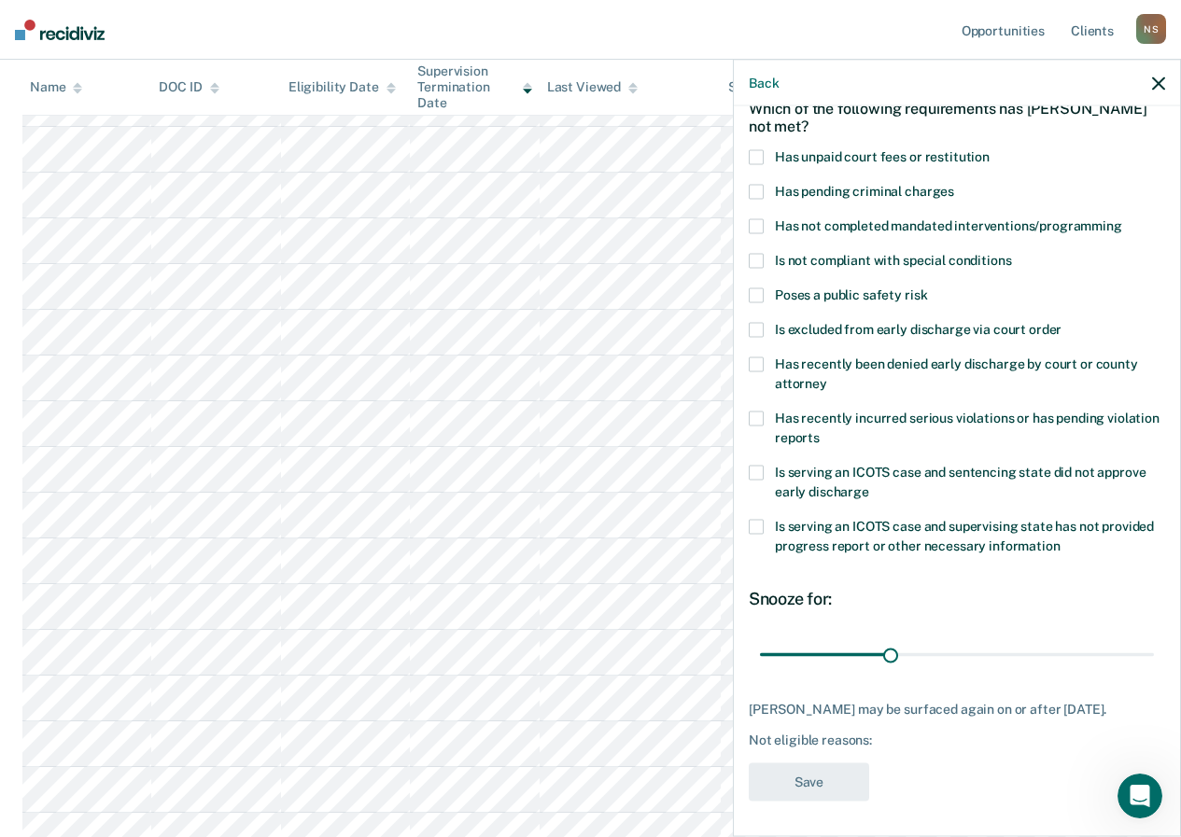
click at [765, 230] on label "Has not completed mandated interventions/programming" at bounding box center [957, 228] width 416 height 20
click at [1122, 218] on input "Has not completed mandated interventions/programming" at bounding box center [1122, 218] width 0 height 0
click at [807, 764] on button "Save" at bounding box center [809, 782] width 120 height 38
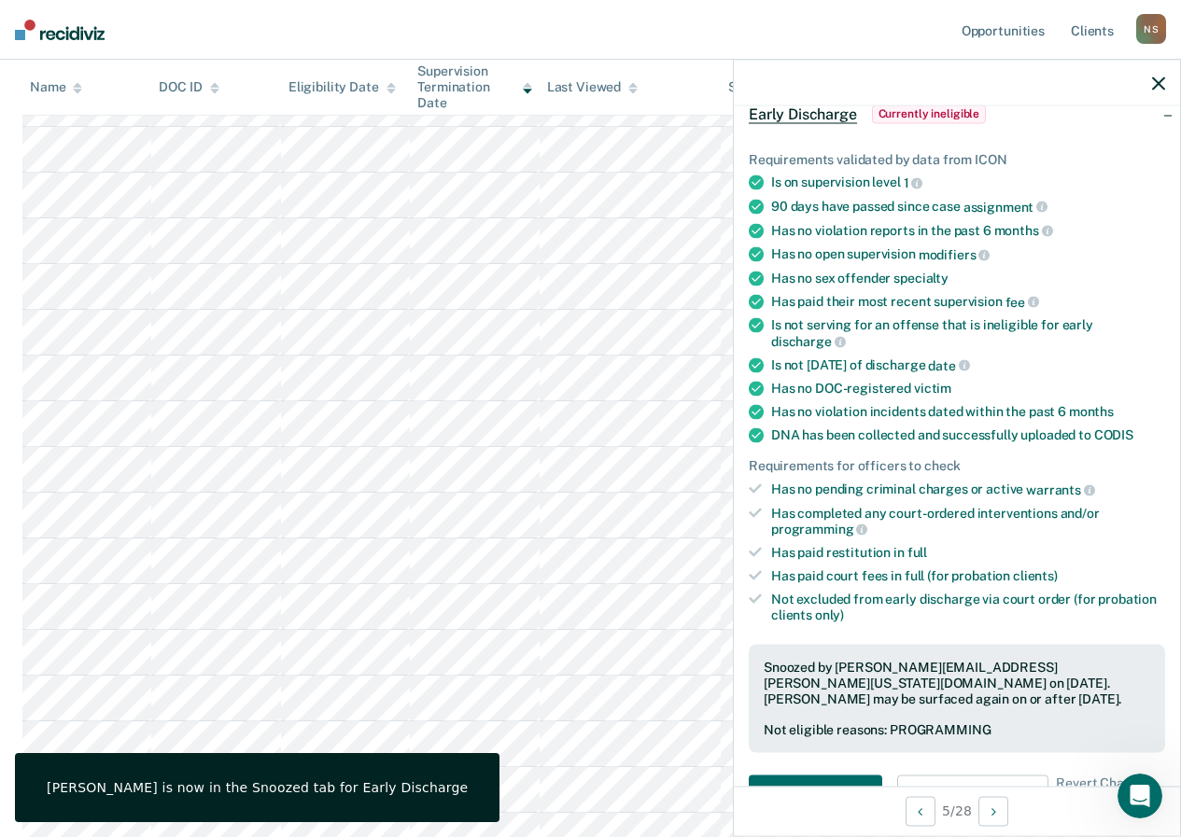
click at [1155, 84] on icon "button" at bounding box center [1158, 83] width 13 height 13
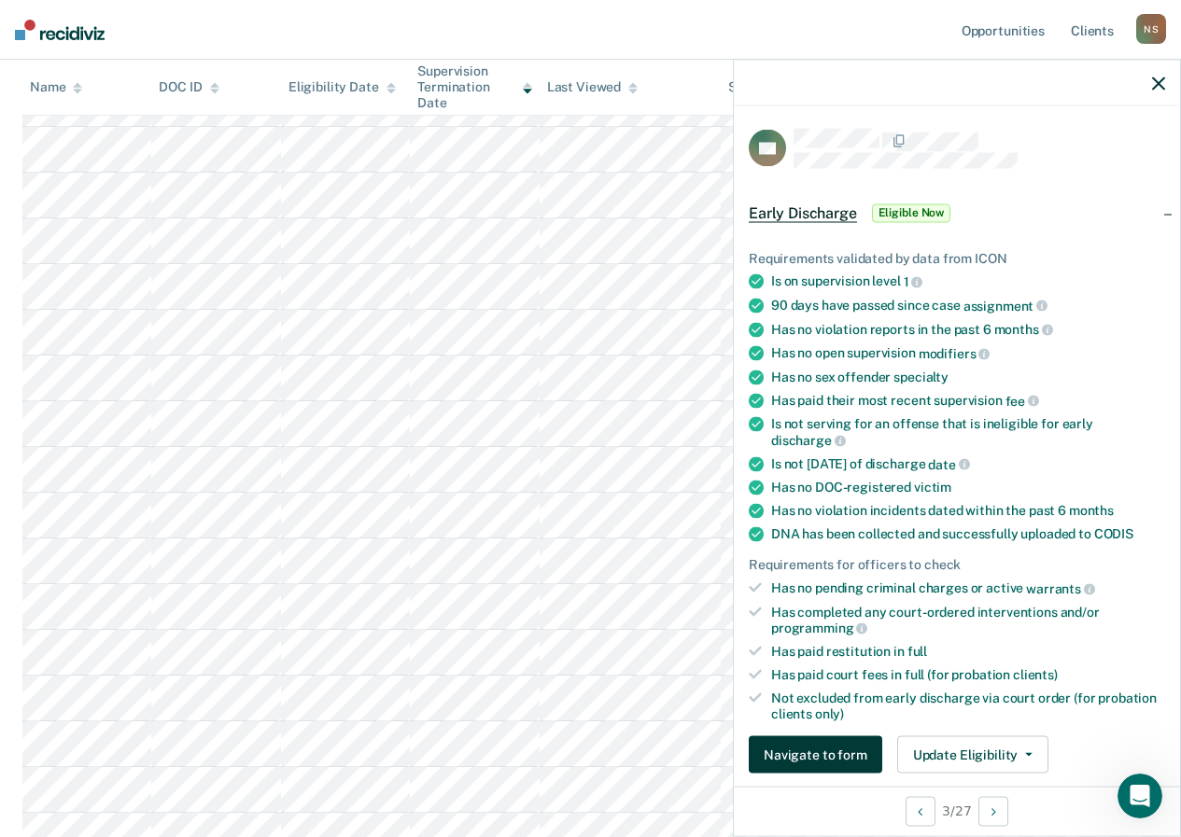
scroll to position [373, 0]
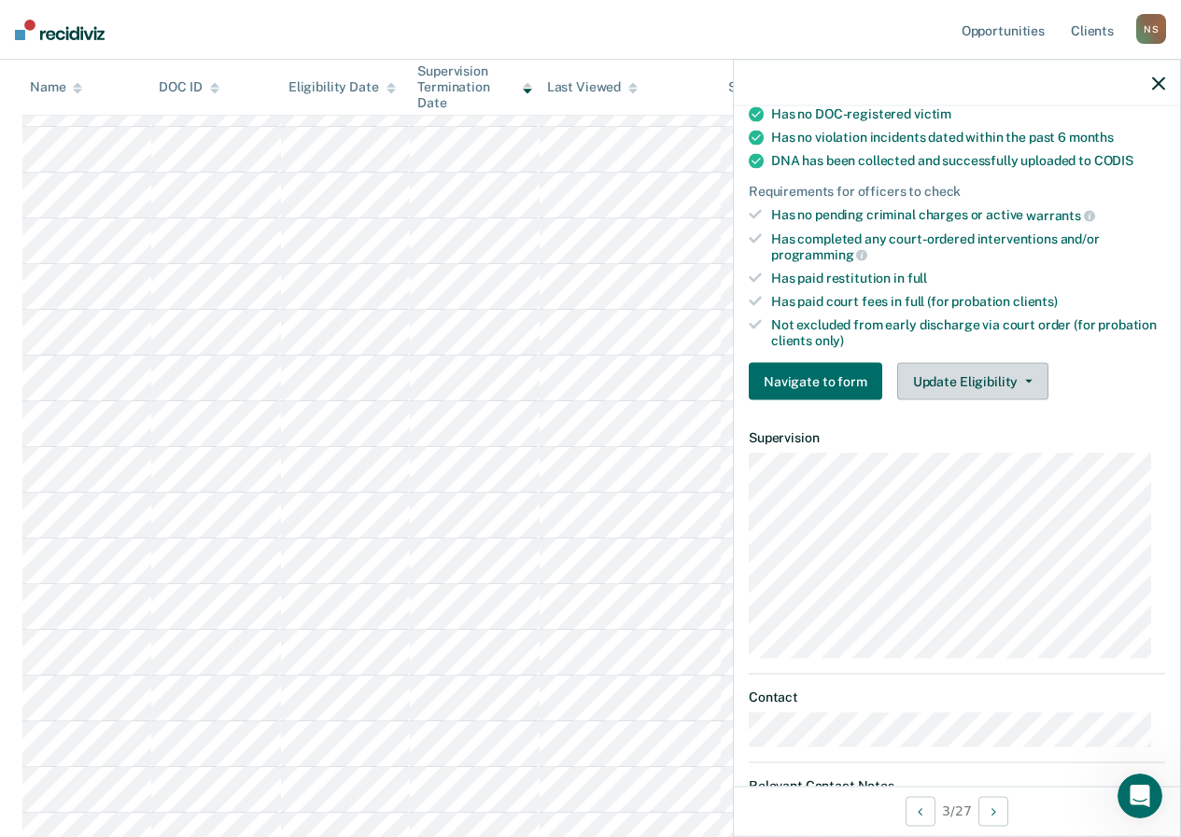
click at [937, 363] on button "Update Eligibility" at bounding box center [972, 381] width 151 height 37
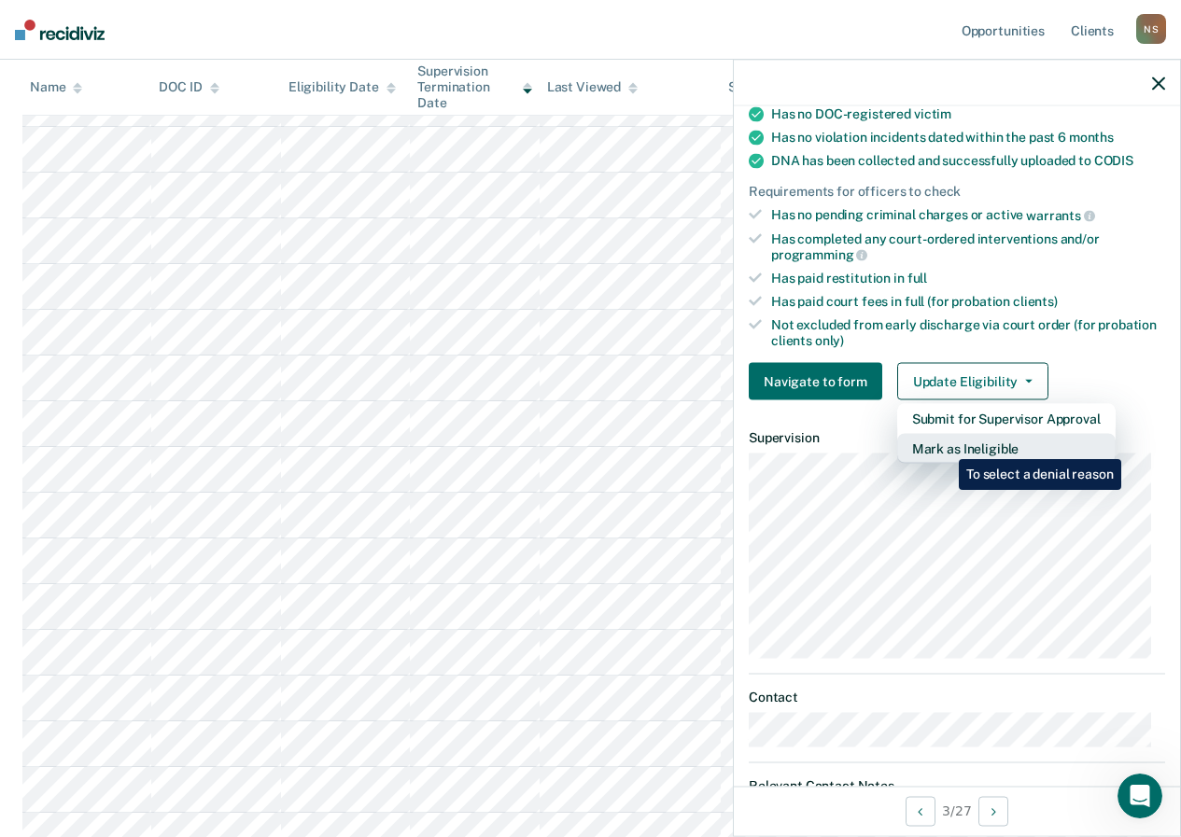
click at [945, 445] on button "Mark as Ineligible" at bounding box center [1006, 449] width 218 height 30
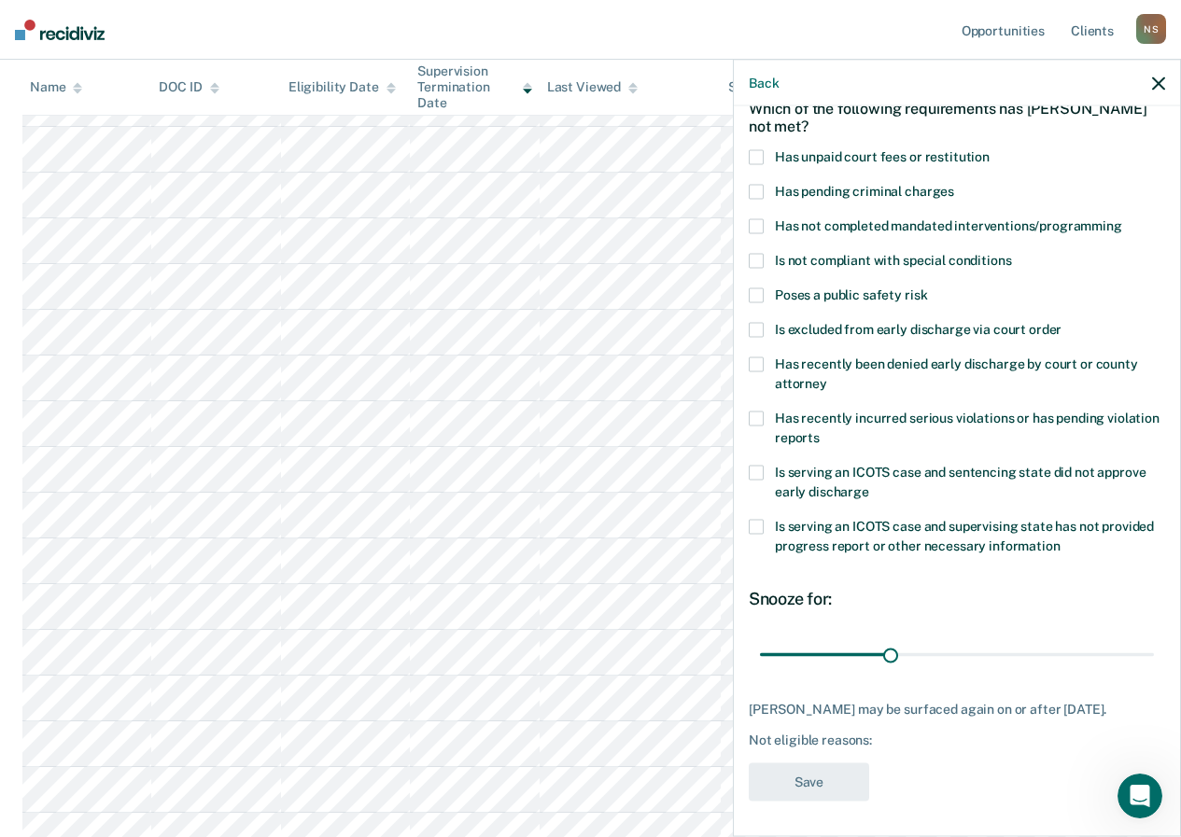
click at [757, 156] on span at bounding box center [756, 156] width 15 height 15
click at [990, 149] on input "Has unpaid court fees or restitution" at bounding box center [990, 149] width 0 height 0
click at [817, 763] on button "Save" at bounding box center [809, 782] width 120 height 38
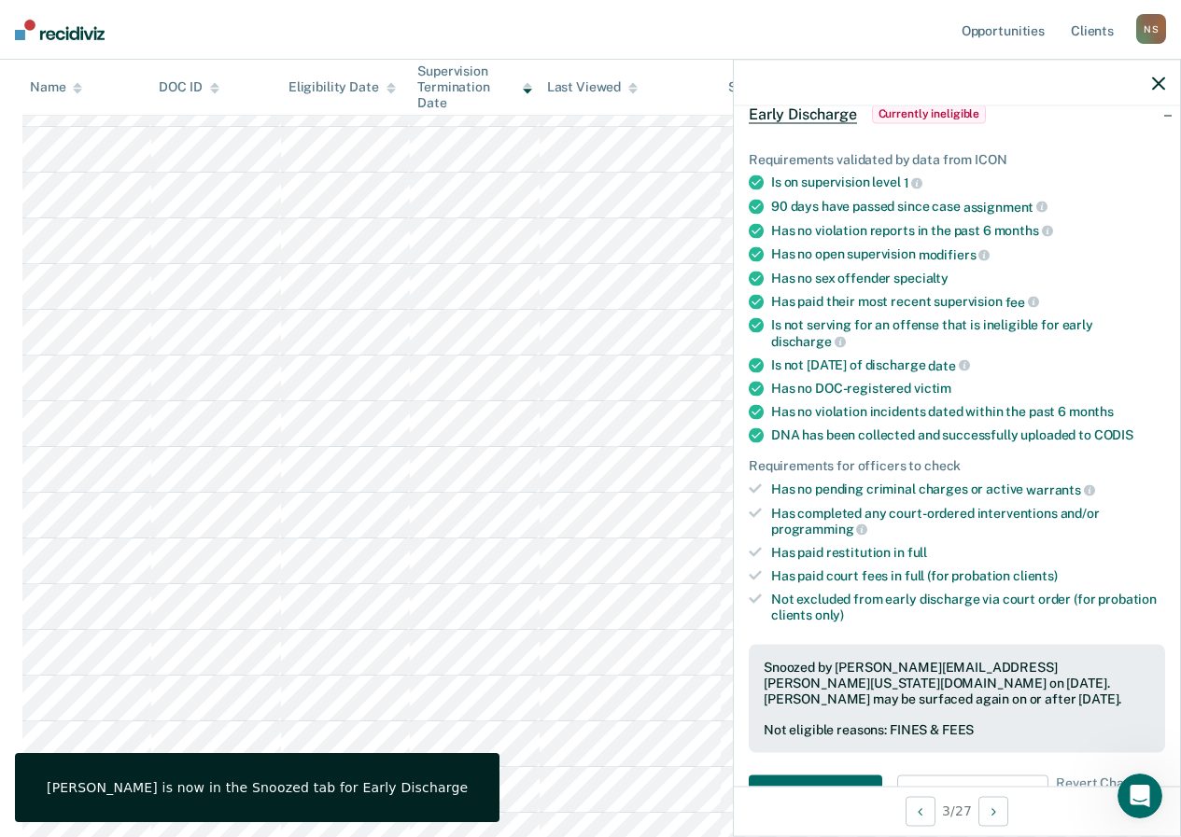
click at [1157, 78] on icon "button" at bounding box center [1158, 83] width 13 height 13
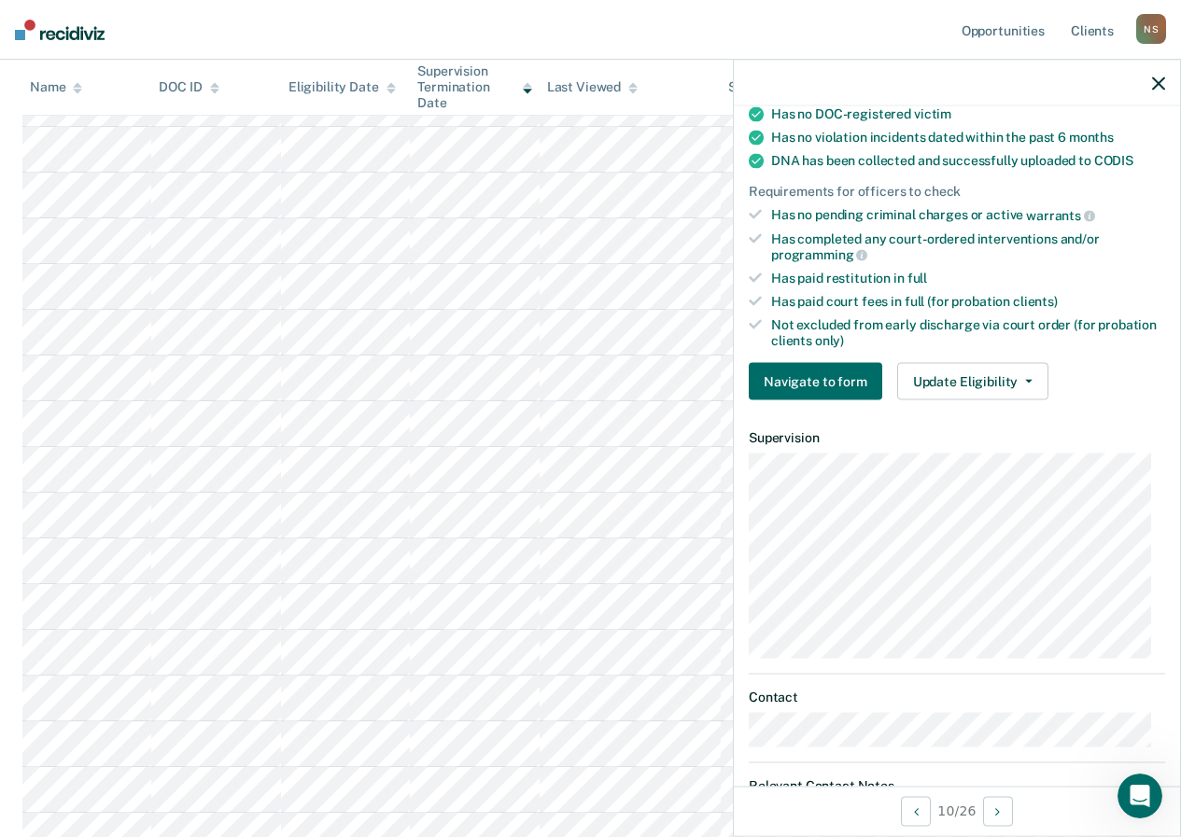
scroll to position [456, 0]
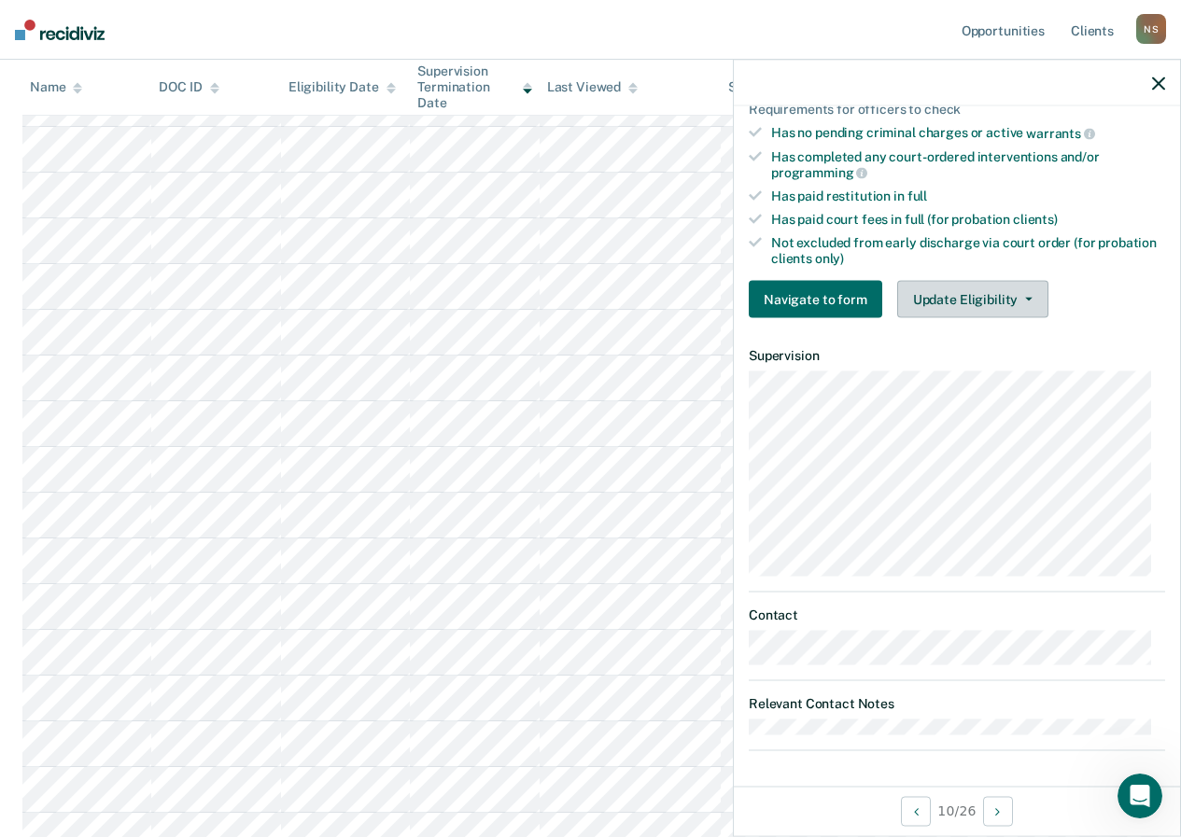
click at [927, 311] on button "Update Eligibility" at bounding box center [972, 299] width 151 height 37
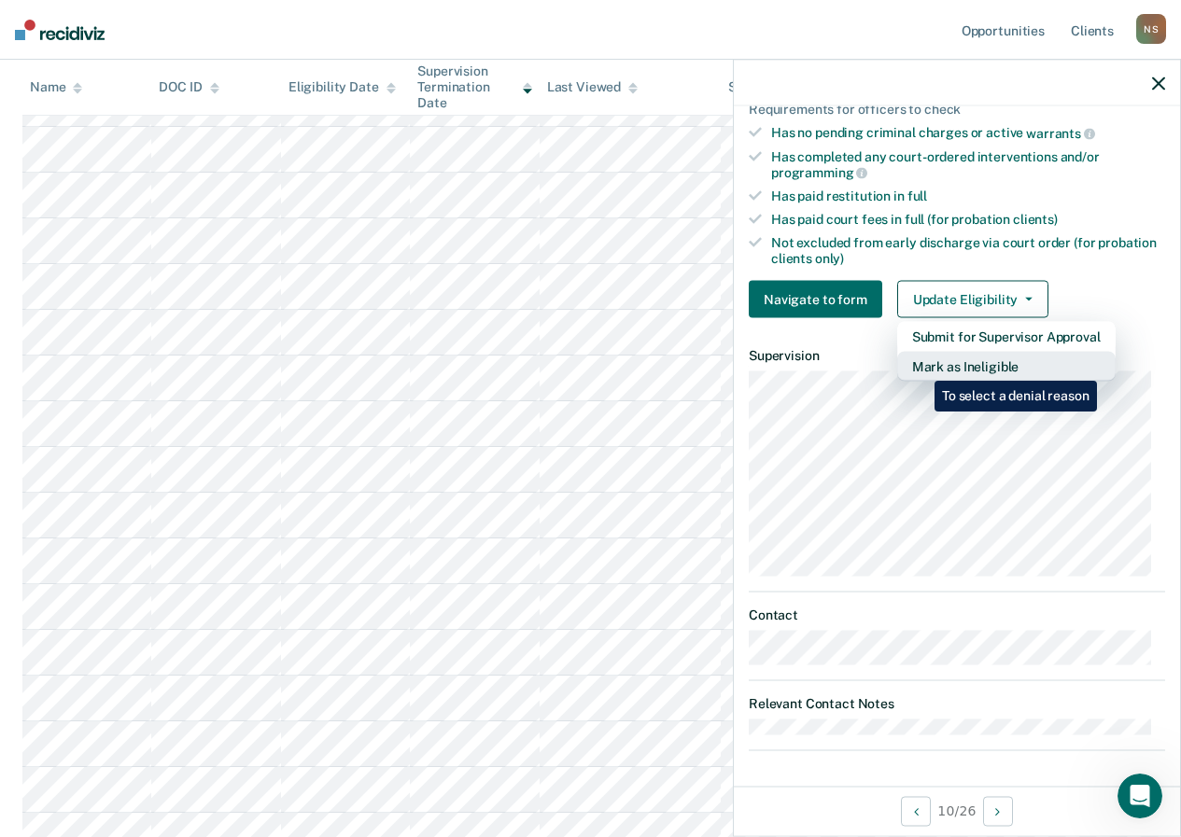
click at [920, 367] on button "Mark as Ineligible" at bounding box center [1006, 367] width 218 height 30
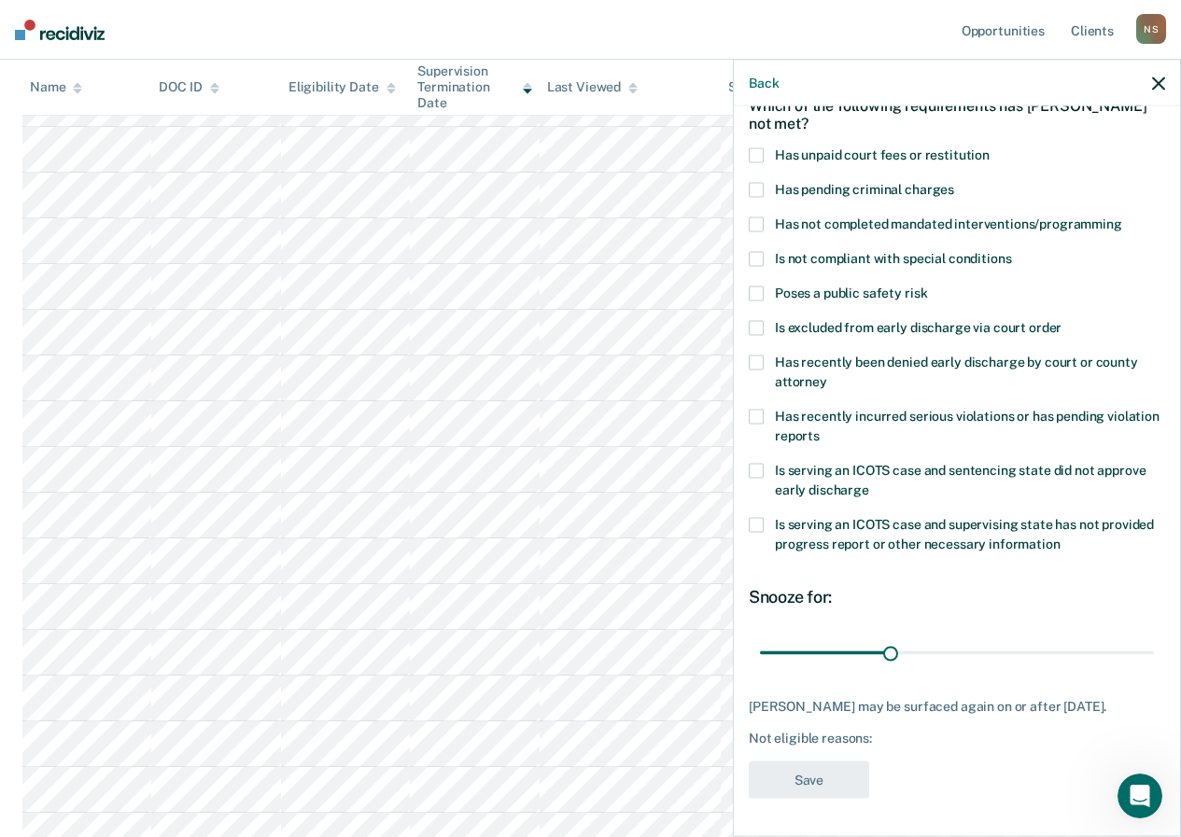
scroll to position [115, 0]
click at [755, 147] on span at bounding box center [756, 154] width 15 height 15
click at [990, 147] on input "Has unpaid court fees or restitution" at bounding box center [990, 147] width 0 height 0
click at [846, 766] on button "Save" at bounding box center [809, 780] width 120 height 38
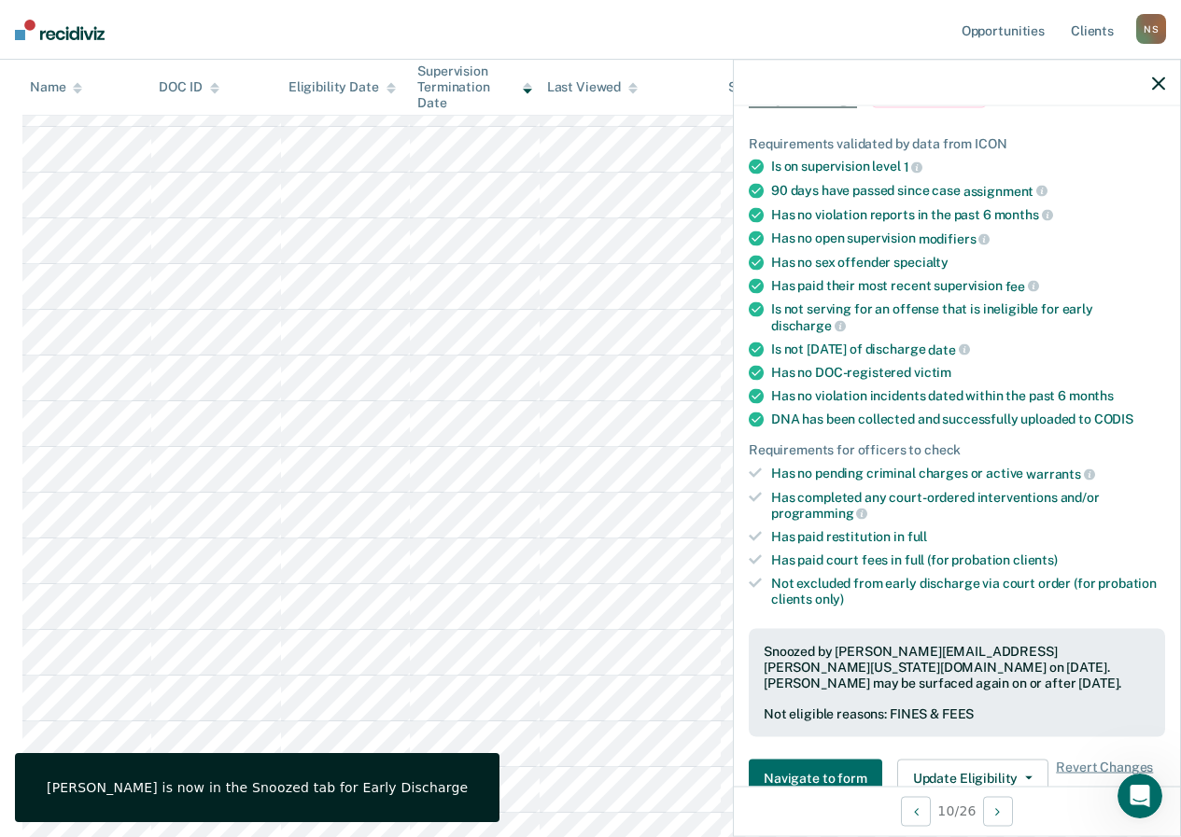
click at [1162, 87] on icon "button" at bounding box center [1158, 83] width 13 height 13
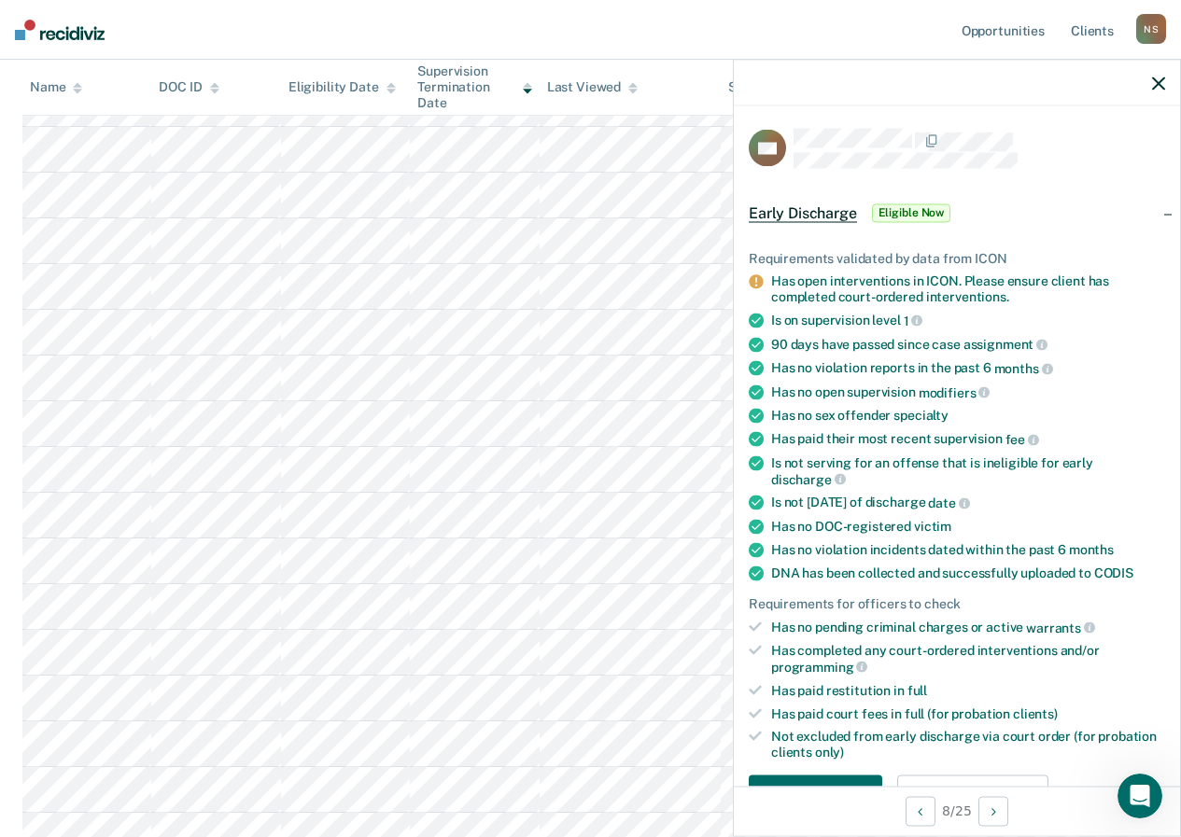
scroll to position [373, 0]
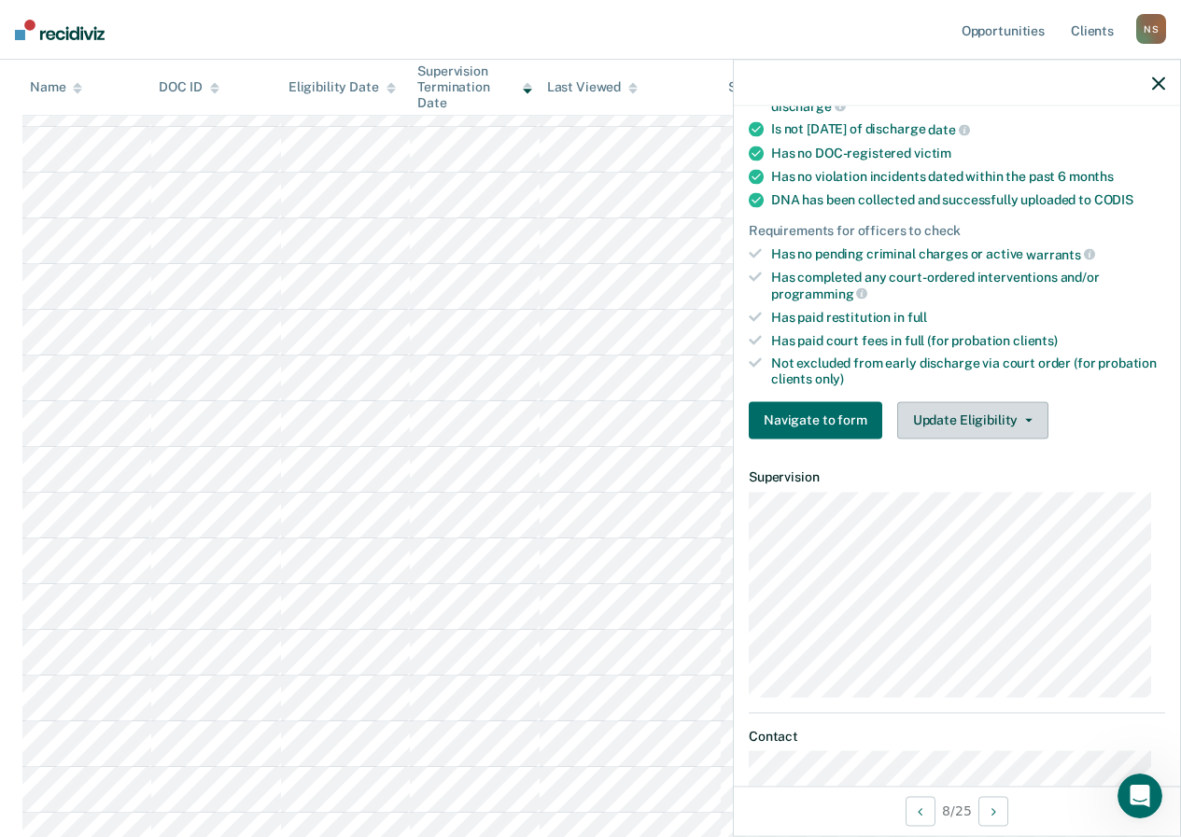
click at [922, 422] on button "Update Eligibility" at bounding box center [972, 419] width 151 height 37
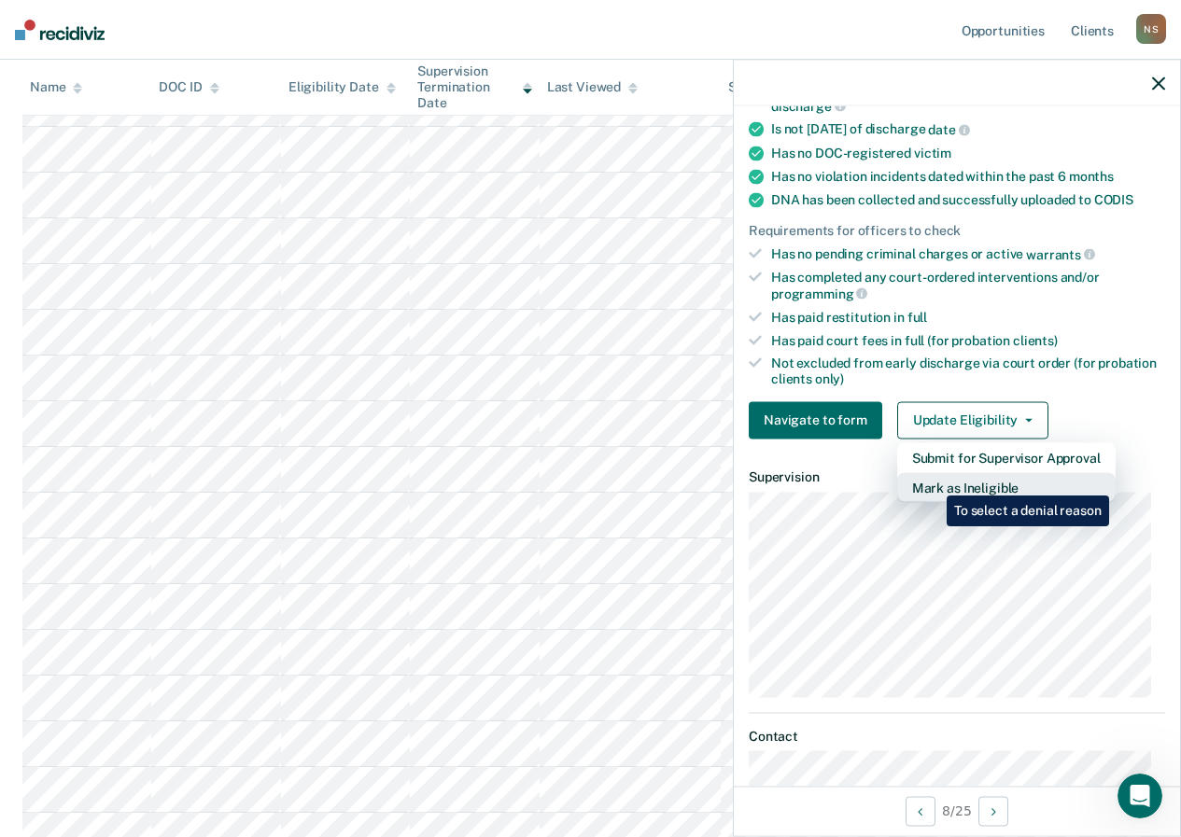
click at [933, 483] on button "Mark as Ineligible" at bounding box center [1006, 487] width 218 height 30
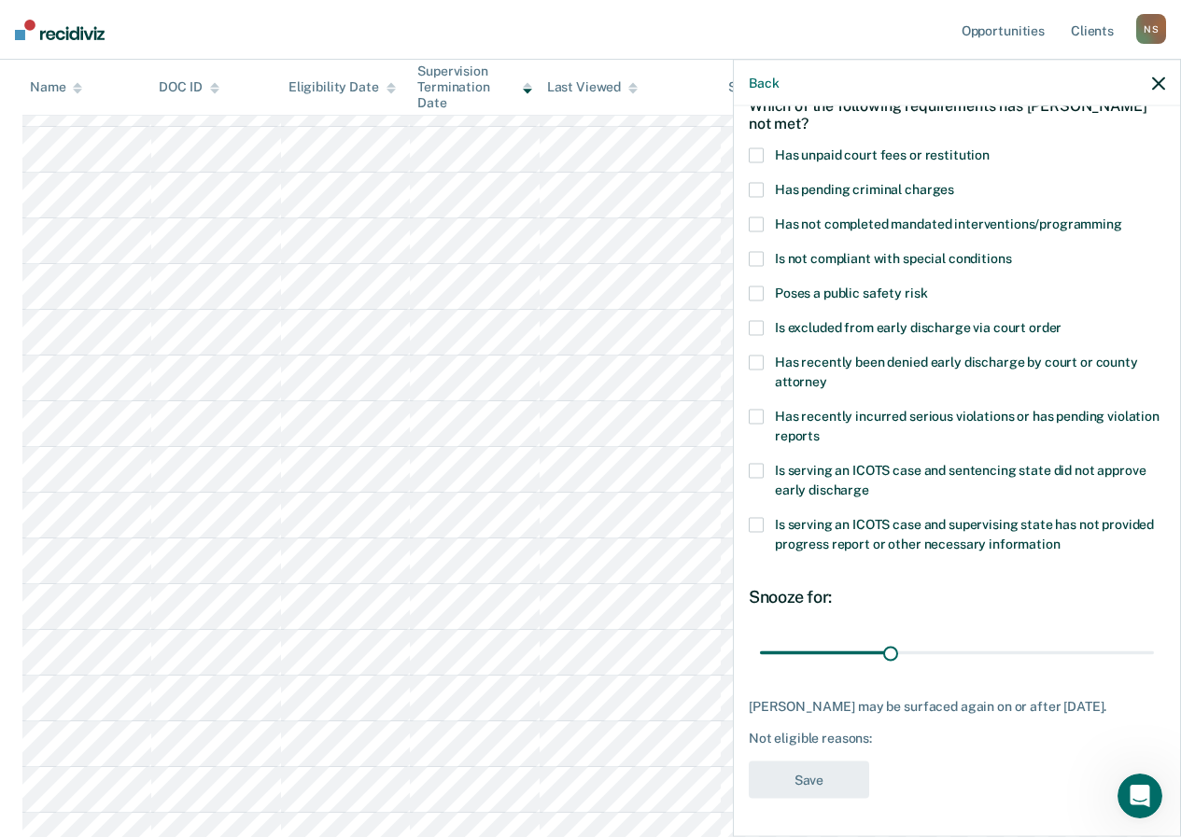
scroll to position [115, 0]
click at [755, 217] on span at bounding box center [756, 224] width 15 height 15
click at [1122, 217] on input "Has not completed mandated interventions/programming" at bounding box center [1122, 217] width 0 height 0
click at [800, 770] on button "Save" at bounding box center [809, 780] width 120 height 38
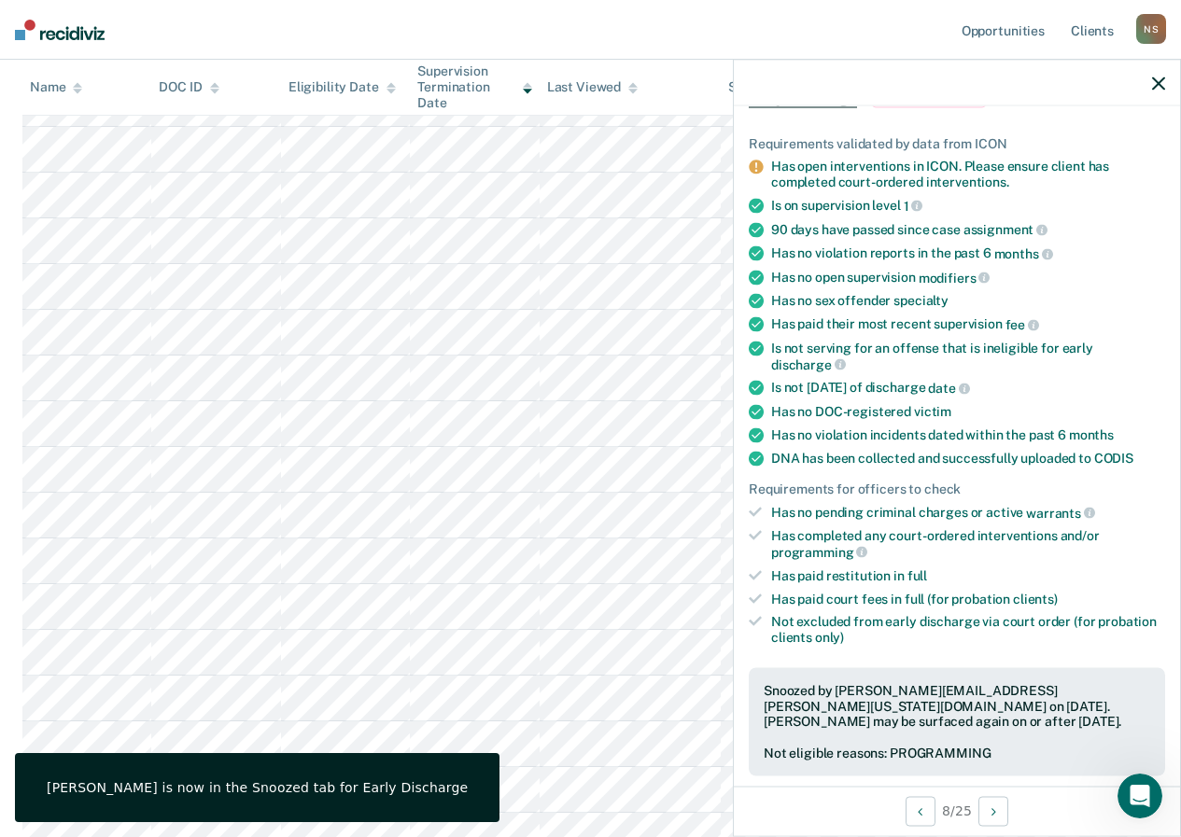
click at [1155, 80] on icon "button" at bounding box center [1158, 83] width 13 height 13
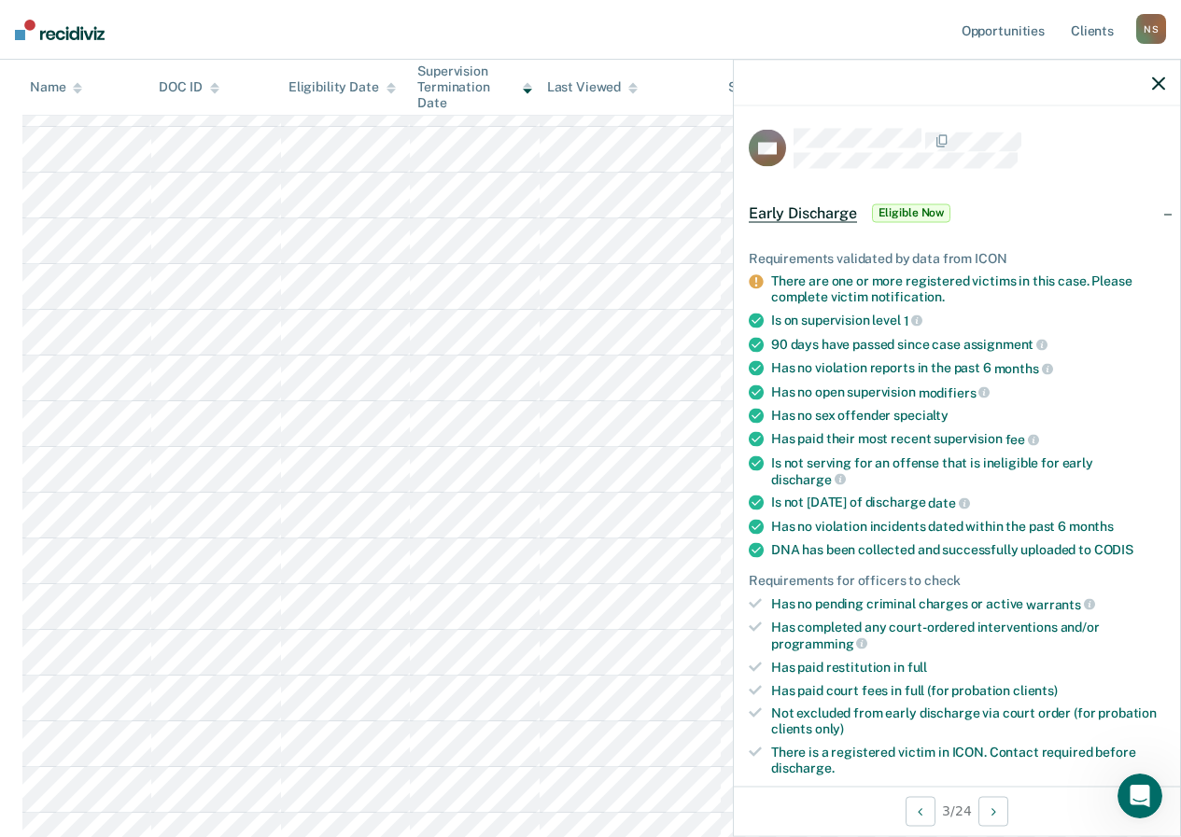
scroll to position [467, 0]
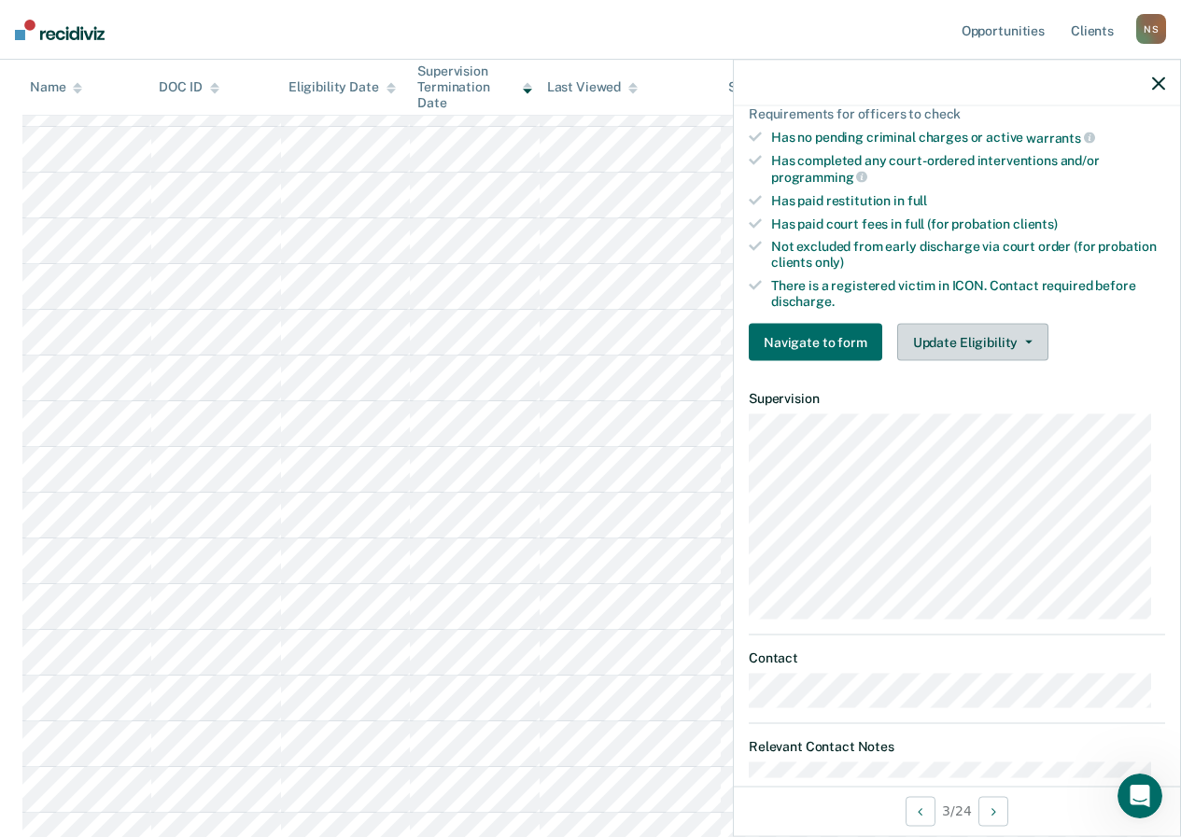
click at [918, 337] on button "Update Eligibility" at bounding box center [972, 342] width 151 height 37
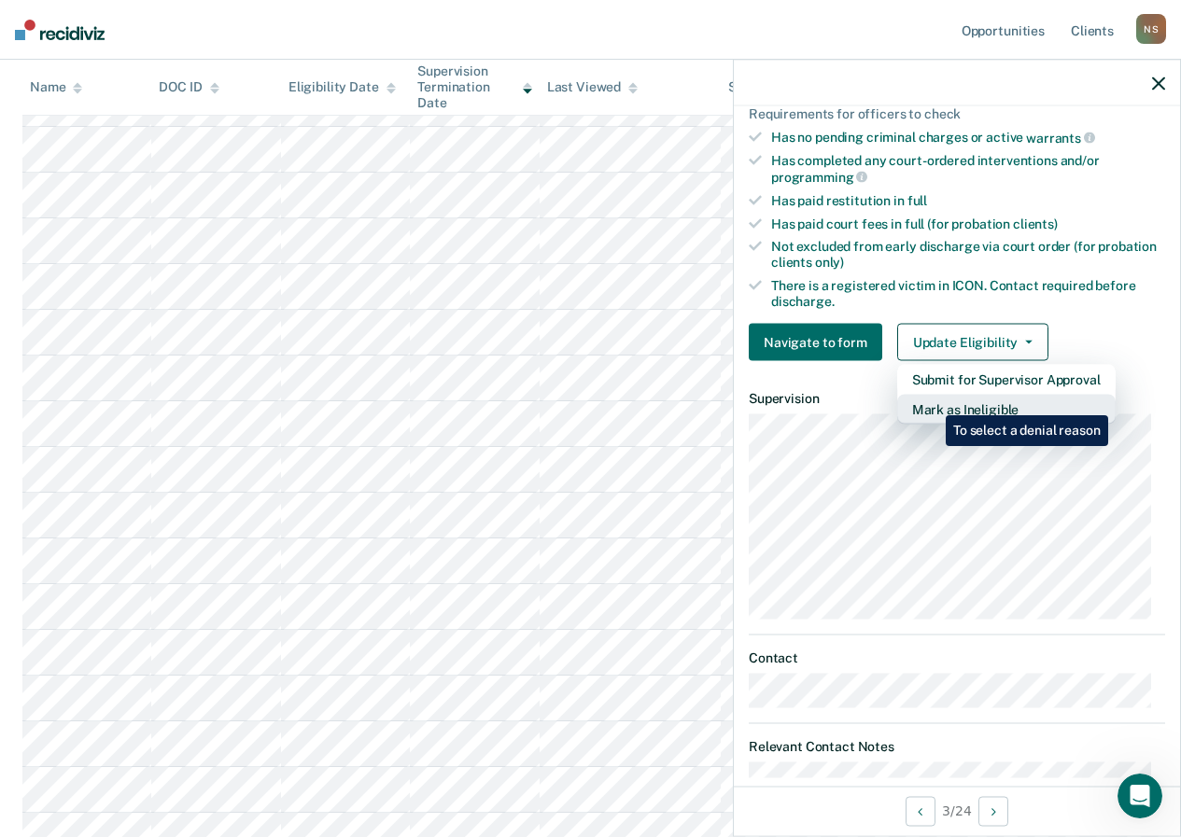
click at [932, 405] on button "Mark as Ineligible" at bounding box center [1006, 410] width 218 height 30
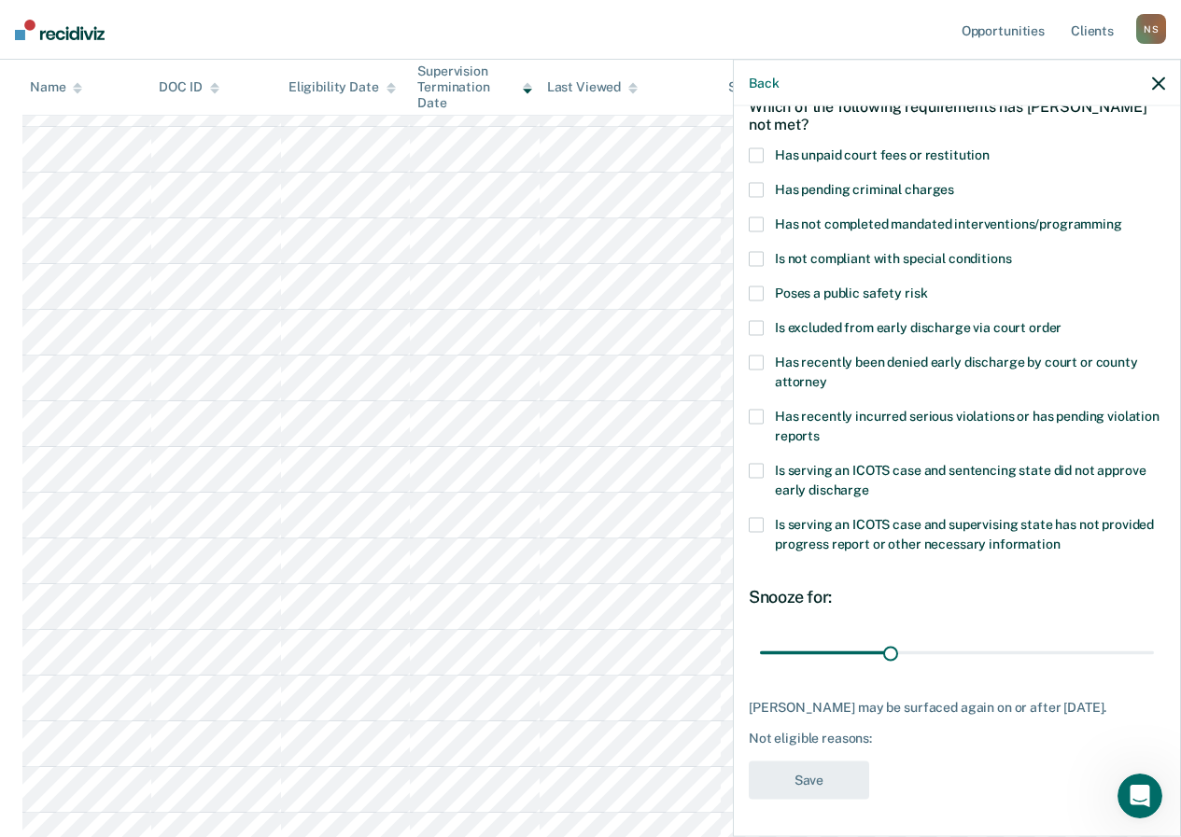
scroll to position [115, 0]
click at [758, 147] on span at bounding box center [756, 154] width 15 height 15
click at [990, 147] on input "Has unpaid court fees or restitution" at bounding box center [990, 147] width 0 height 0
click at [785, 778] on button "Save" at bounding box center [809, 780] width 120 height 38
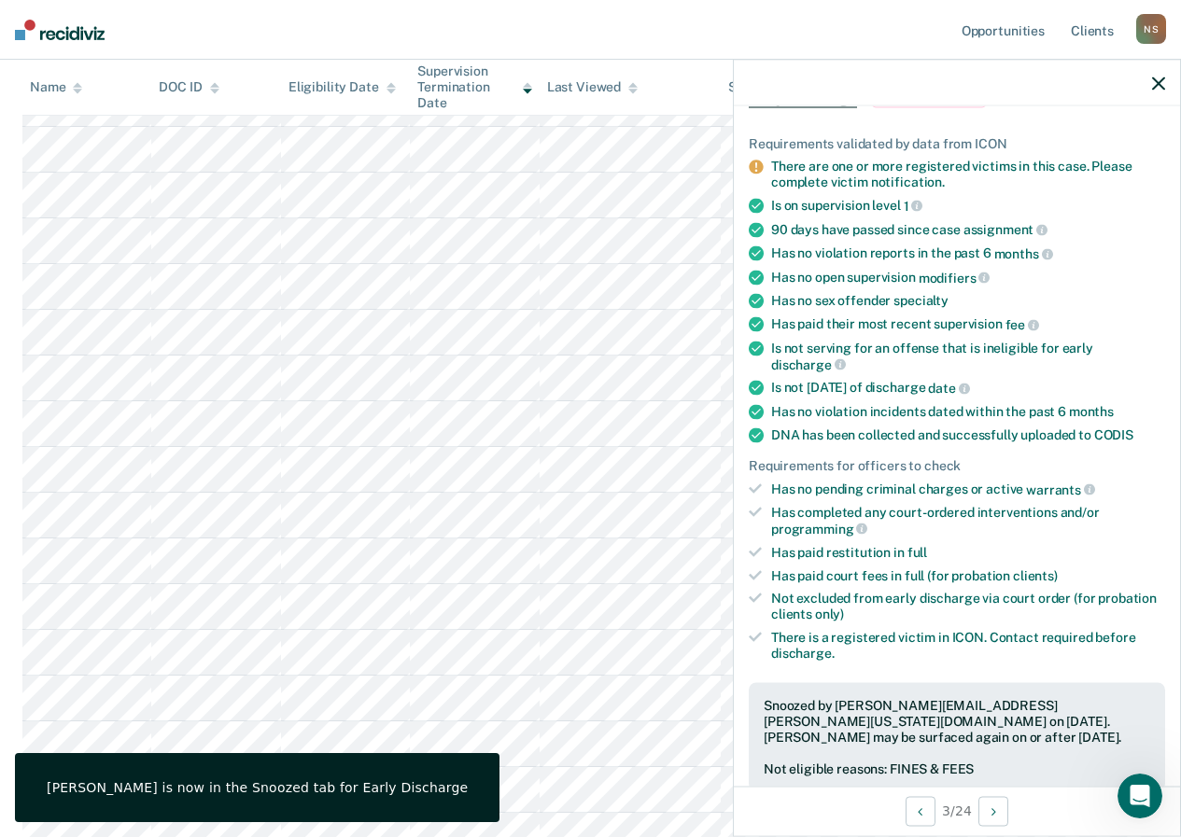
click at [1155, 75] on button "button" at bounding box center [1158, 83] width 13 height 16
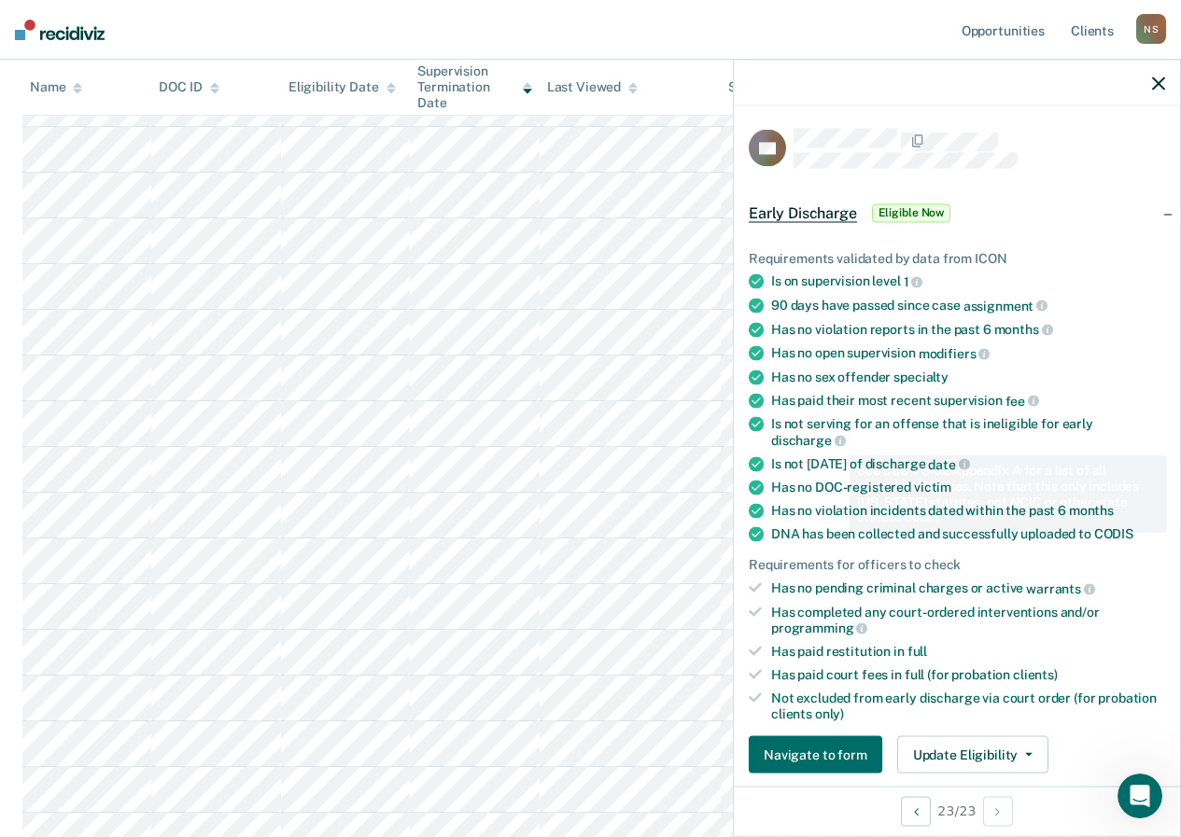
scroll to position [373, 0]
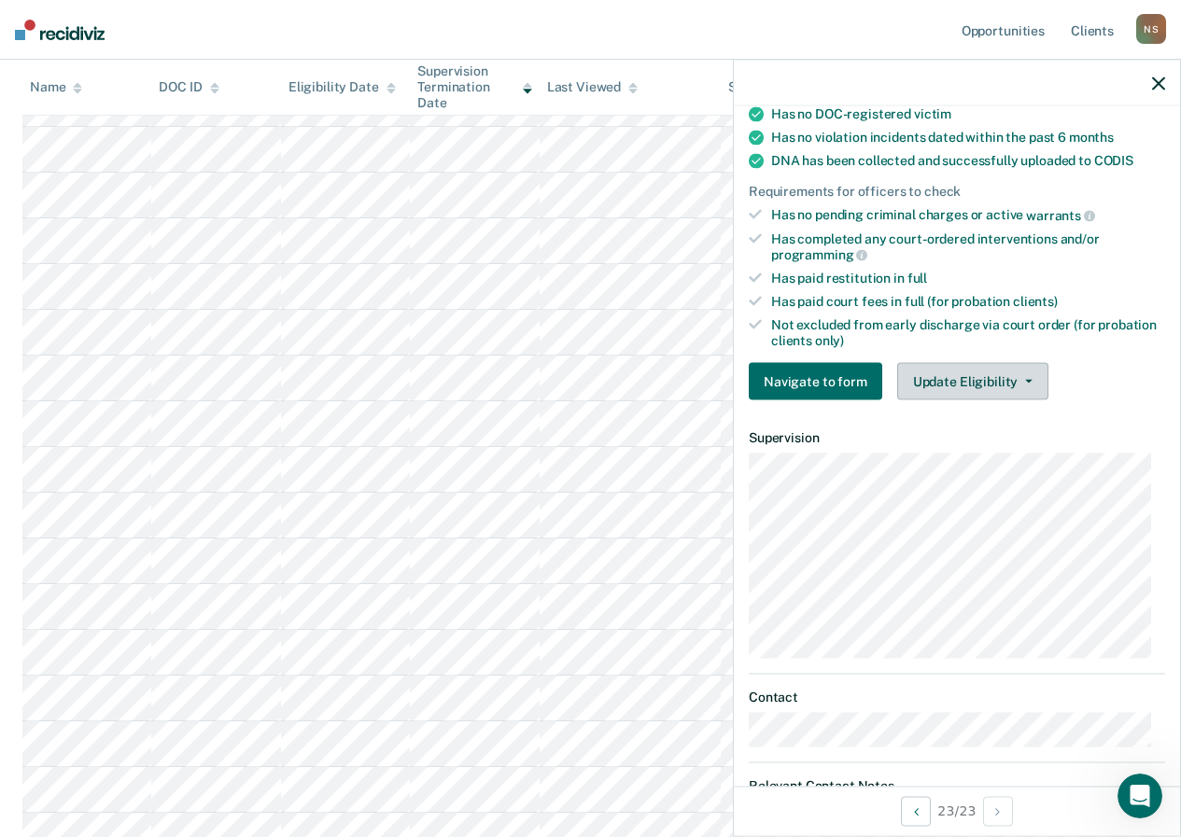
click at [922, 392] on button "Update Eligibility" at bounding box center [972, 381] width 151 height 37
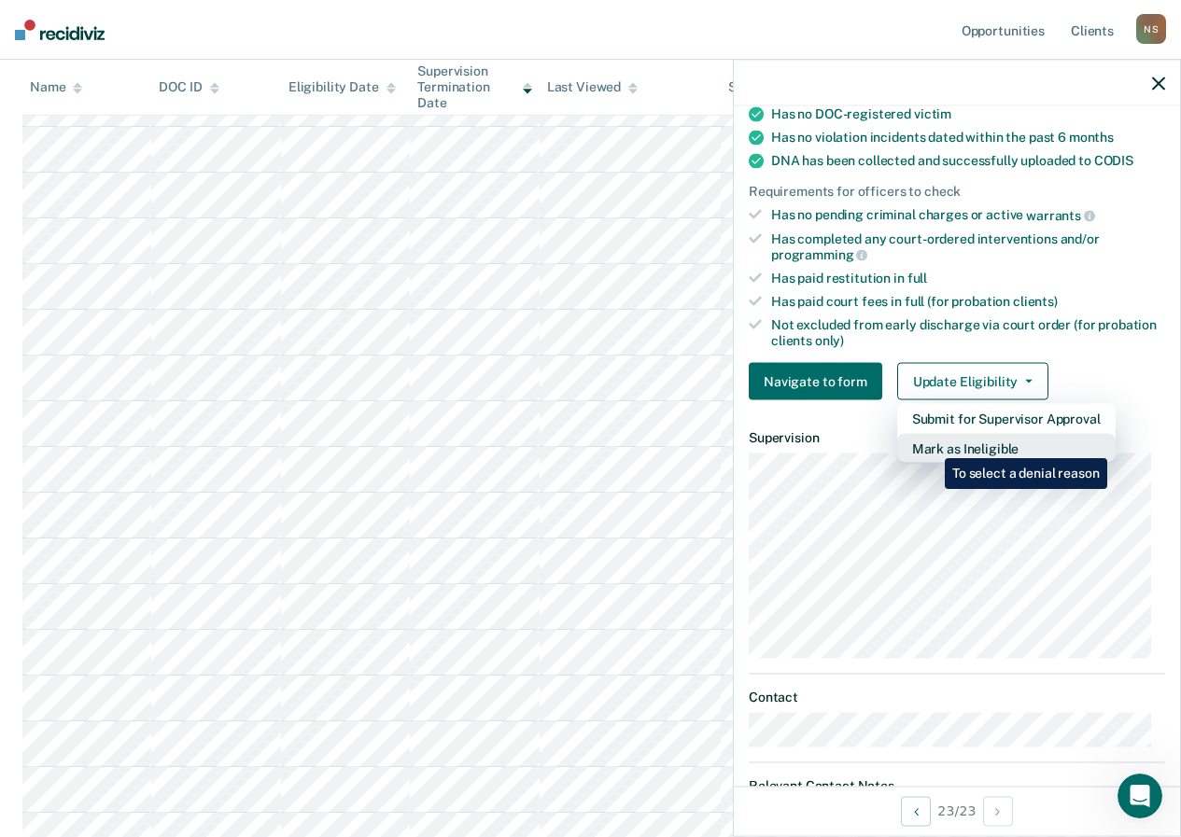
click at [931, 444] on button "Mark as Ineligible" at bounding box center [1006, 449] width 218 height 30
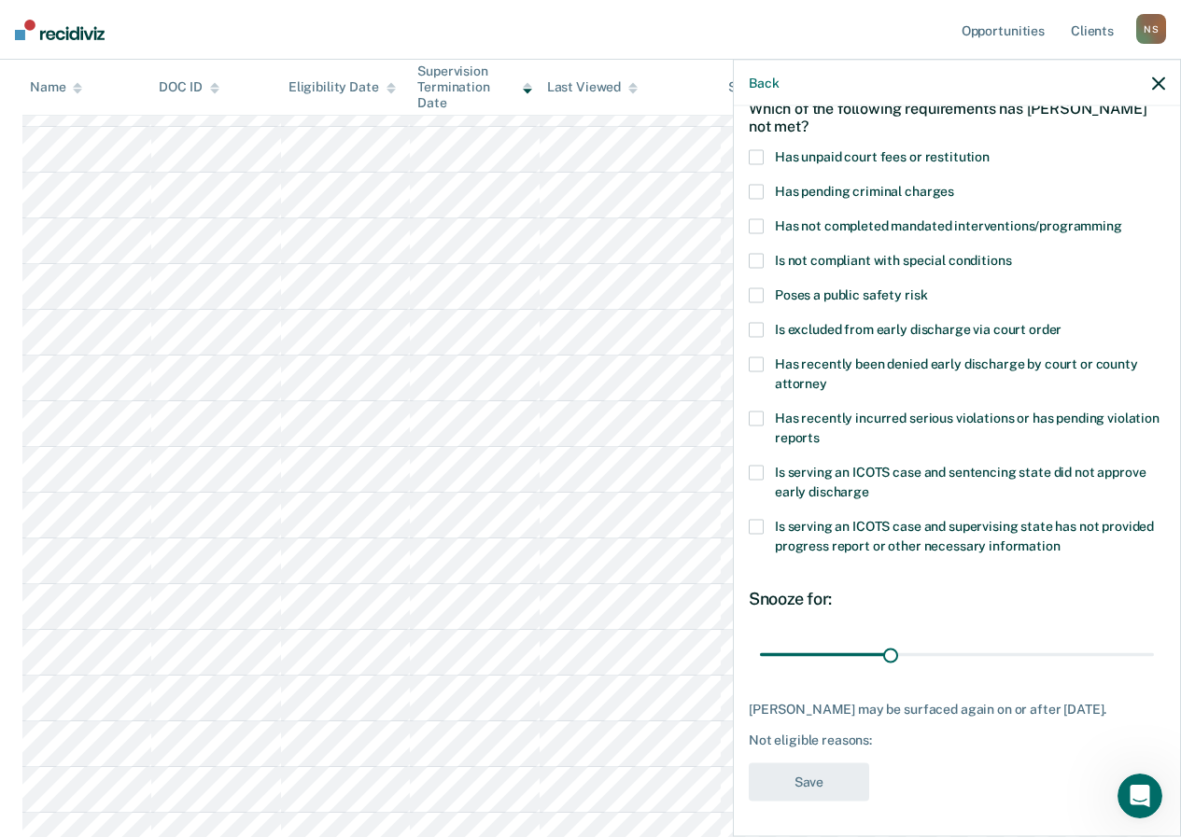
click at [755, 222] on span at bounding box center [756, 225] width 15 height 15
click at [1122, 218] on input "Has not completed mandated interventions/programming" at bounding box center [1122, 218] width 0 height 0
click at [793, 782] on button "Save" at bounding box center [809, 782] width 120 height 38
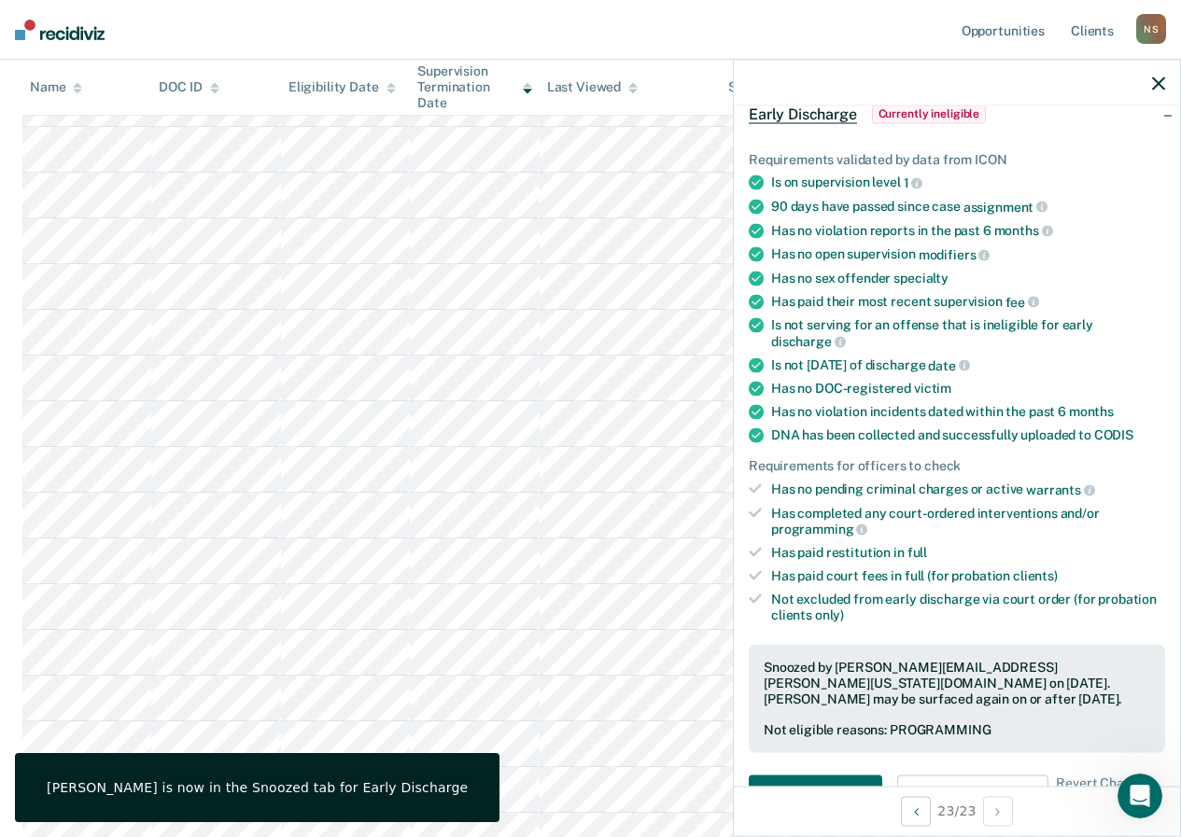
click at [1149, 84] on div at bounding box center [957, 83] width 446 height 47
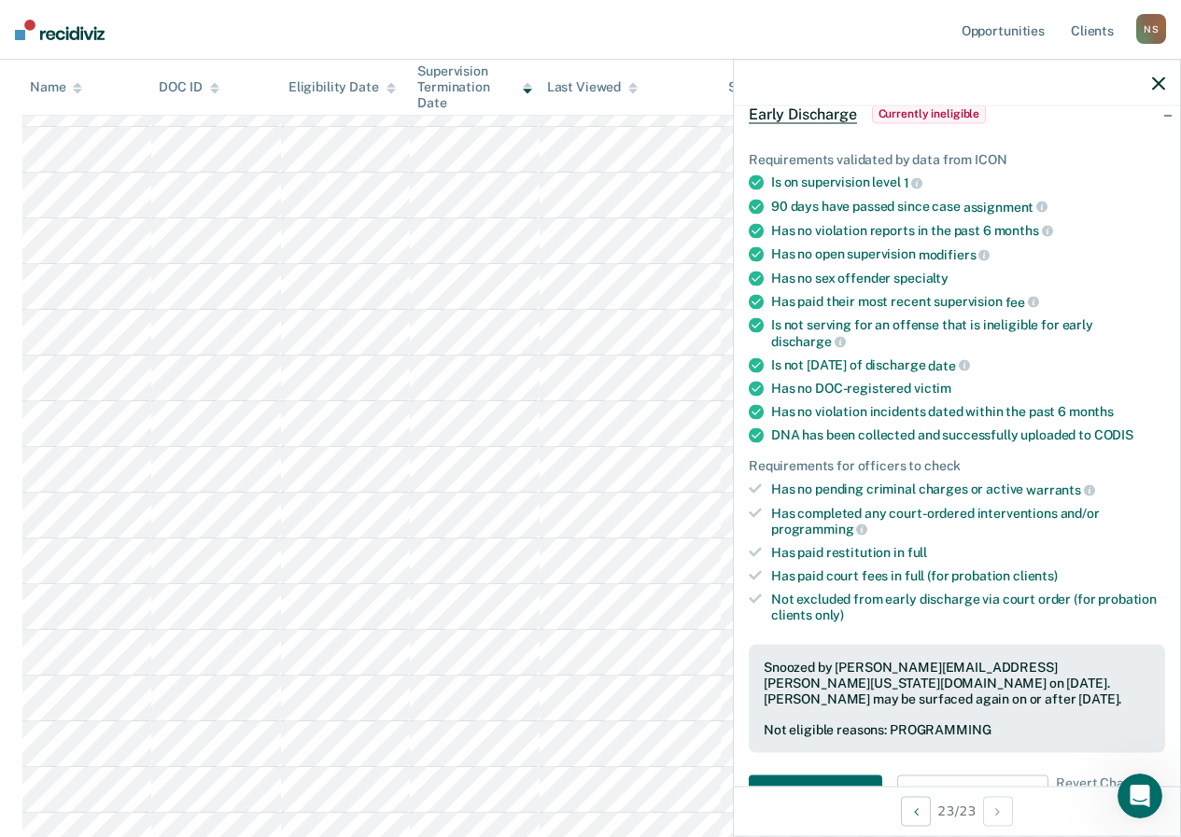
click at [1155, 74] on div at bounding box center [957, 83] width 446 height 47
click at [1158, 83] on icon "button" at bounding box center [1158, 83] width 13 height 13
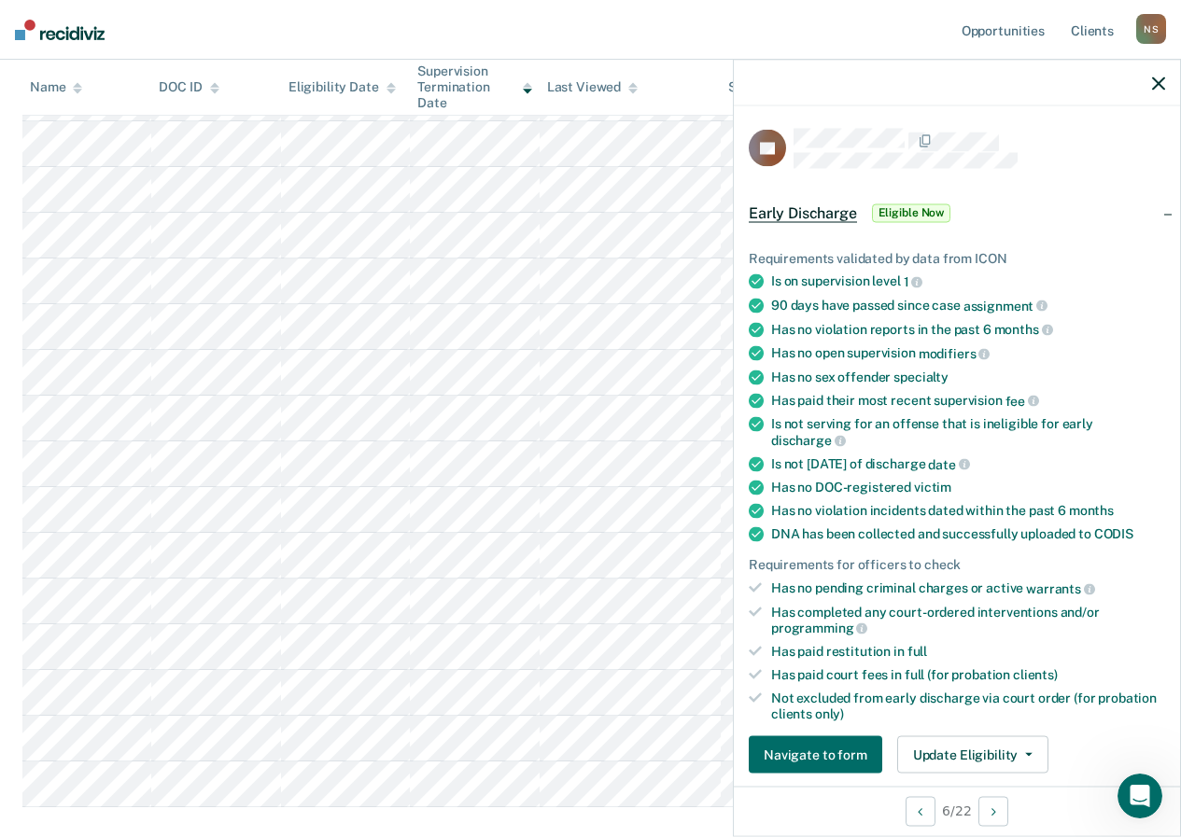
scroll to position [280, 0]
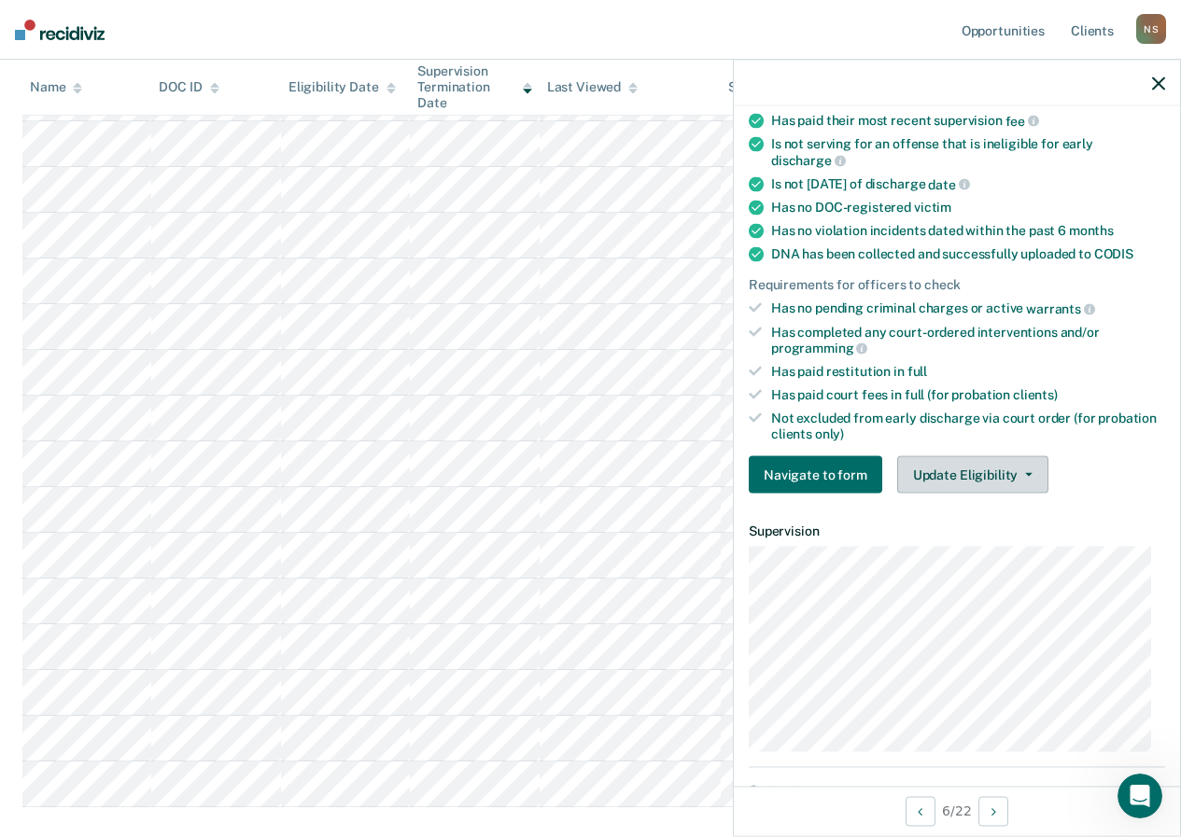
click at [935, 476] on button "Update Eligibility" at bounding box center [972, 474] width 151 height 37
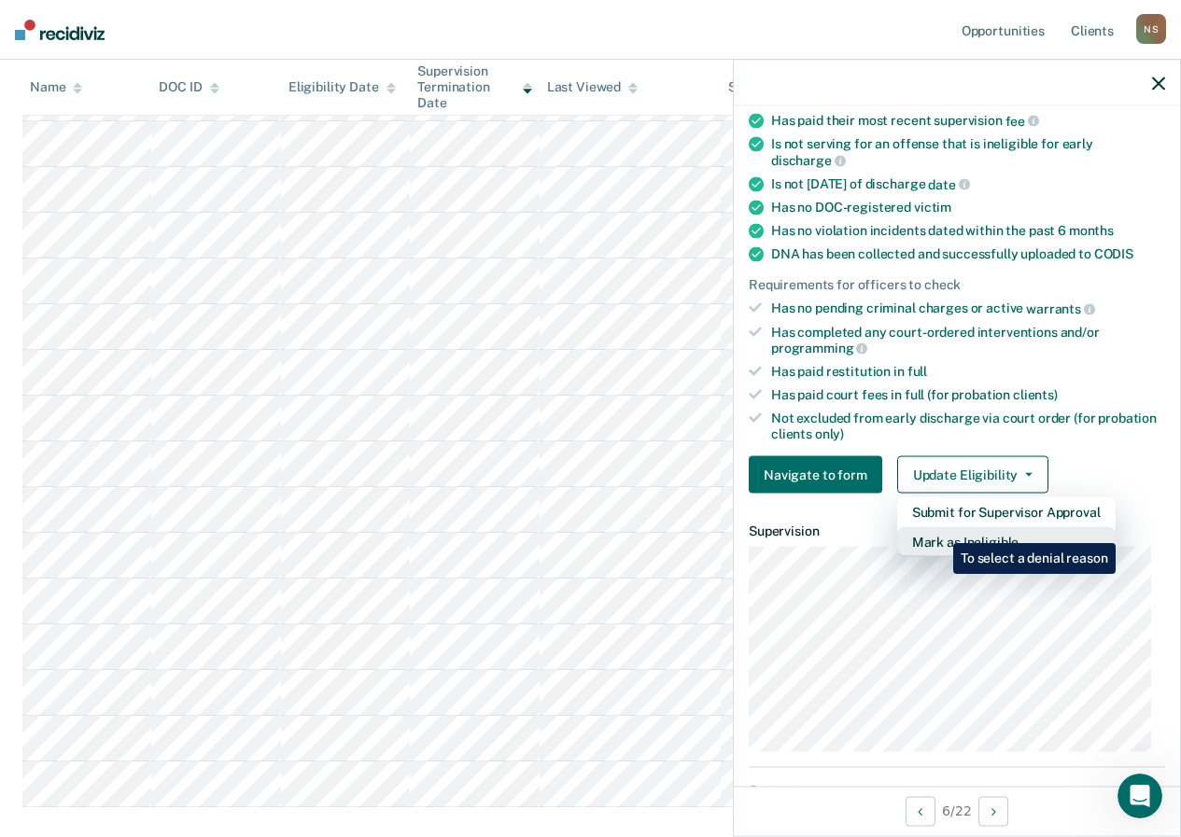
click at [939, 530] on button "Mark as Ineligible" at bounding box center [1006, 542] width 218 height 30
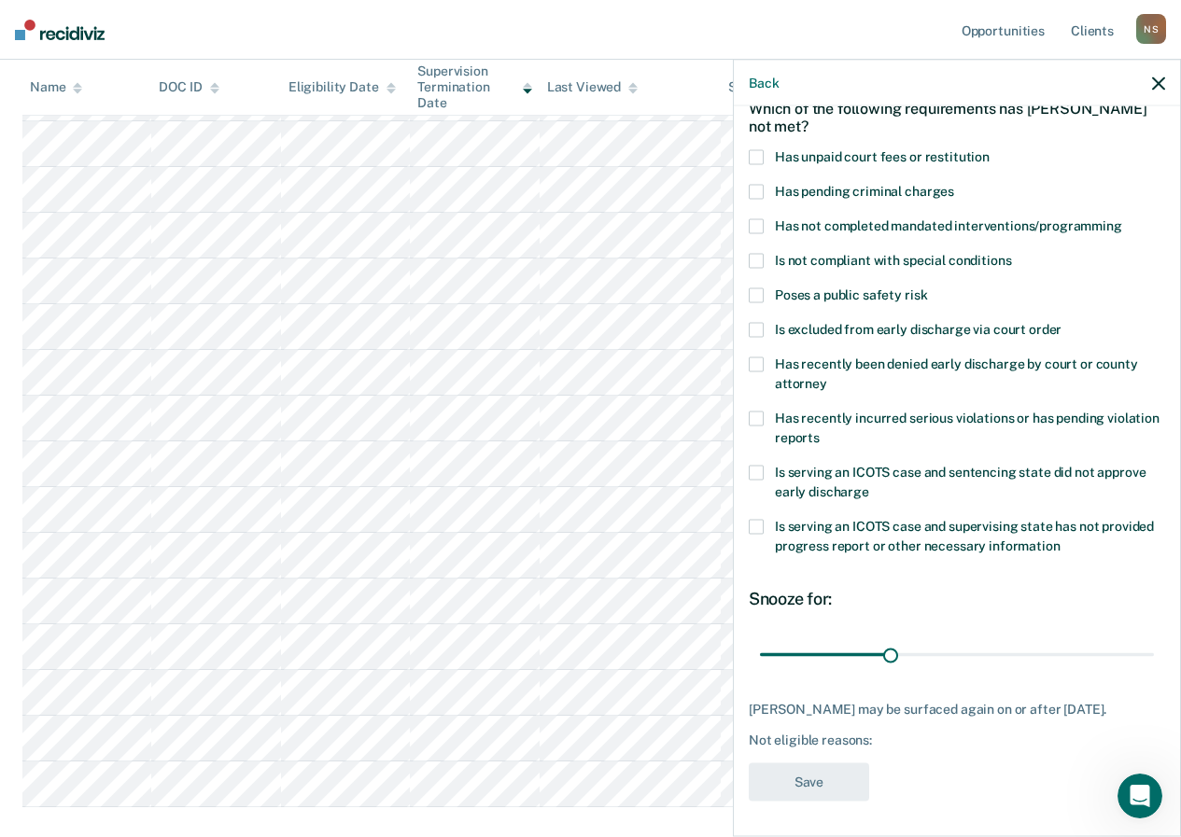
click at [756, 234] on label "Has not completed mandated interventions/programming" at bounding box center [957, 228] width 416 height 20
click at [1122, 218] on input "Has not completed mandated interventions/programming" at bounding box center [1122, 218] width 0 height 0
click at [790, 786] on button "Save" at bounding box center [809, 782] width 120 height 38
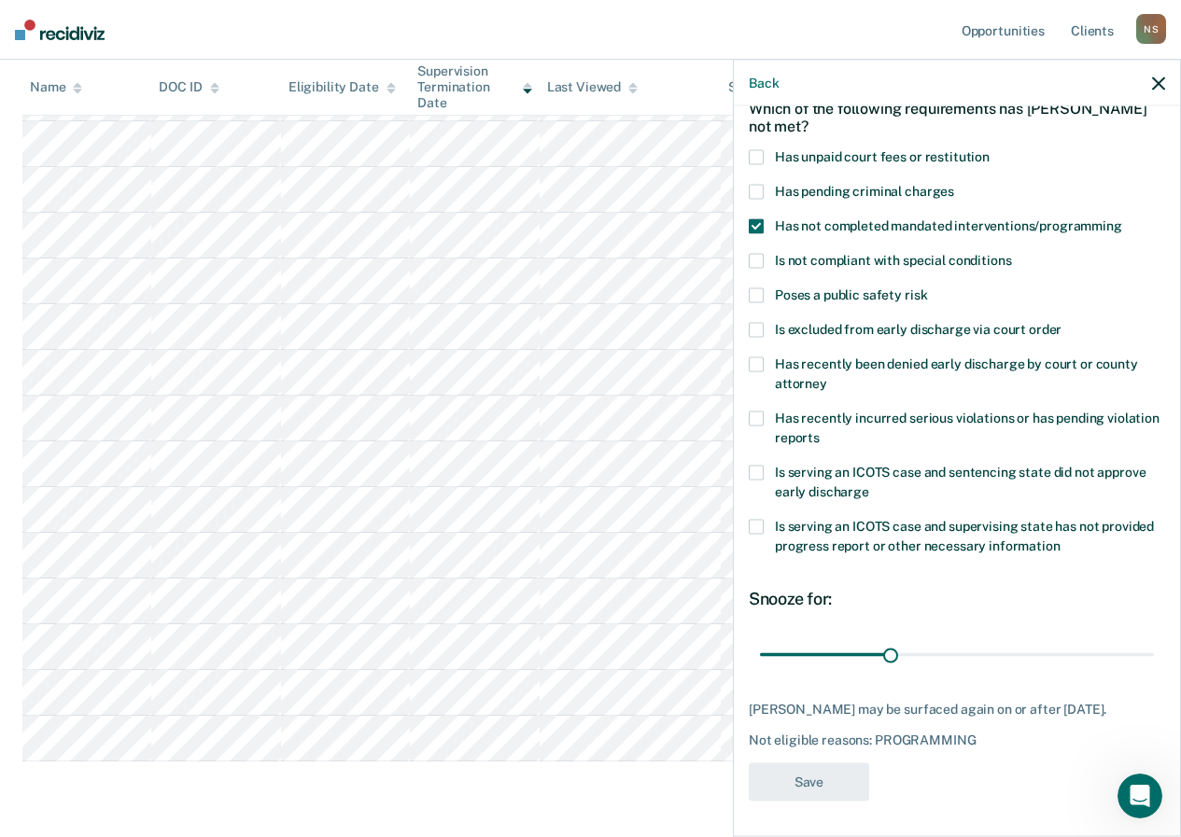
scroll to position [0, 0]
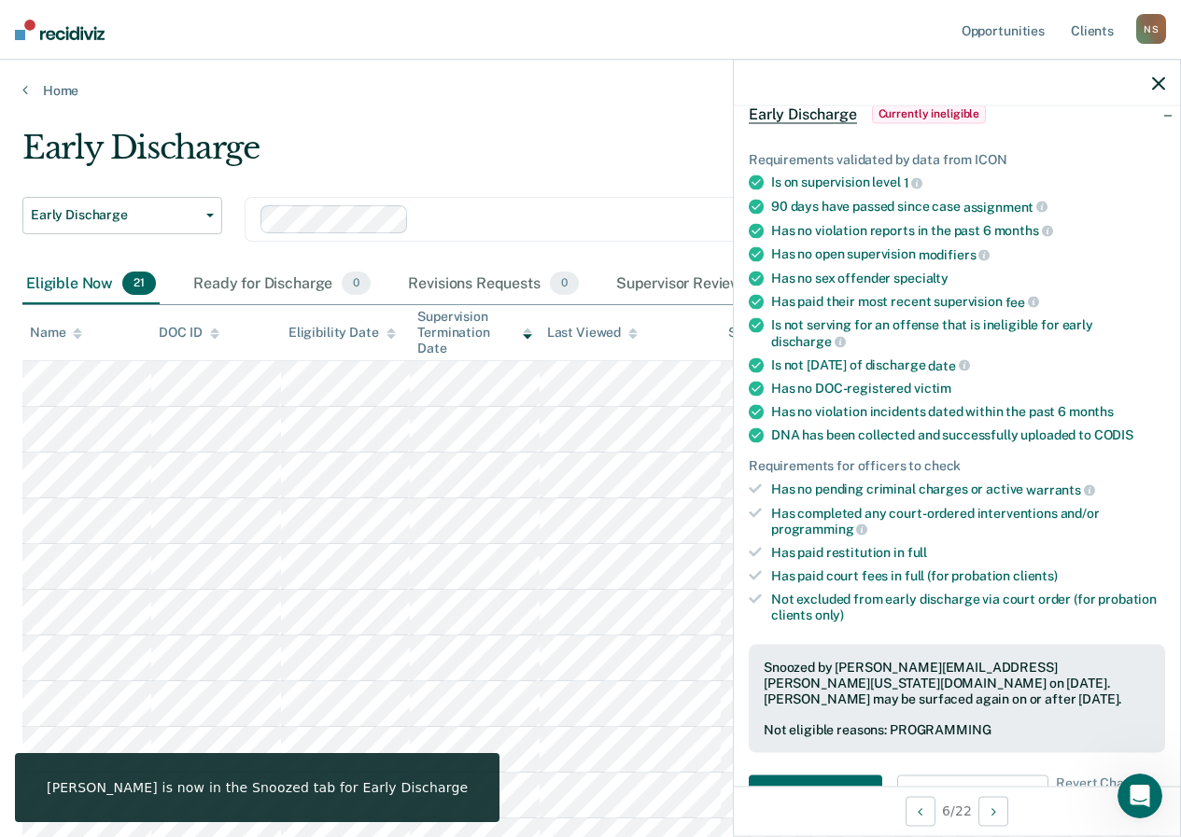
click at [1156, 83] on icon "button" at bounding box center [1158, 83] width 13 height 13
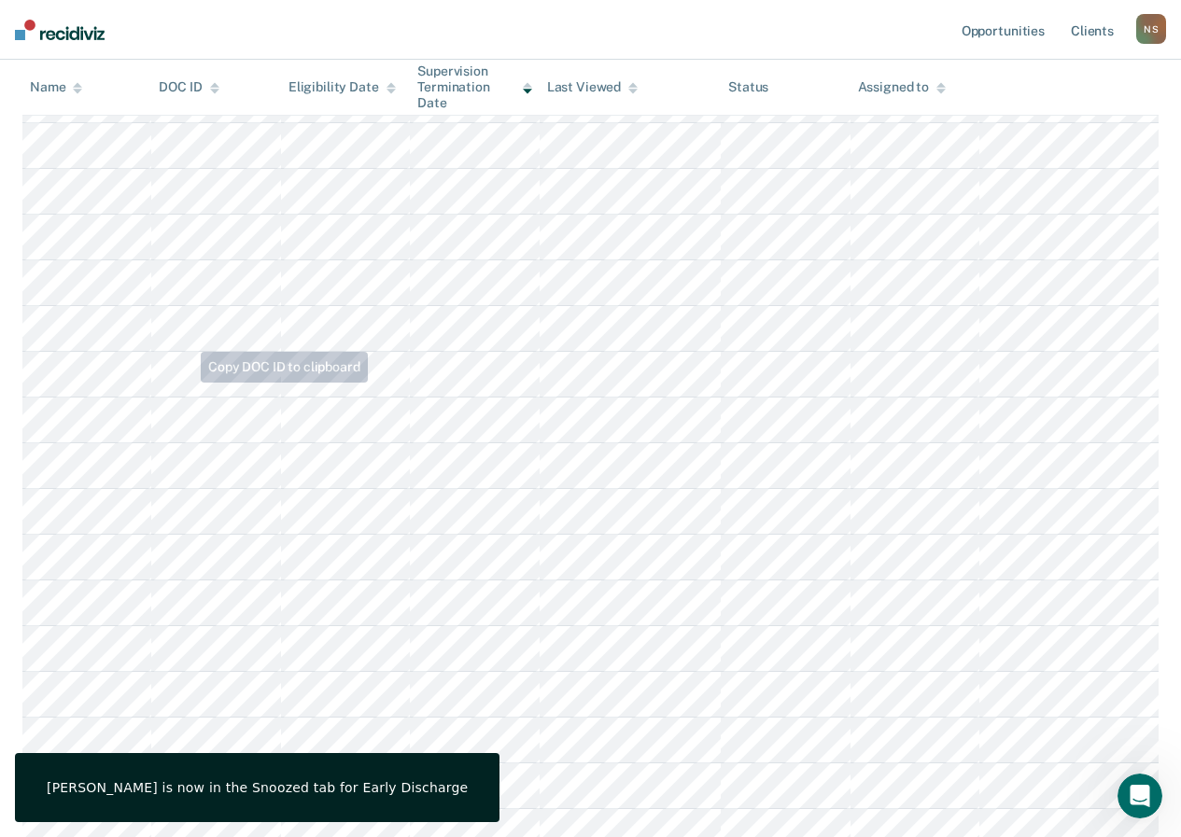
scroll to position [619, 0]
